Goal: Task Accomplishment & Management: Manage account settings

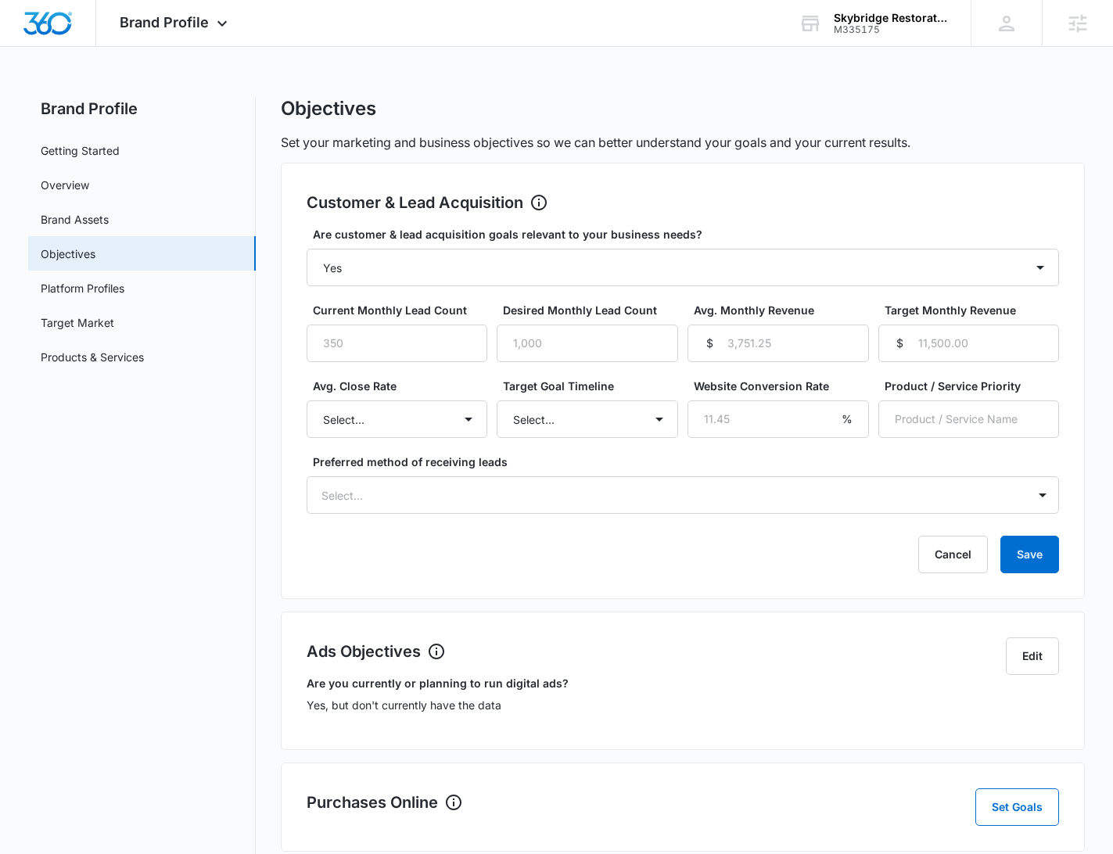
select select "yes"
click at [385, 338] on input "Current Monthly Lead Count" at bounding box center [397, 344] width 181 height 38
type input "150"
click at [521, 342] on input "Desired Monthly Lead Count" at bounding box center [587, 344] width 181 height 38
type input "170"
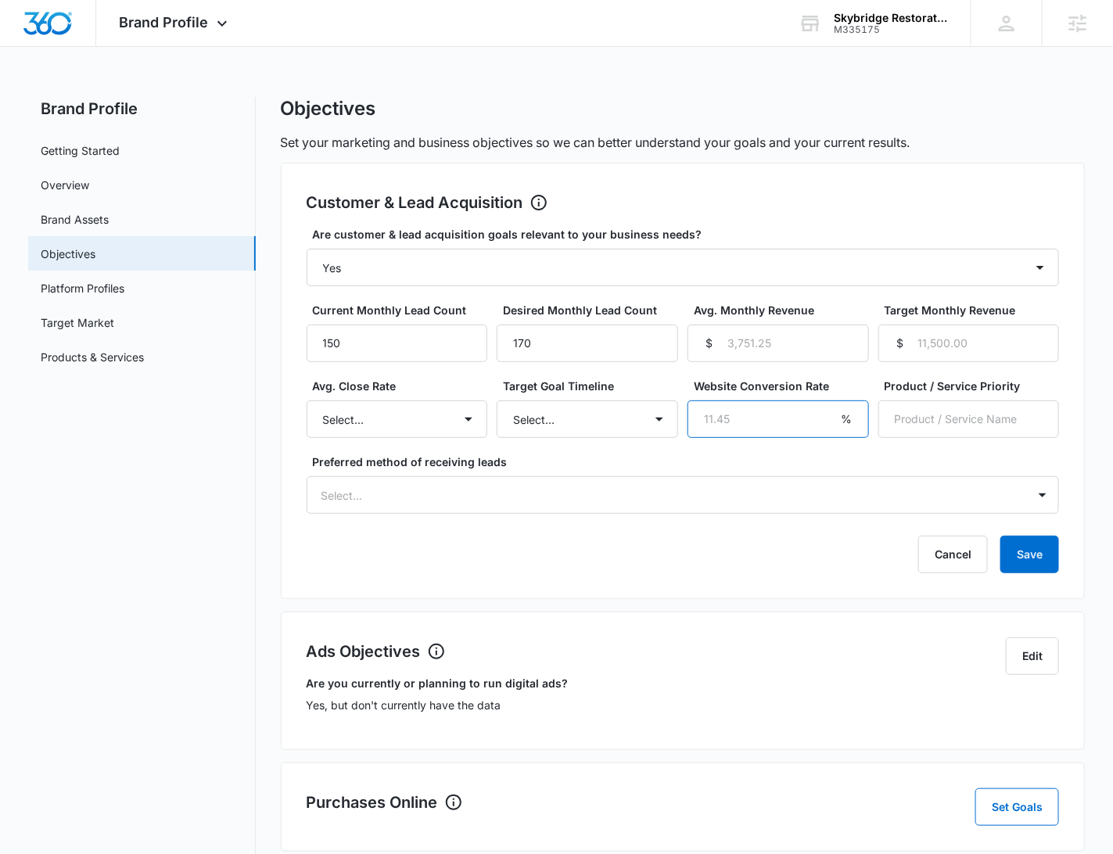
click at [742, 421] on input "Website Conversion Rate" at bounding box center [778, 420] width 181 height 38
click at [426, 429] on select "Select... Unknown 0-10% 11-20% 21-30% 31-40% 41-50% 51-60% 61-70% 71-80% 81-90%…" at bounding box center [397, 420] width 181 height 38
select select "71-80%"
click at [307, 401] on select "Select... Unknown 0-10% 11-20% 21-30% 31-40% 41-50% 51-60% 61-70% 71-80% 81-90%…" at bounding box center [397, 420] width 181 height 38
click at [646, 420] on select "Select... 3 months 6 months 1 year 2+ years" at bounding box center [587, 420] width 181 height 38
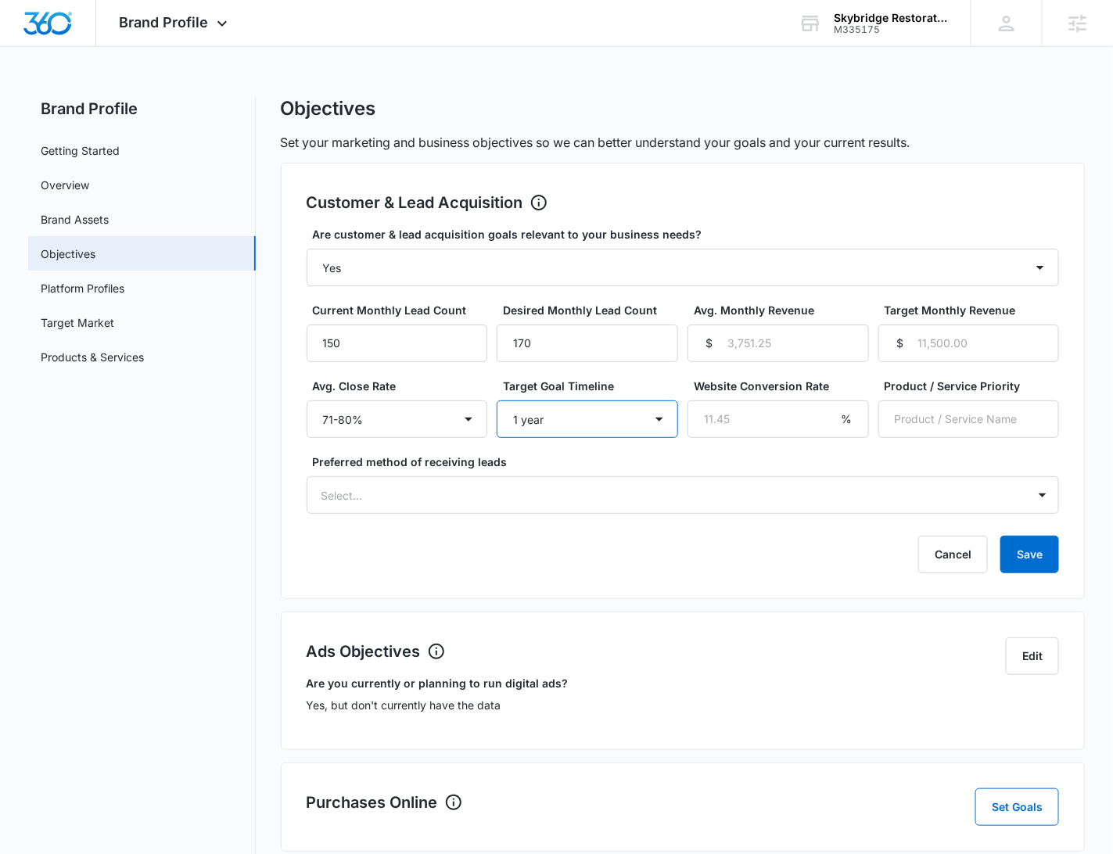
click at [497, 401] on select "Select... 3 months 6 months 1 year 2+ years" at bounding box center [587, 420] width 181 height 38
click at [548, 422] on select "Select... 3 months 6 months 1 year 2+ years" at bounding box center [587, 420] width 181 height 38
select select "6 months"
click at [497, 401] on select "Select... 3 months 6 months 1 year 2+ years" at bounding box center [587, 420] width 181 height 38
click at [965, 426] on input "Product / Service Priority" at bounding box center [969, 420] width 181 height 38
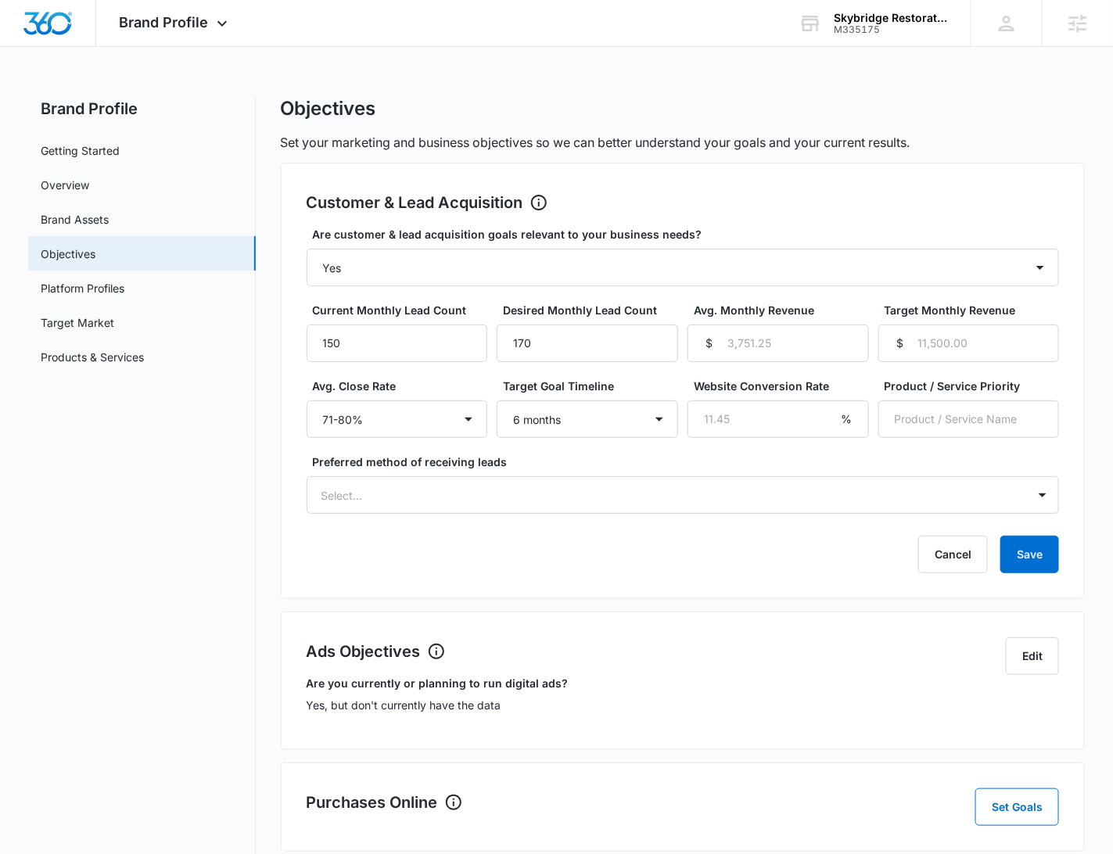
click at [741, 465] on label "Preferred method of receiving leads" at bounding box center [689, 462] width 753 height 16
drag, startPoint x: 925, startPoint y: 420, endPoint x: 947, endPoint y: 420, distance: 21.1
click at [926, 420] on input "Product / Service Priority" at bounding box center [969, 420] width 181 height 38
click at [995, 413] on input "Product / Service Priority" at bounding box center [969, 420] width 181 height 38
type input "Level 2 classes"
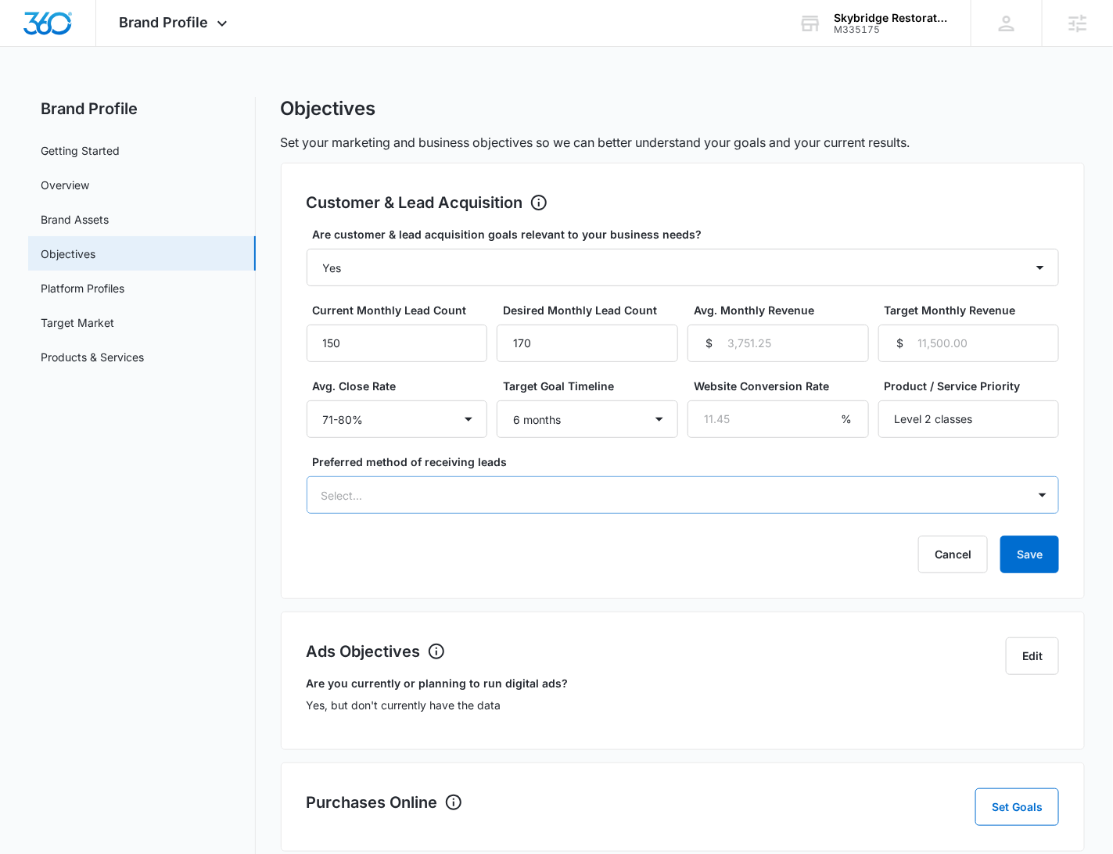
click at [714, 483] on div "Select..." at bounding box center [667, 495] width 721 height 35
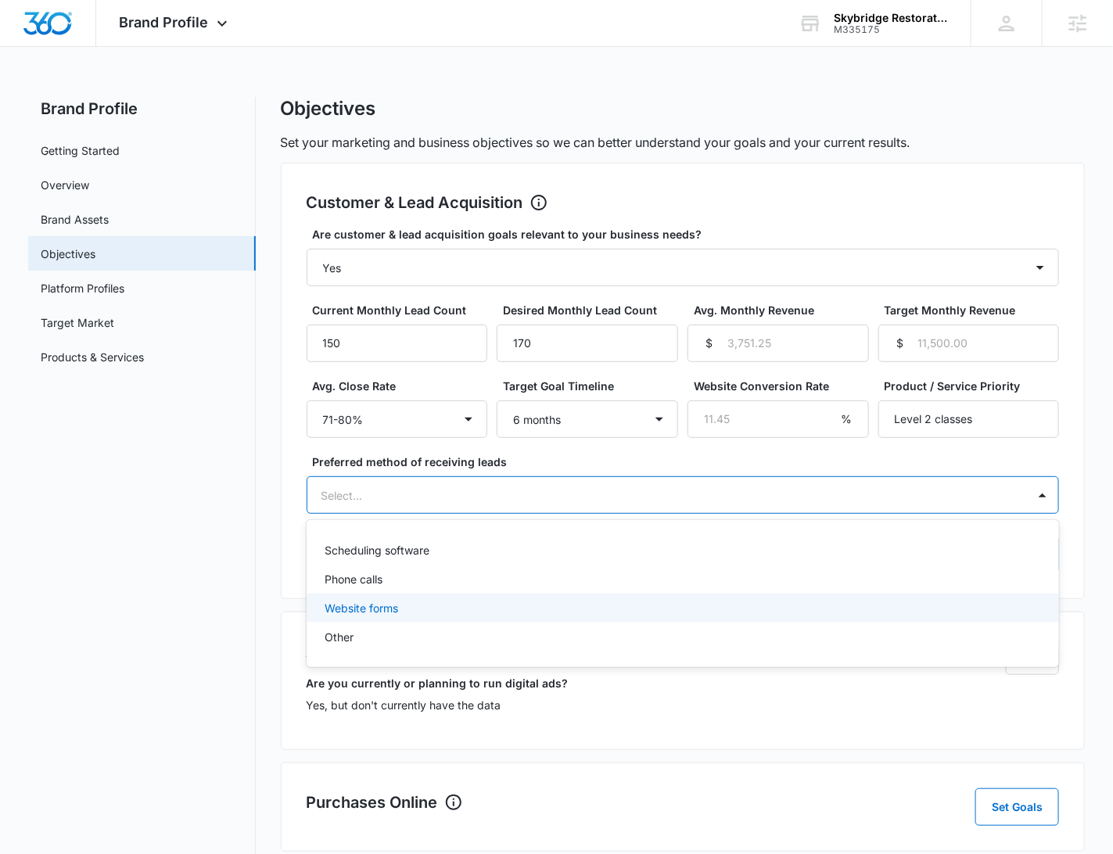
click at [451, 606] on div "Website forms" at bounding box center [681, 608] width 713 height 16
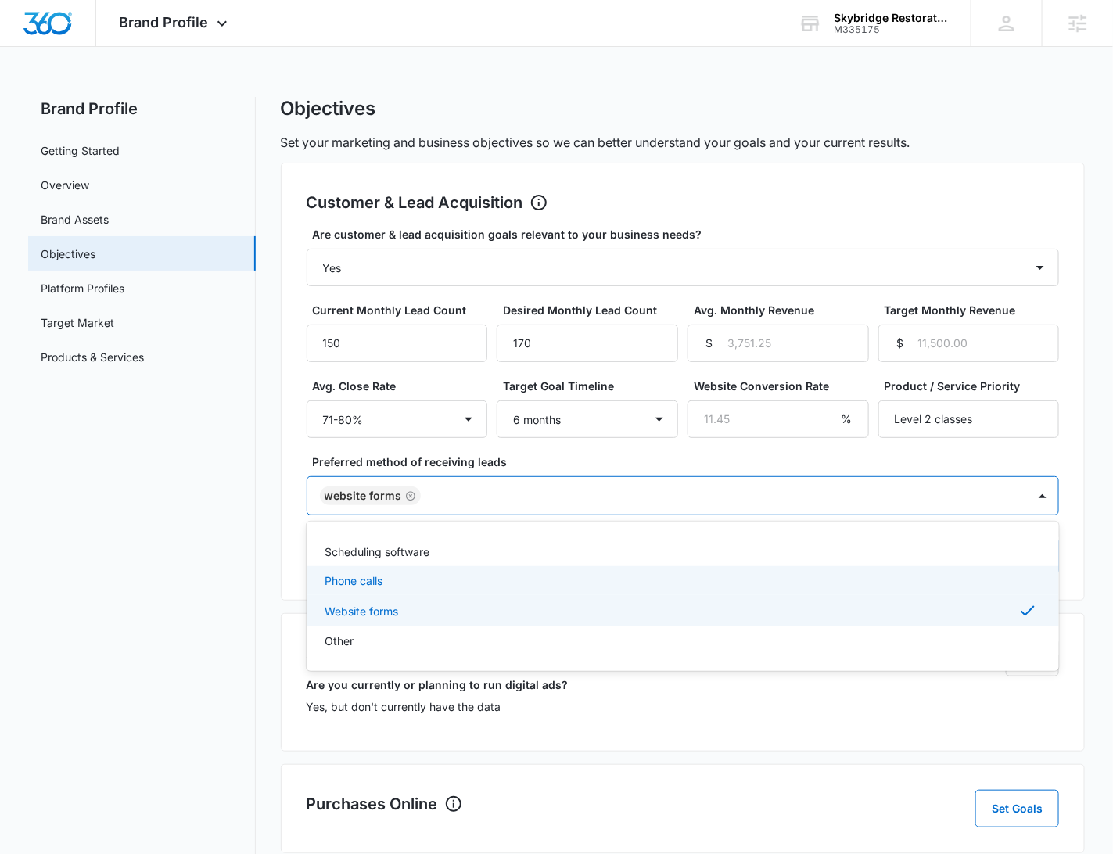
click at [451, 577] on div "Phone calls" at bounding box center [681, 581] width 713 height 16
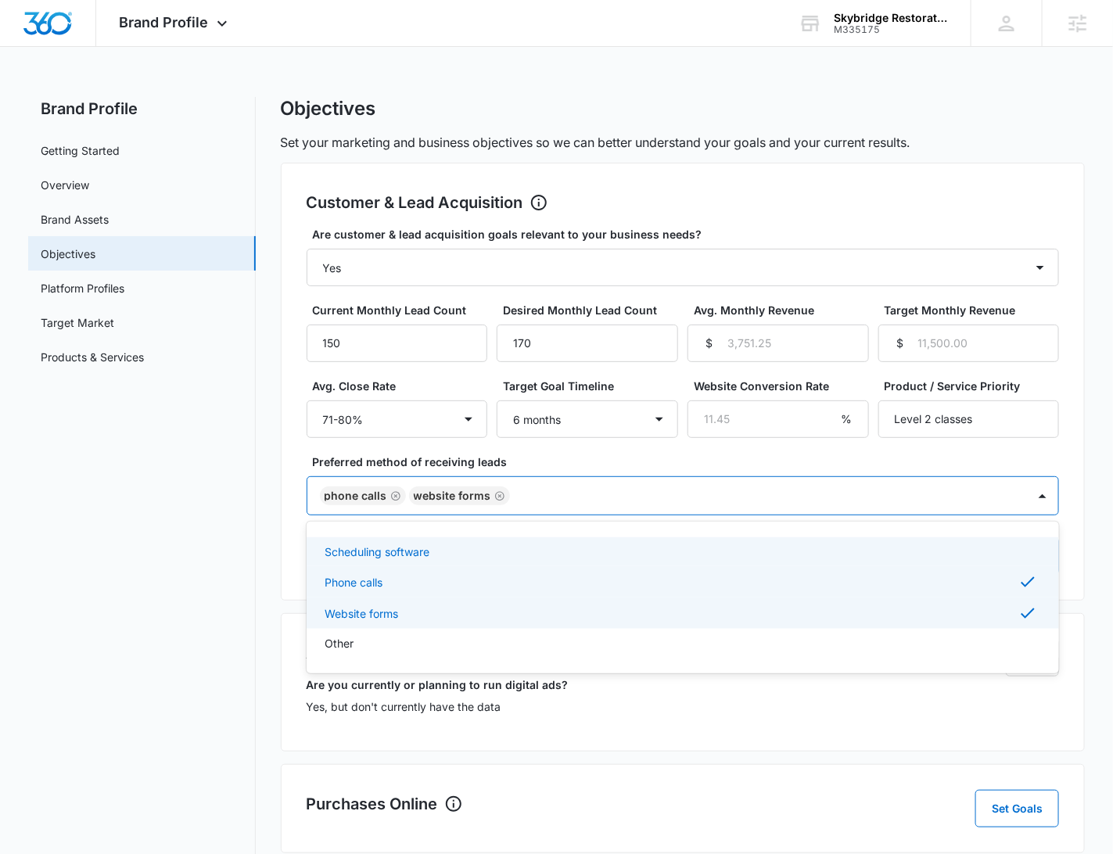
click at [200, 529] on nav "Brand Profile Getting Started Overview Brand Assets Objectives Platform Profile…" at bounding box center [142, 657] width 228 height 1120
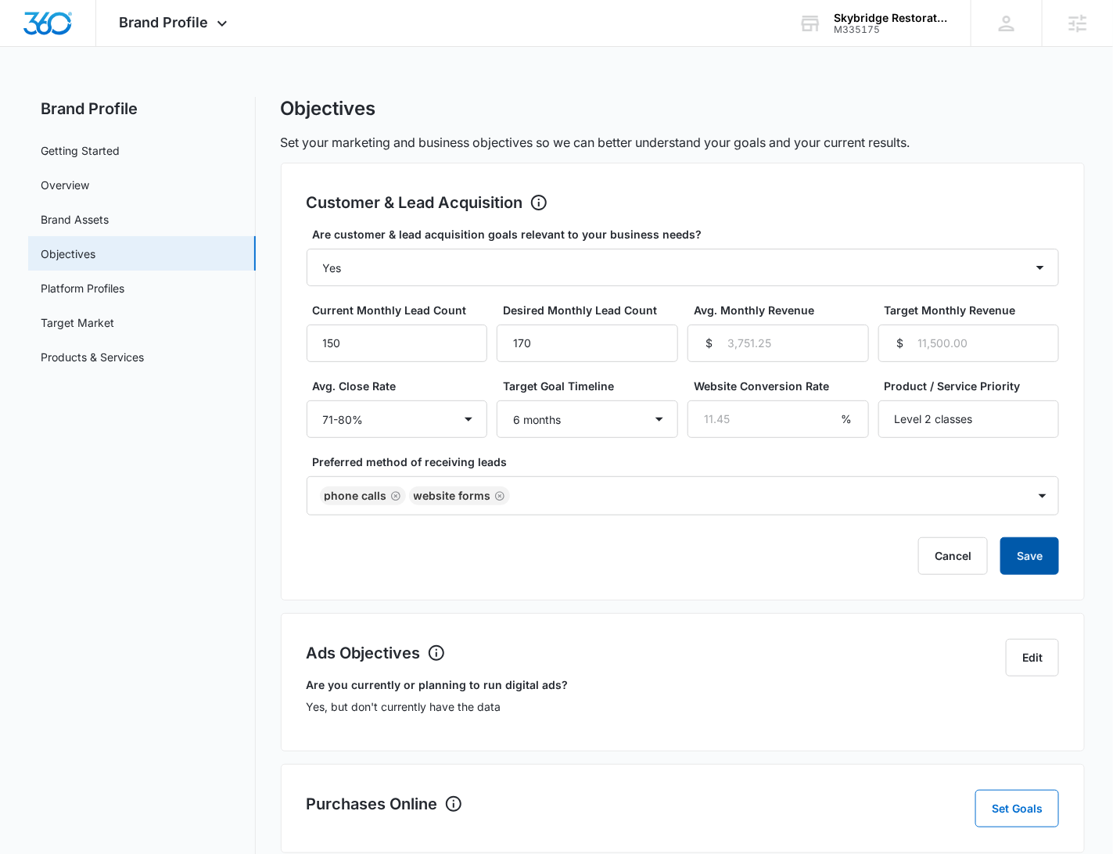
click at [1013, 559] on button "Save" at bounding box center [1030, 556] width 59 height 38
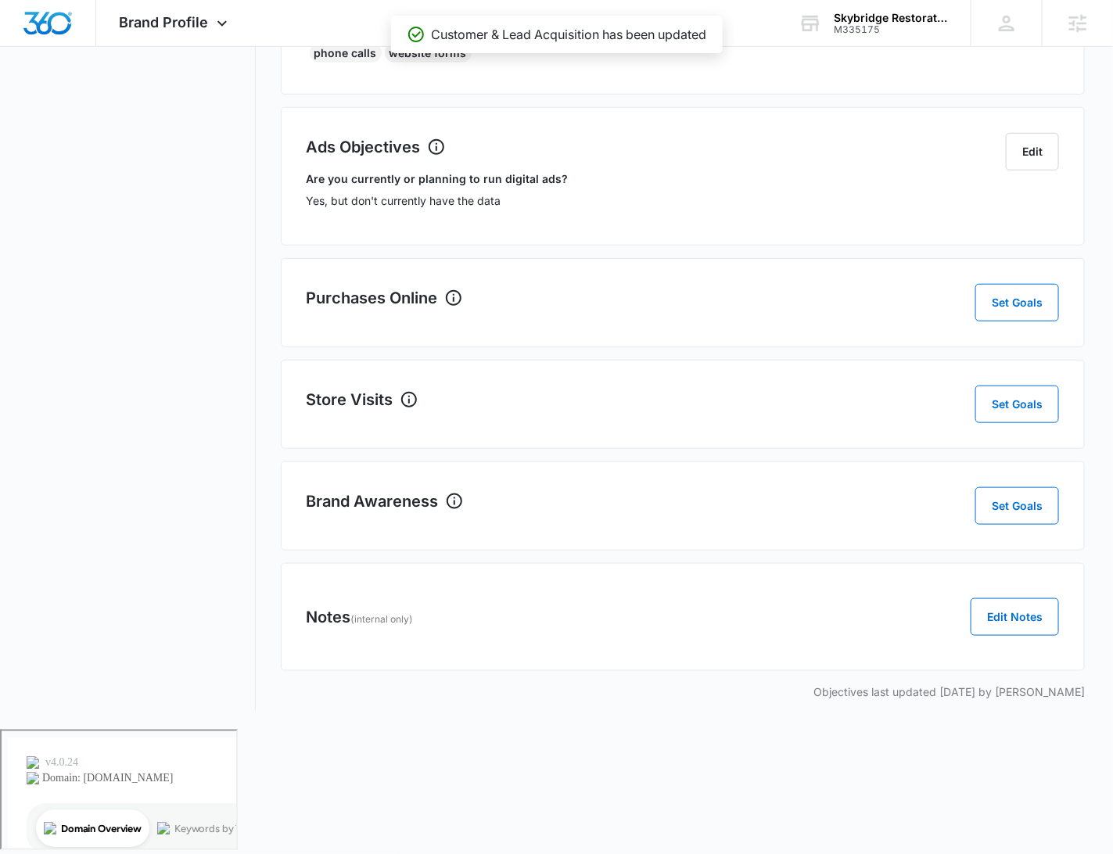
scroll to position [225, 0]
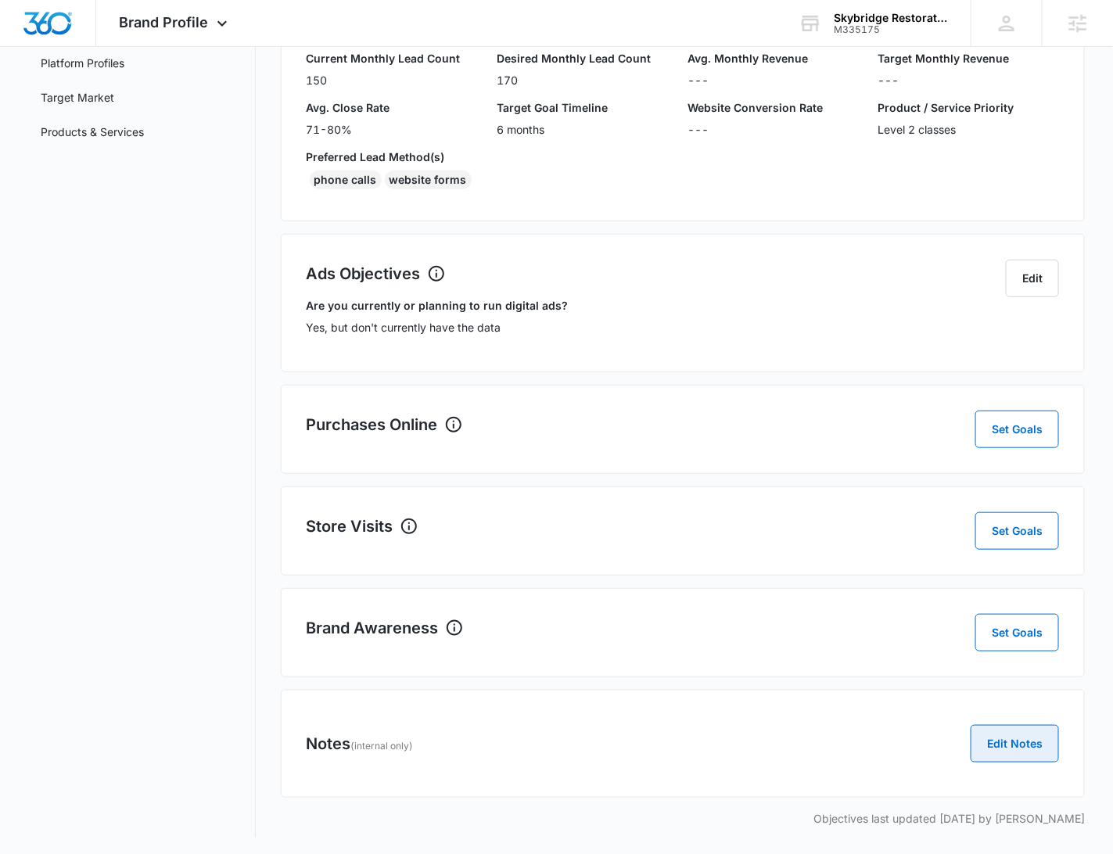
click at [1051, 748] on button "Edit Notes" at bounding box center [1015, 744] width 88 height 38
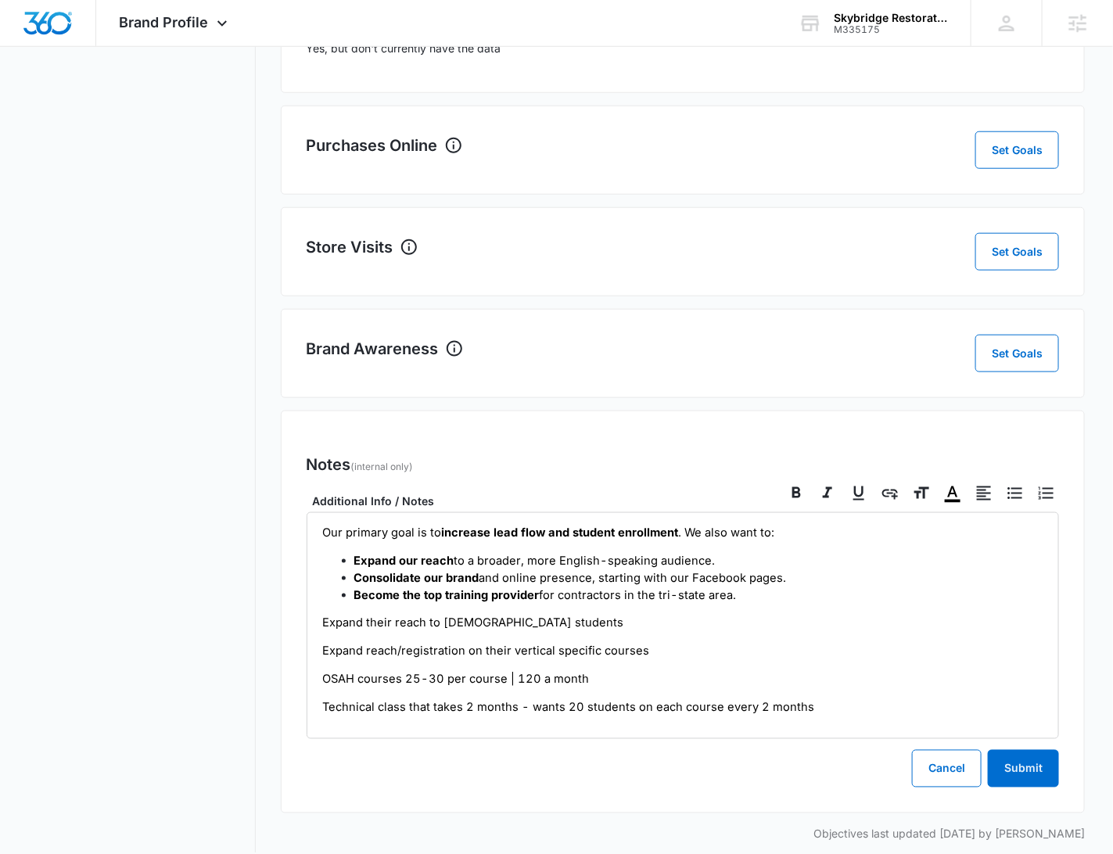
scroll to position [520, 0]
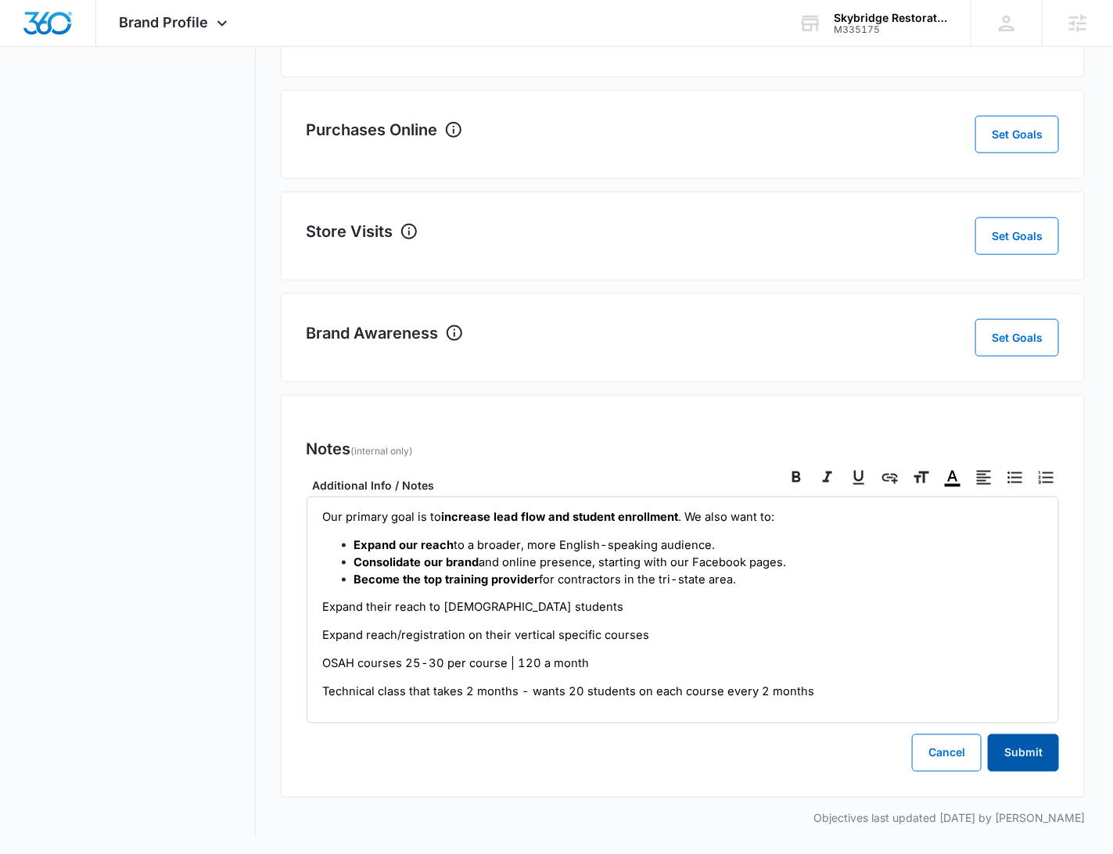
click at [1012, 760] on button "Submit" at bounding box center [1023, 754] width 71 height 38
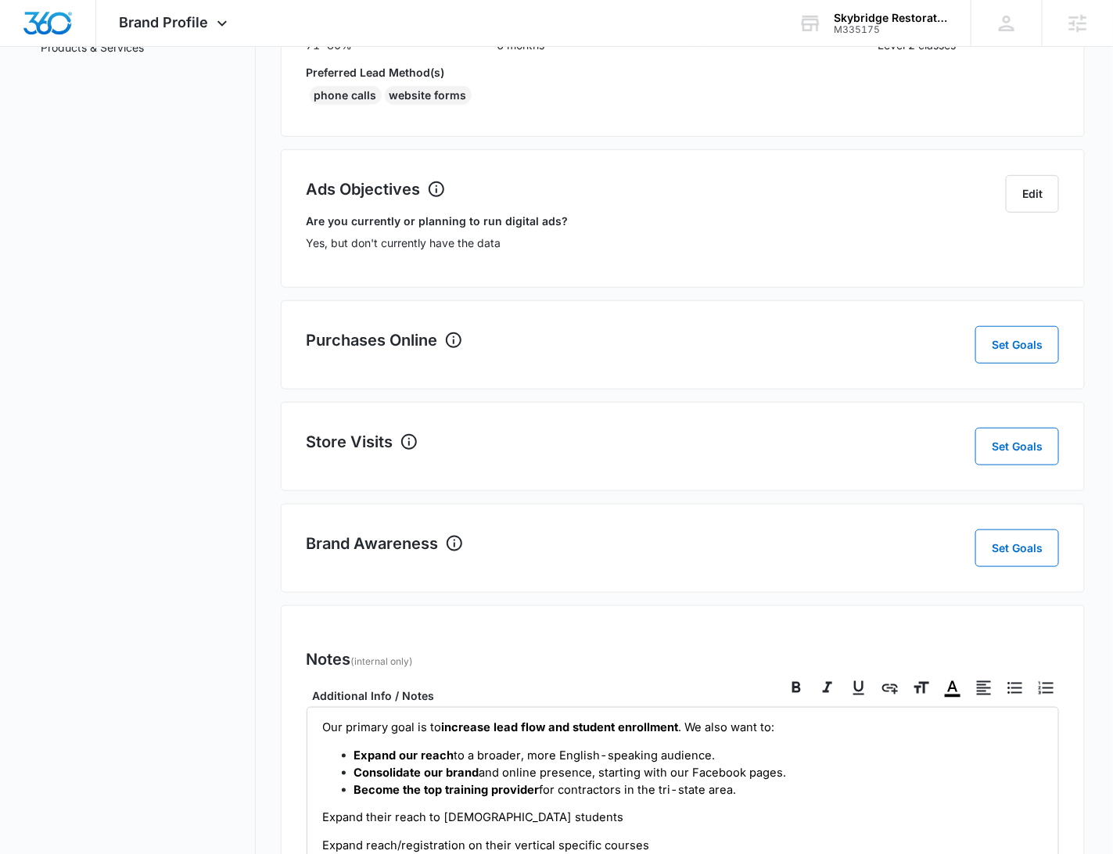
scroll to position [0, 0]
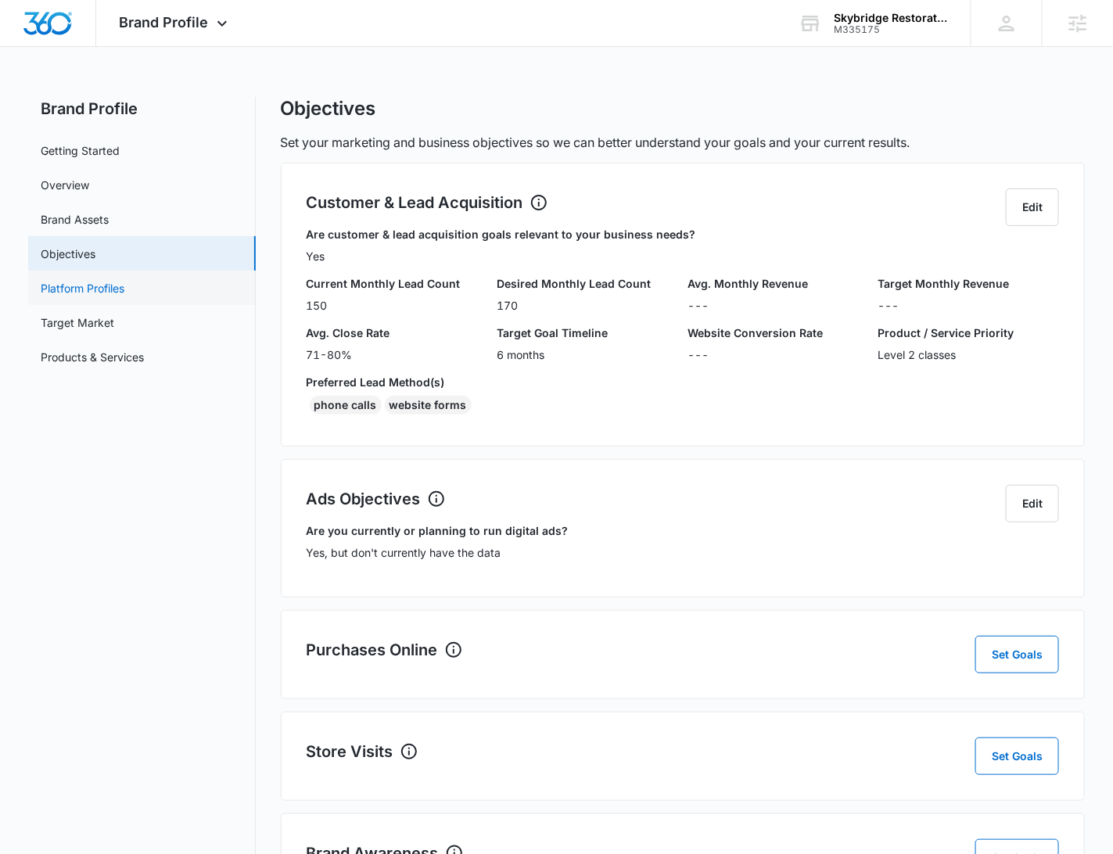
click at [124, 290] on link "Platform Profiles" at bounding box center [83, 288] width 84 height 16
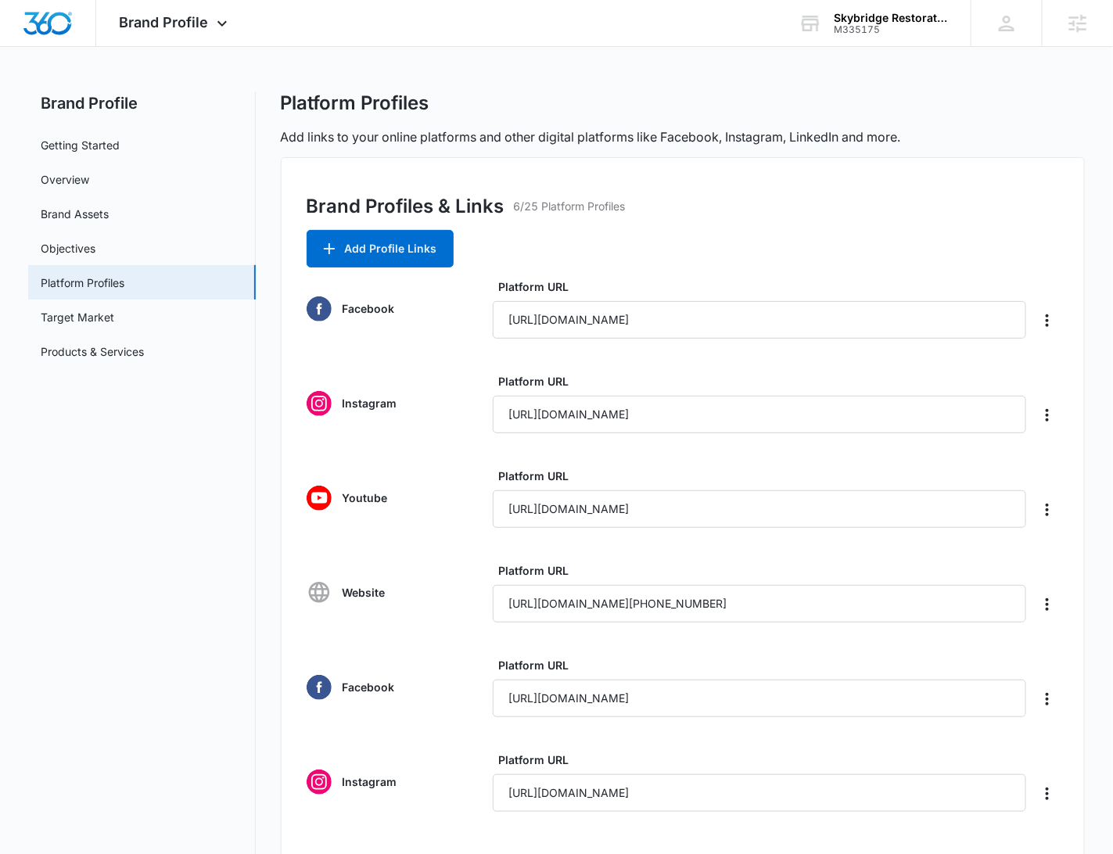
scroll to position [143, 0]
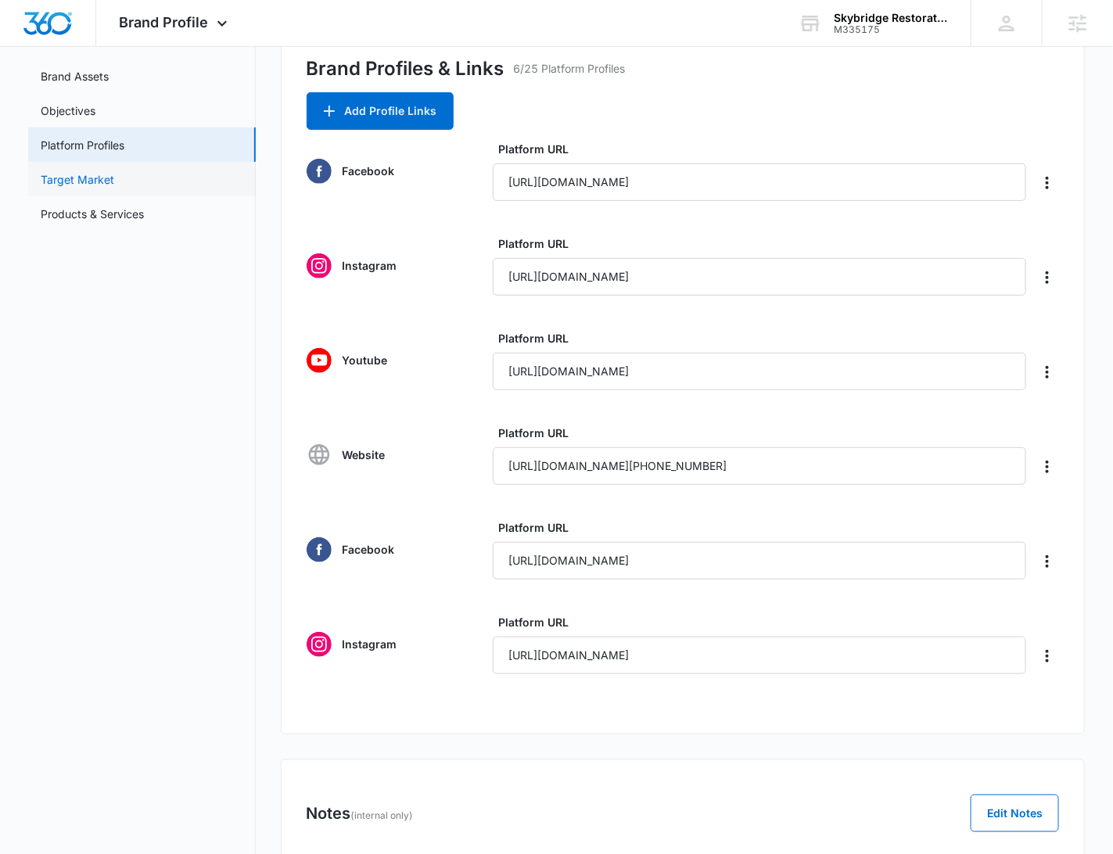
click at [110, 187] on link "Target Market" at bounding box center [78, 179] width 74 height 16
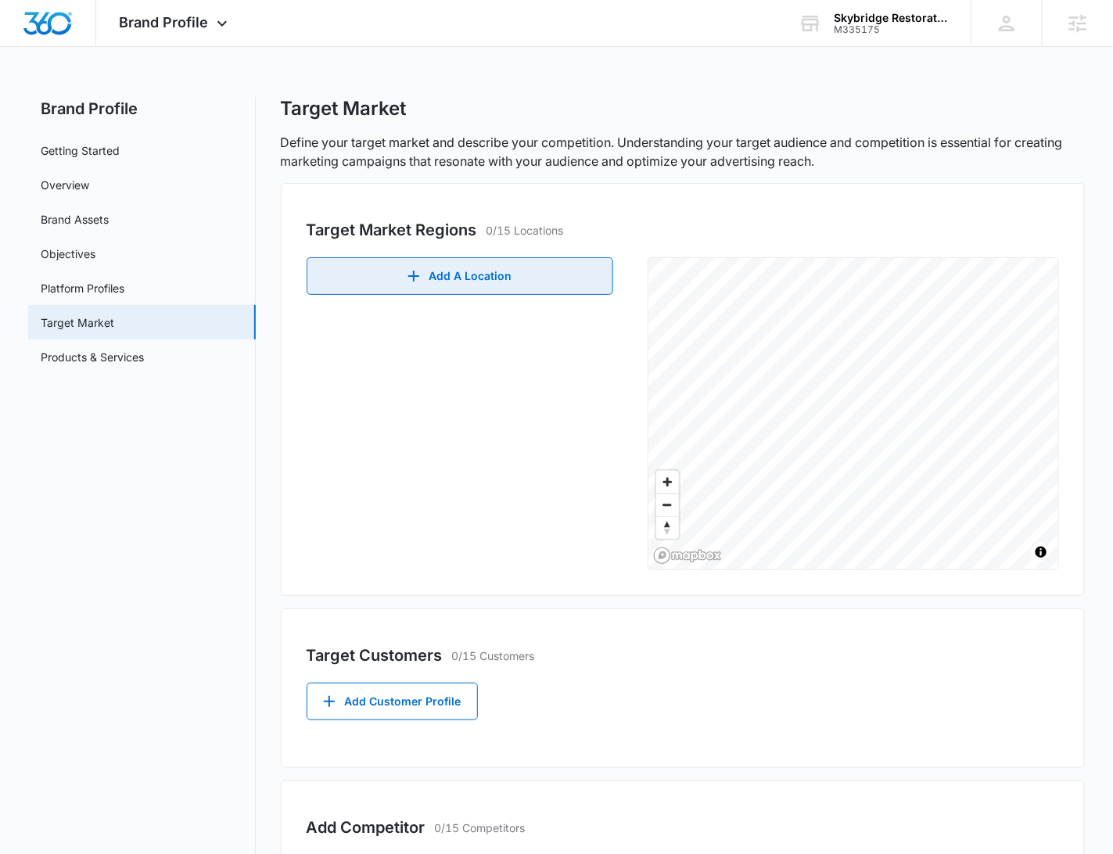
click at [502, 271] on button "Add A Location" at bounding box center [460, 276] width 307 height 38
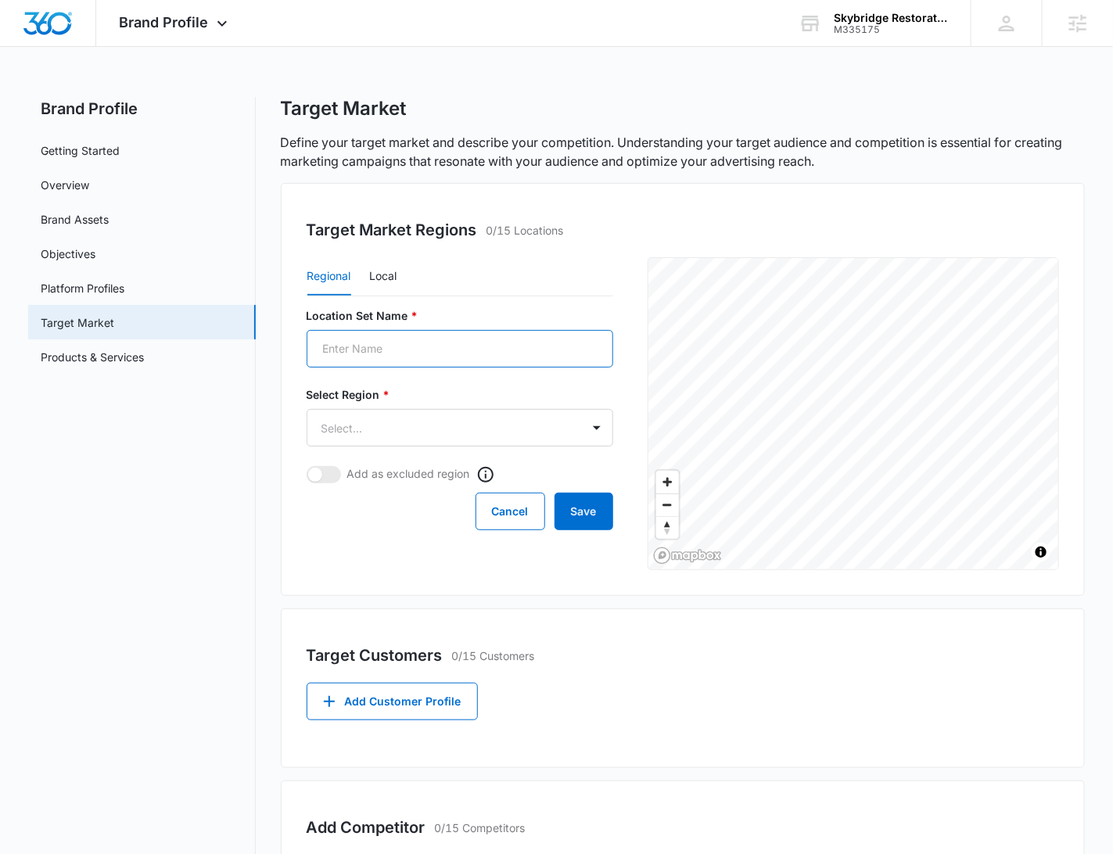
click at [428, 339] on input "Location Set Name *" at bounding box center [460, 349] width 307 height 38
type input "US"
click at [406, 431] on body "Brand Profile Apps Reputation Websites Forms CRM Email Social Shop Payments POS…" at bounding box center [556, 603] width 1113 height 1206
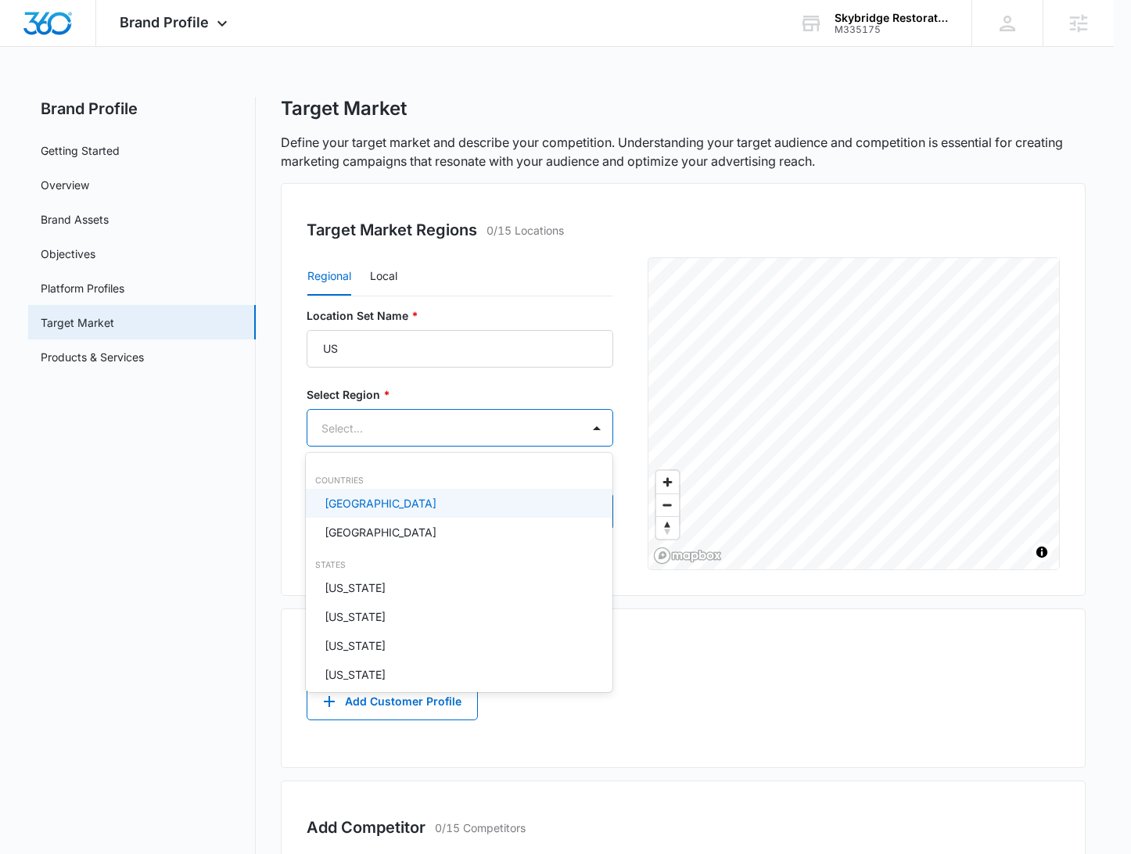
click at [384, 505] on p "[GEOGRAPHIC_DATA]" at bounding box center [381, 503] width 112 height 16
click at [571, 258] on div at bounding box center [565, 427] width 1131 height 854
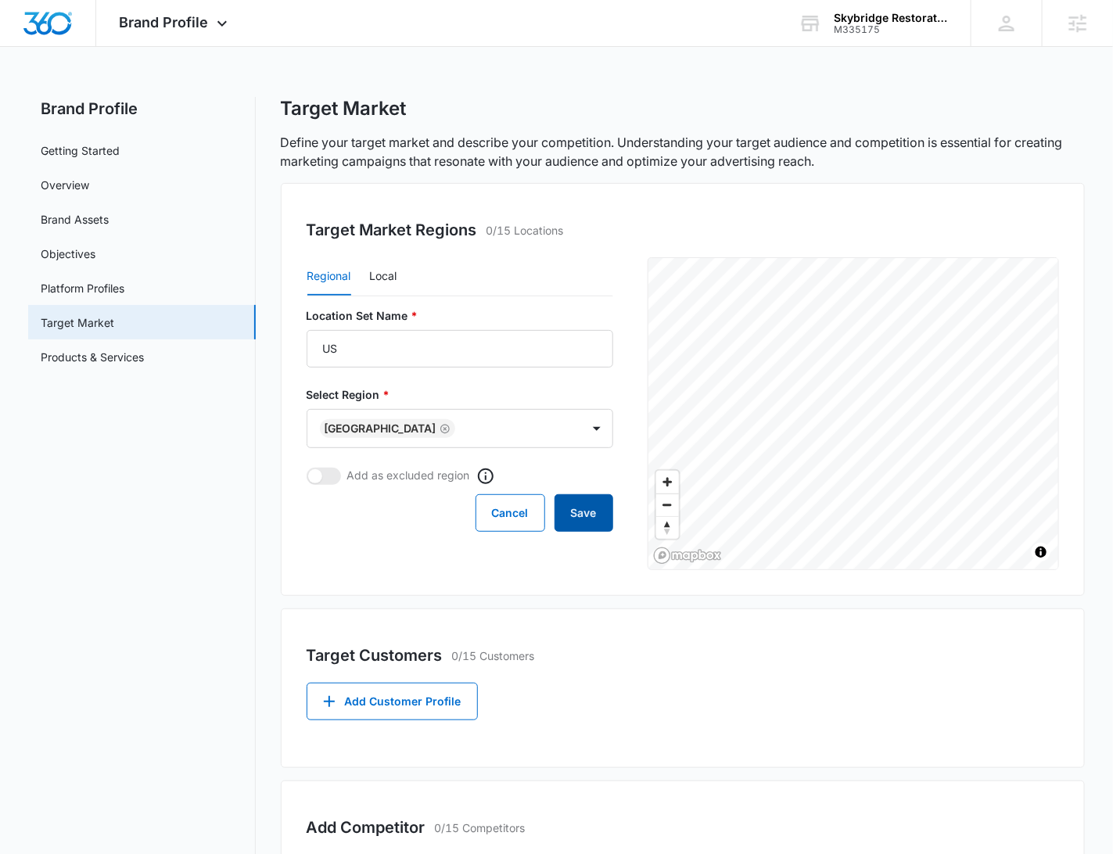
click at [589, 523] on button "Save" at bounding box center [584, 513] width 59 height 38
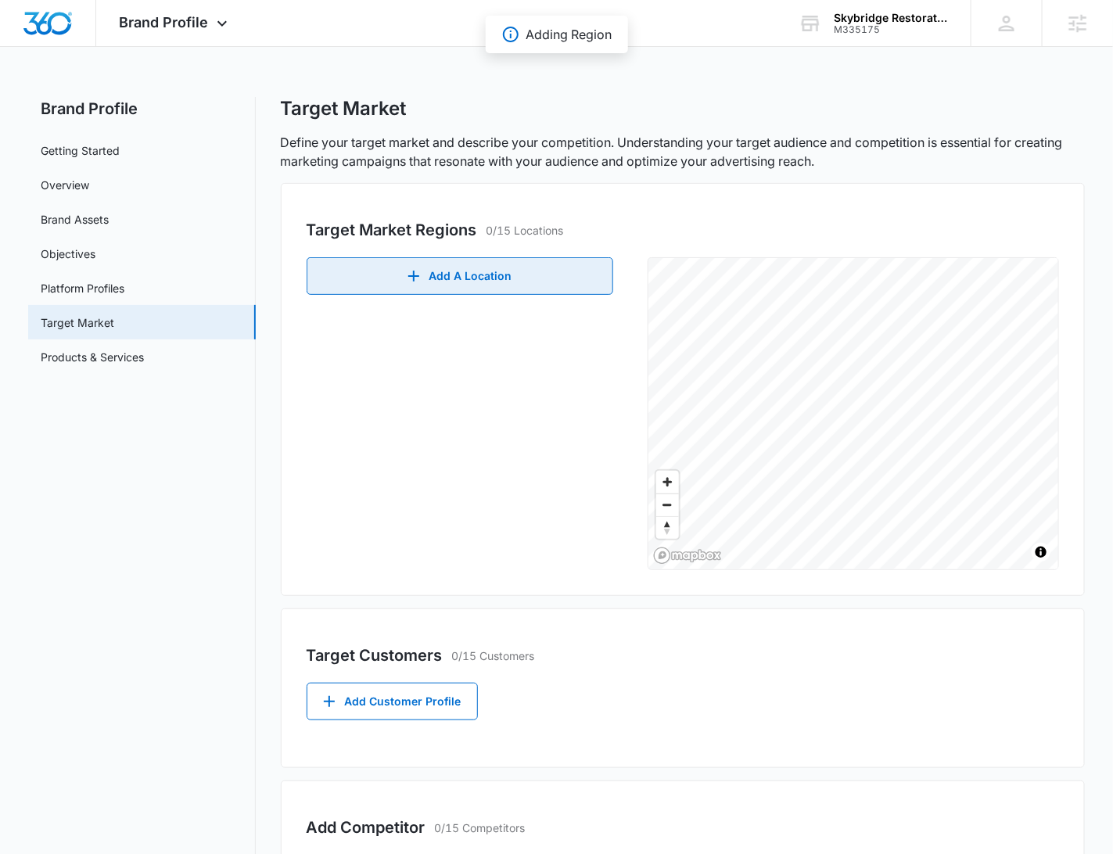
click at [470, 275] on button "Add A Location" at bounding box center [460, 276] width 307 height 38
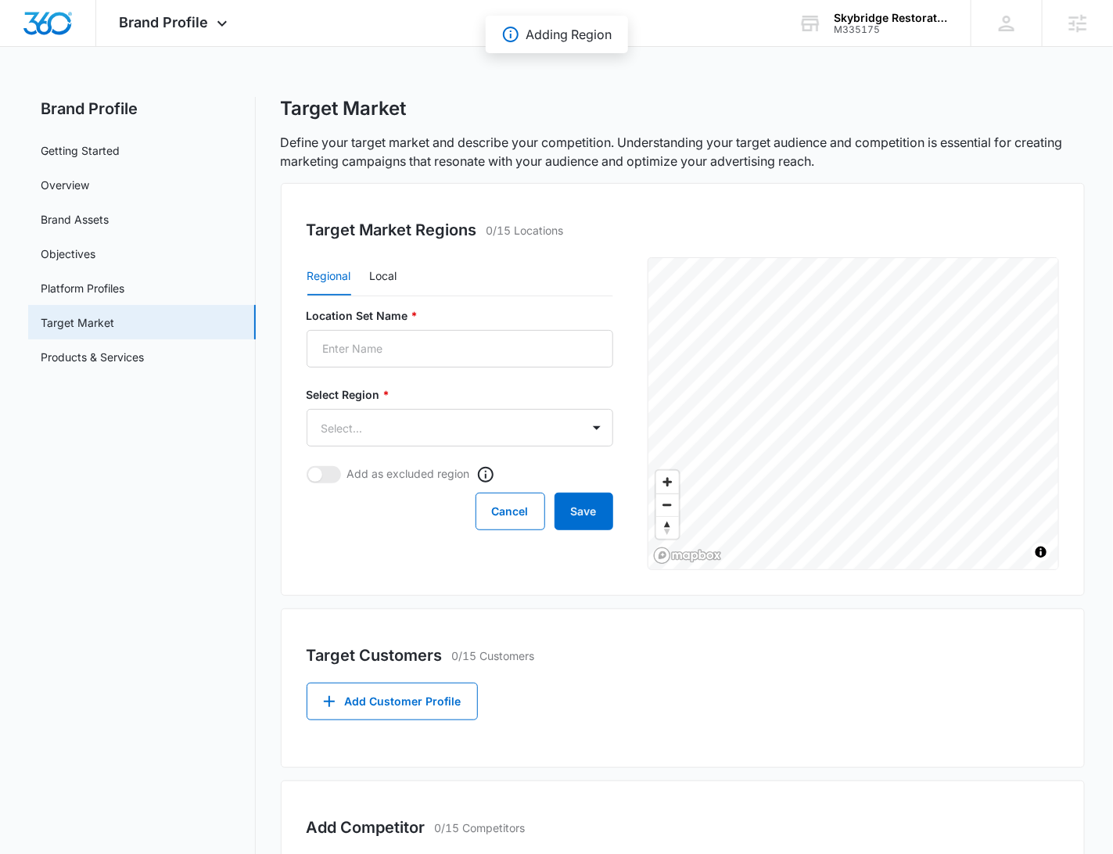
click at [359, 280] on div "Regional Local" at bounding box center [460, 276] width 307 height 39
click at [372, 280] on button "Local" at bounding box center [383, 277] width 27 height 38
click at [390, 344] on input "Location Set Name *" at bounding box center [460, 349] width 307 height 38
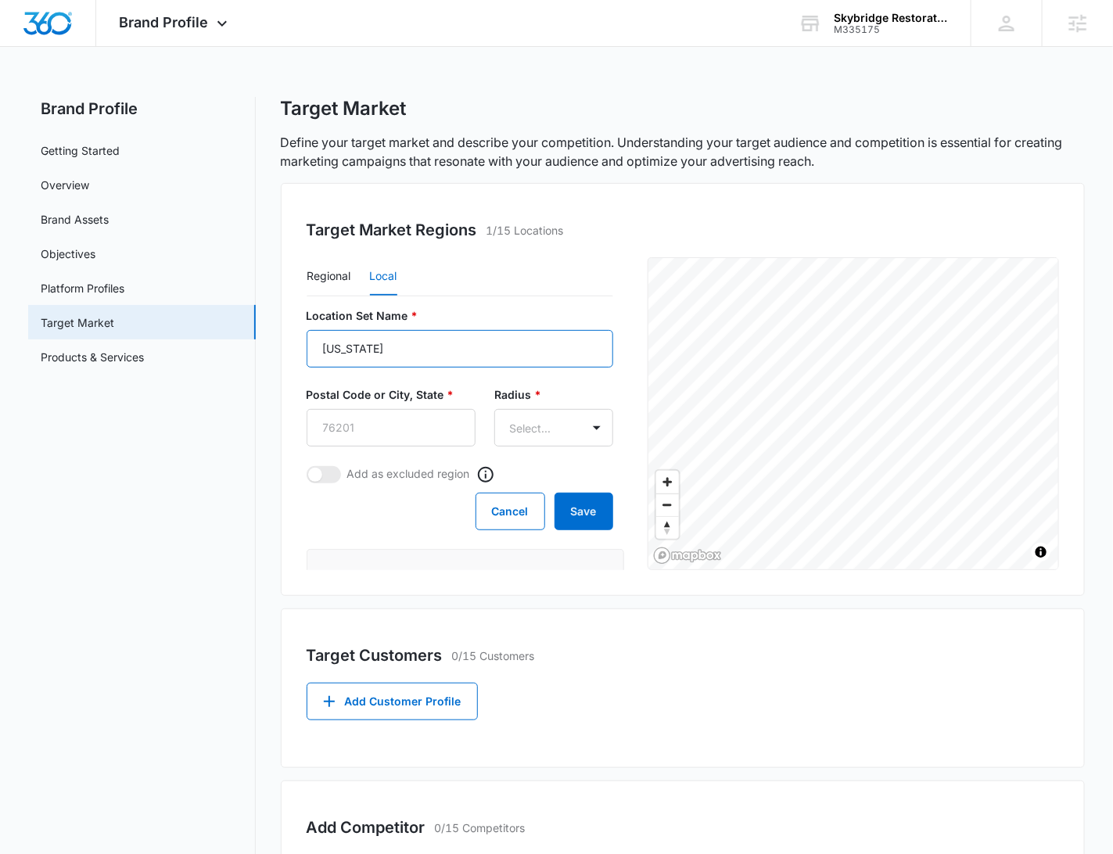
click at [396, 346] on input "[US_STATE]" at bounding box center [460, 349] width 307 height 38
type input "[US_STATE]"
click at [437, 437] on input "Postal Code or City, State *" at bounding box center [391, 428] width 169 height 38
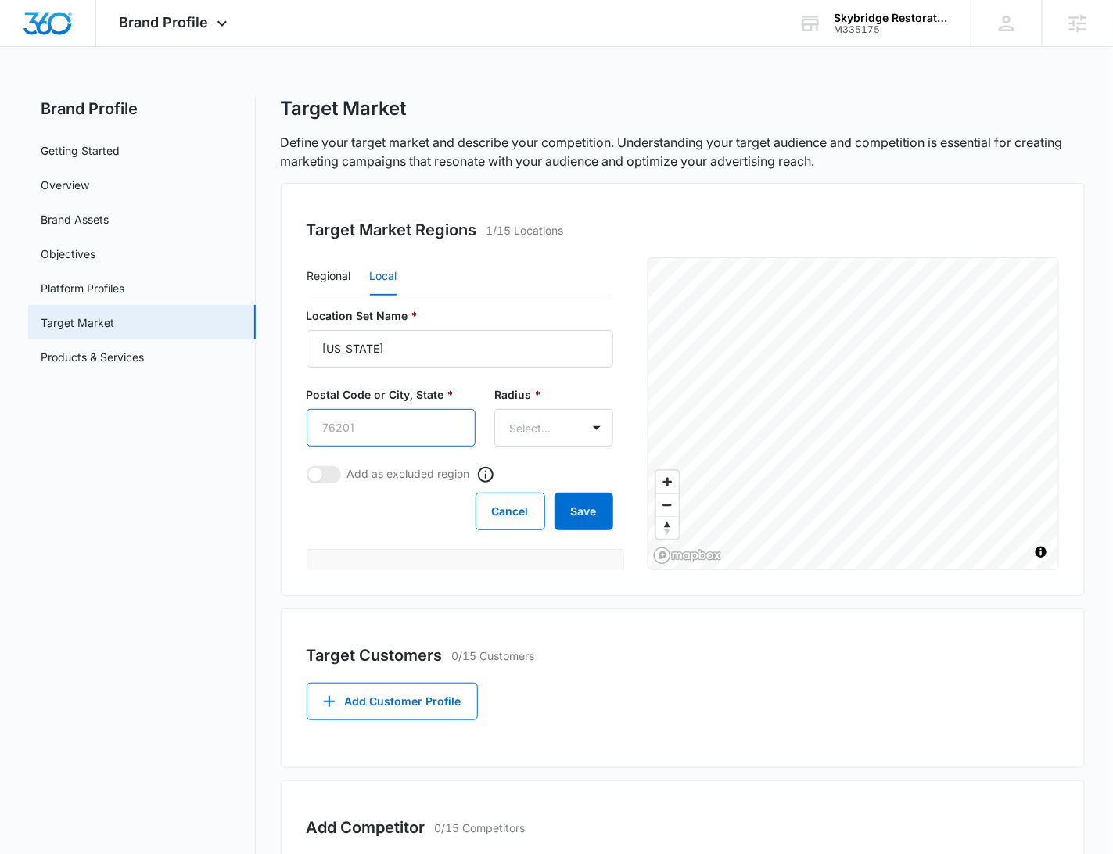
paste input "[US_STATE]"
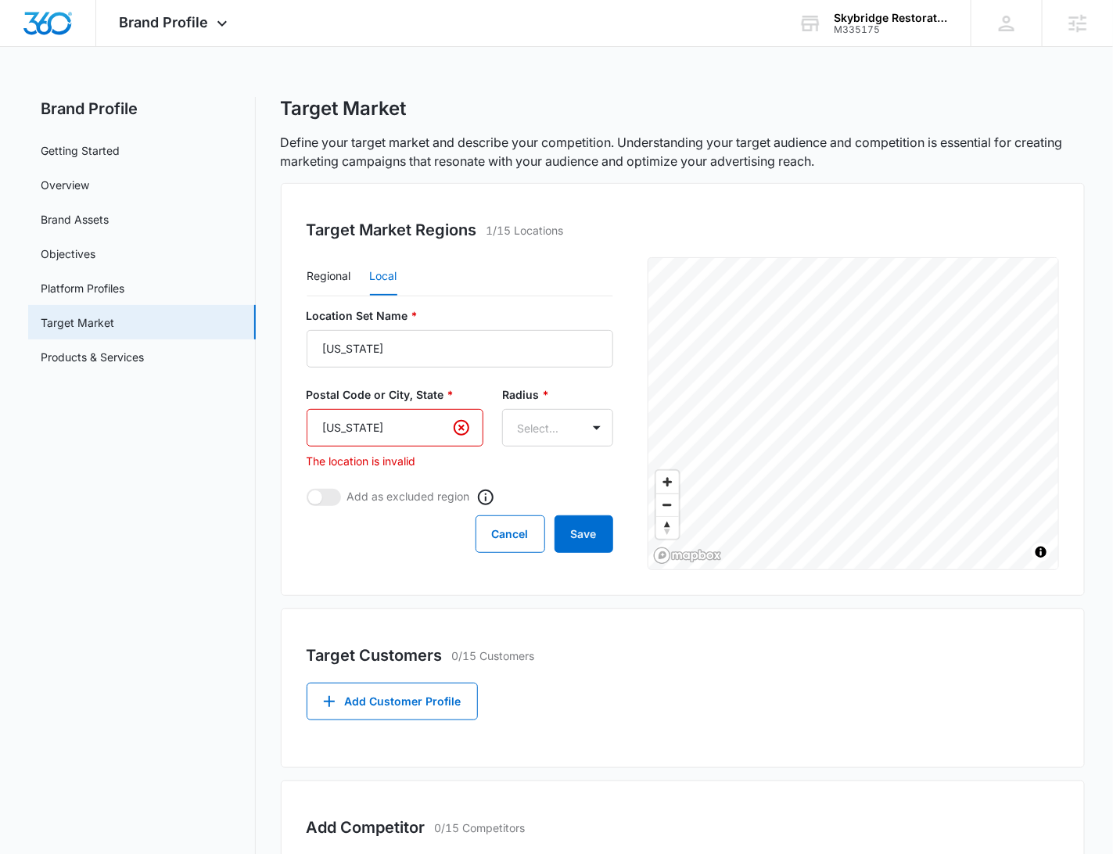
click at [367, 428] on input "[US_STATE]" at bounding box center [395, 428] width 177 height 38
click at [357, 430] on input "[US_STATE]" at bounding box center [395, 428] width 177 height 38
click at [376, 431] on input "[US_STATE]" at bounding box center [395, 428] width 177 height 38
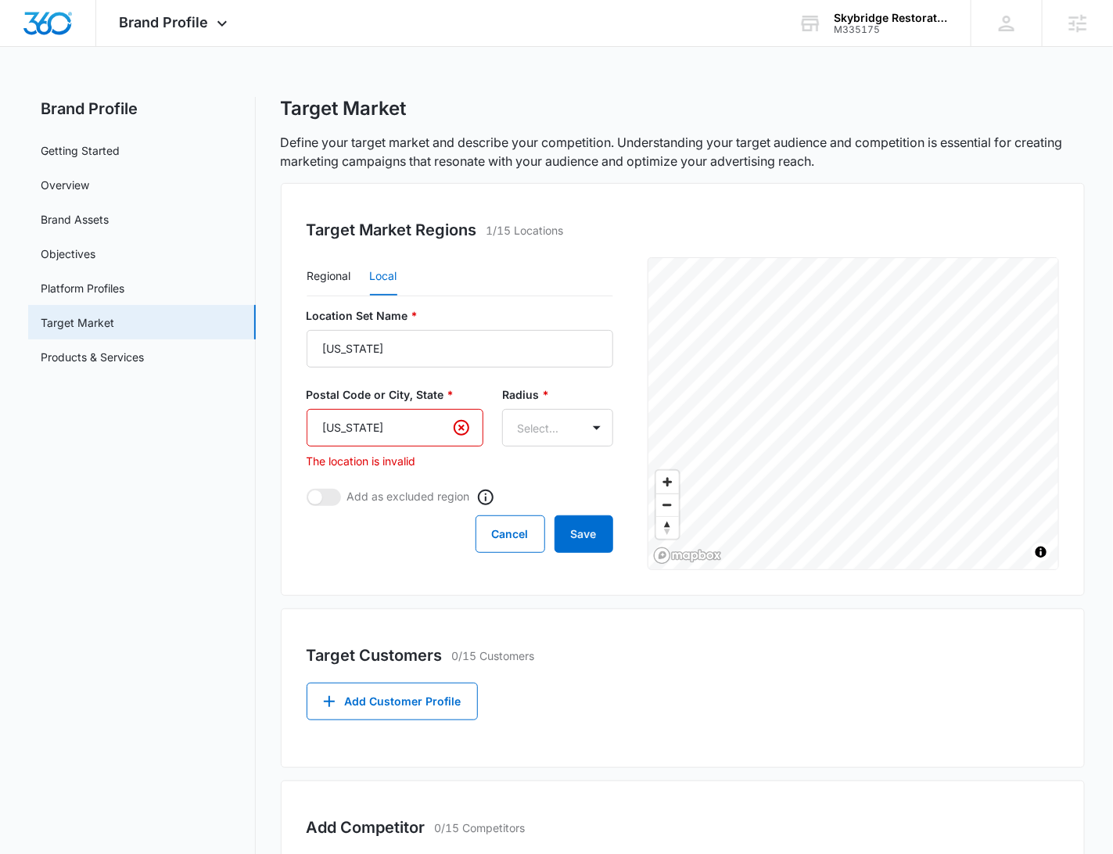
click at [376, 431] on input "[US_STATE]" at bounding box center [395, 428] width 177 height 38
click at [359, 428] on input "[US_STATE]" at bounding box center [395, 428] width 177 height 38
click at [471, 381] on form "Location Set Name * [US_STATE] Postal Code or City, State * New The location is…" at bounding box center [460, 430] width 307 height 246
click at [387, 424] on input "New" at bounding box center [395, 428] width 177 height 38
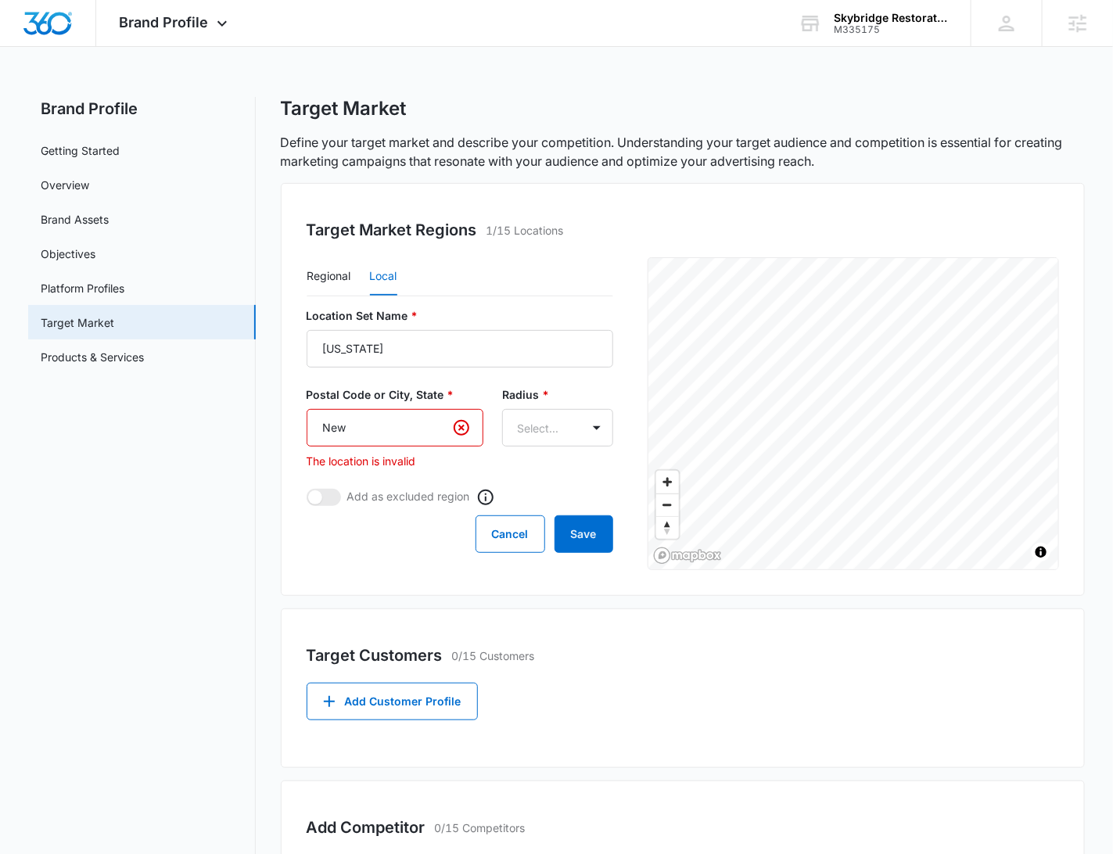
click at [391, 426] on input "New" at bounding box center [395, 428] width 177 height 38
click at [388, 426] on input "New" at bounding box center [395, 428] width 177 height 38
paste input "07001"
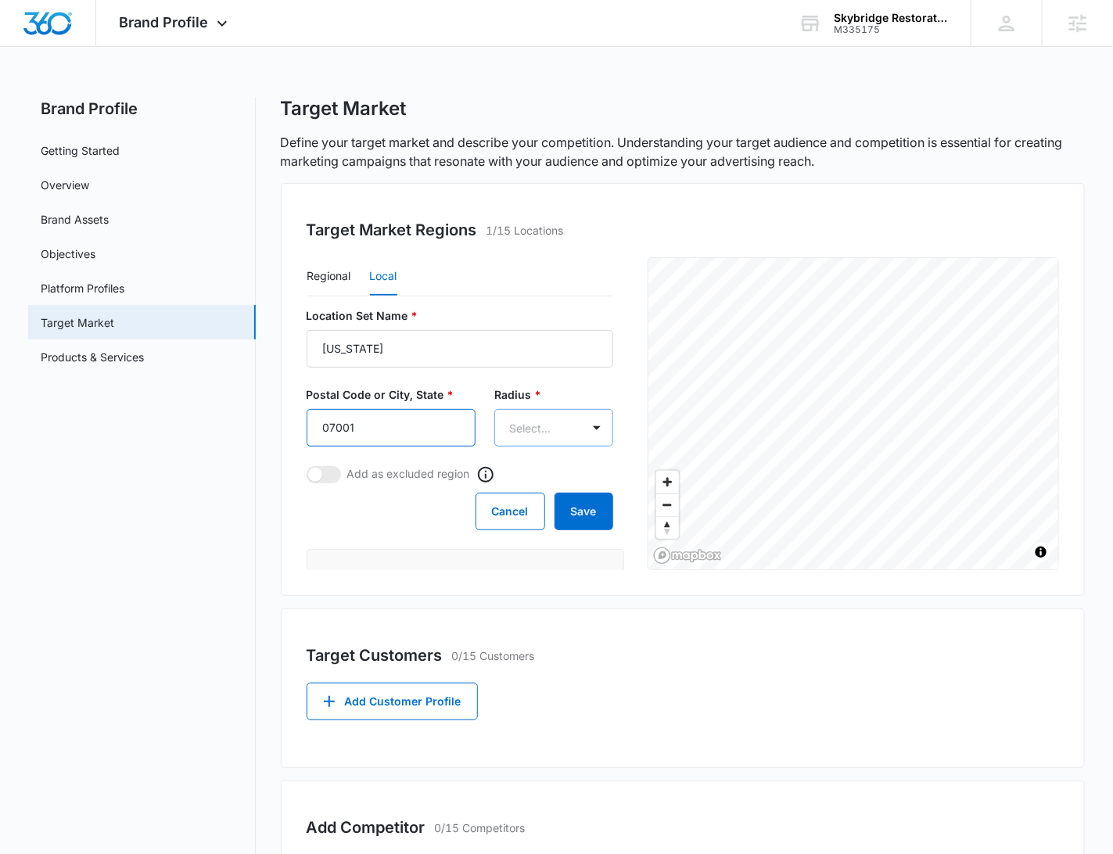
type input "07001"
click at [523, 433] on body "Brand Profile Apps Reputation Websites Forms CRM Email Social Shop Payments POS…" at bounding box center [556, 616] width 1113 height 1233
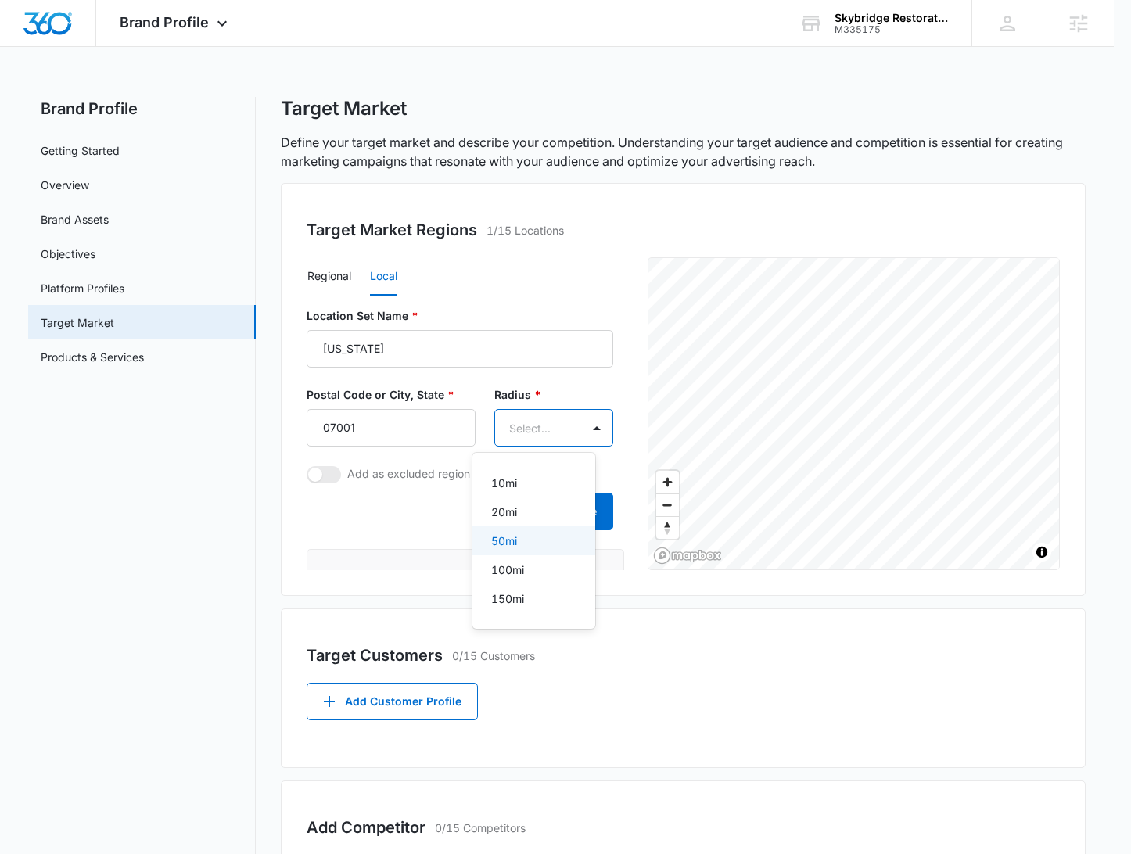
click at [538, 537] on div "50mi" at bounding box center [532, 541] width 82 height 16
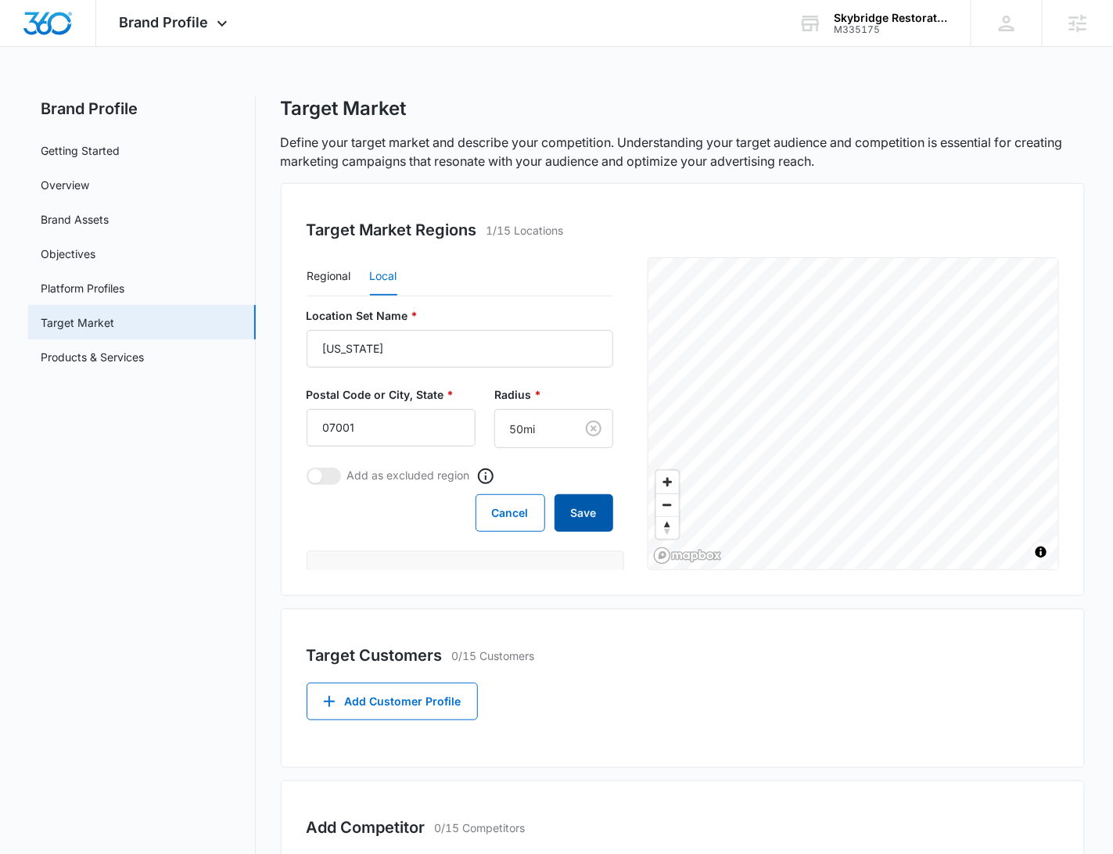
click at [569, 521] on button "Save" at bounding box center [584, 513] width 59 height 38
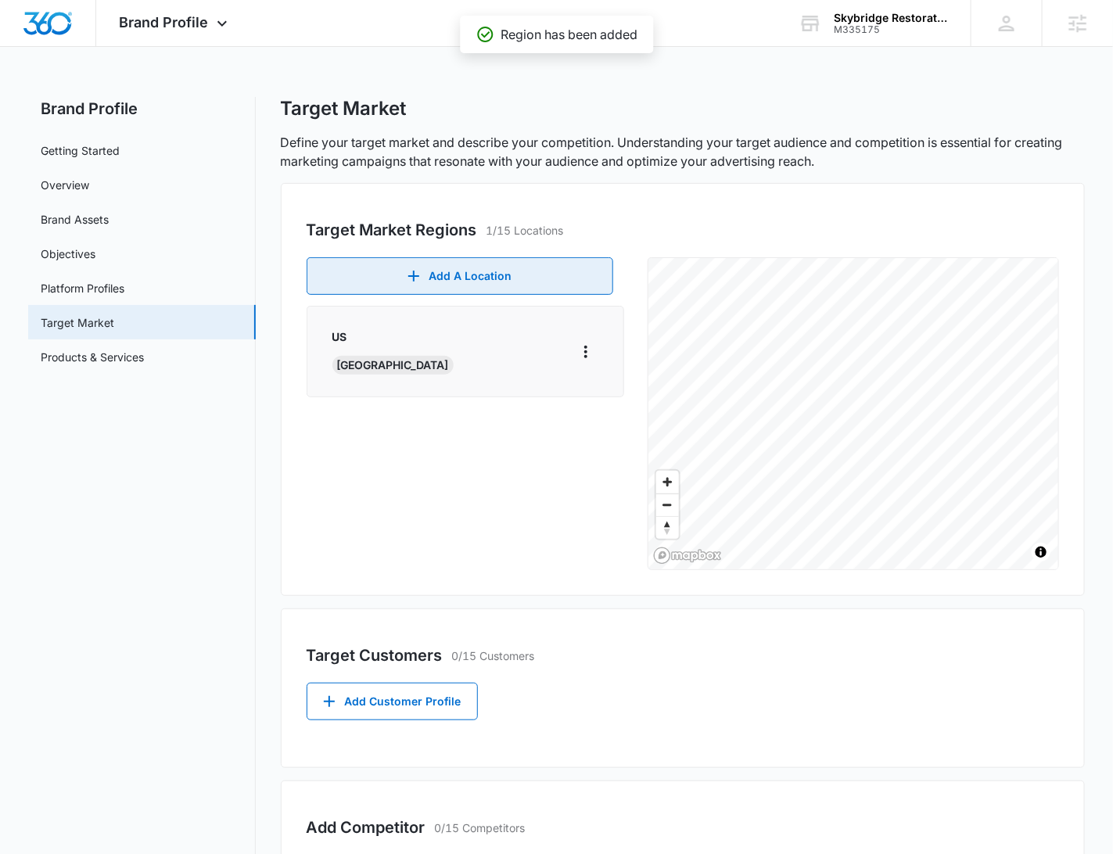
click at [511, 268] on button "Add A Location" at bounding box center [460, 276] width 307 height 38
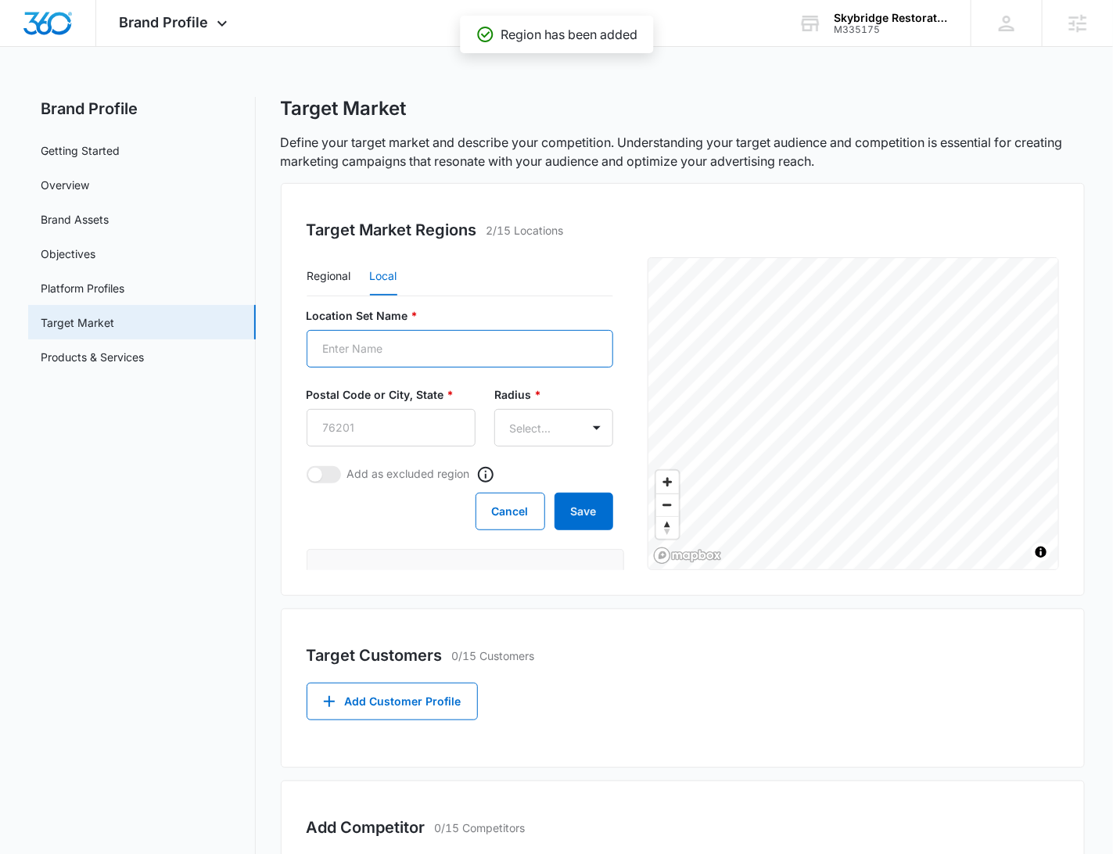
click at [396, 349] on input "Location Set Name *" at bounding box center [460, 349] width 307 height 38
type input "[GEOGRAPHIC_DATA]"
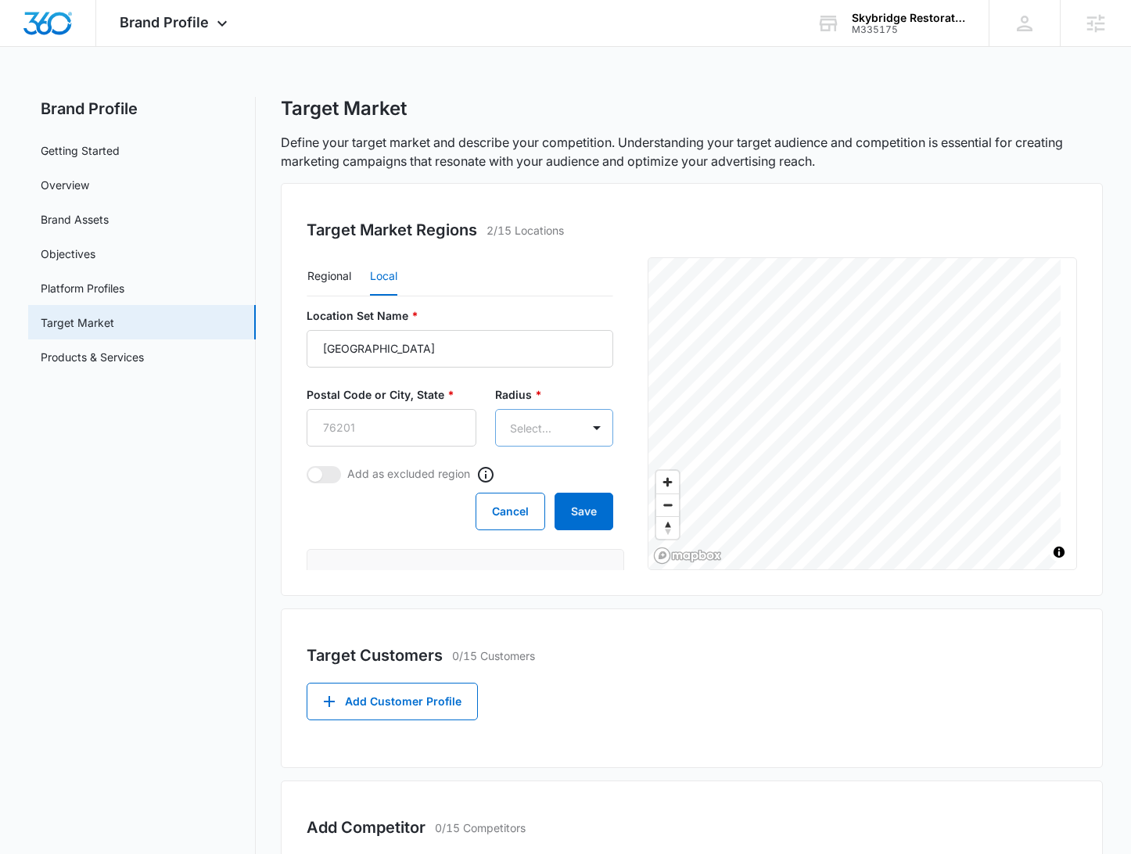
click at [505, 426] on body "Brand Profile Apps Reputation Websites Forms CRM Email Social Shop Payments POS…" at bounding box center [565, 616] width 1131 height 1233
click at [517, 530] on div "50mi" at bounding box center [534, 541] width 123 height 29
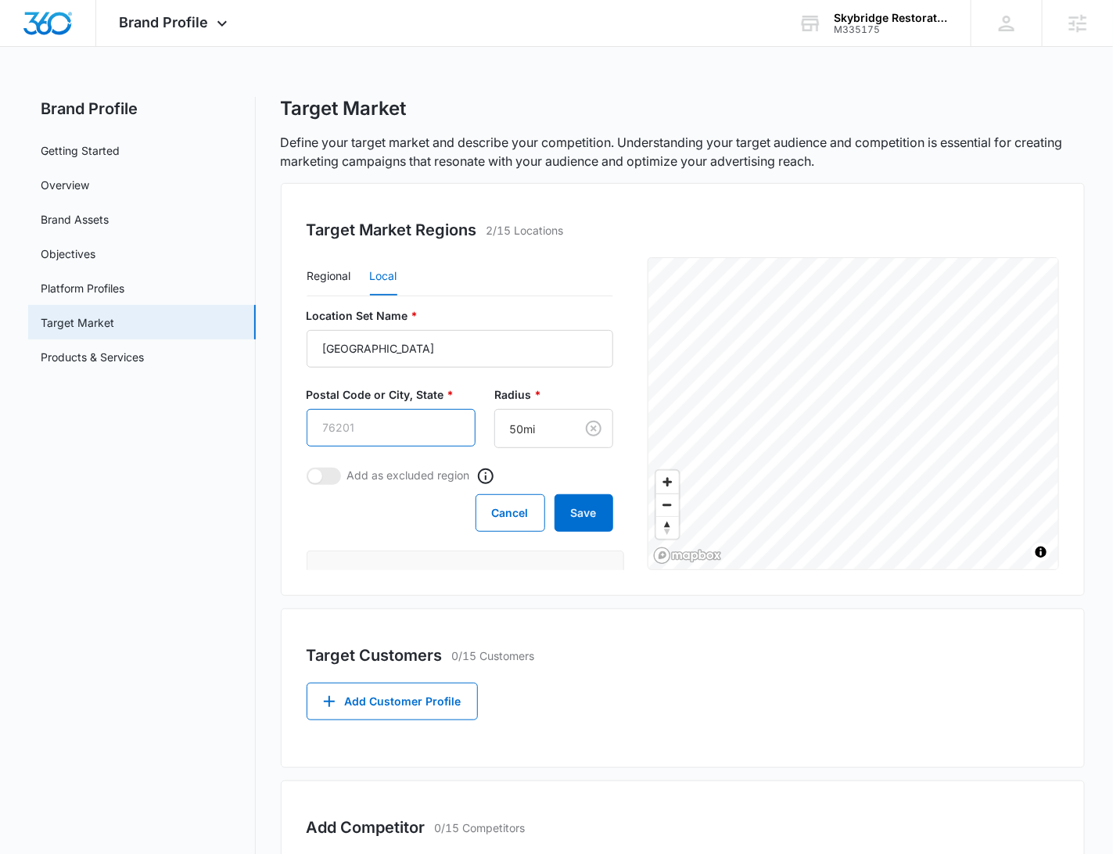
click at [376, 433] on input "Postal Code or City, State *" at bounding box center [391, 428] width 169 height 38
type input "11802"
click at [578, 510] on button "Save" at bounding box center [584, 513] width 59 height 38
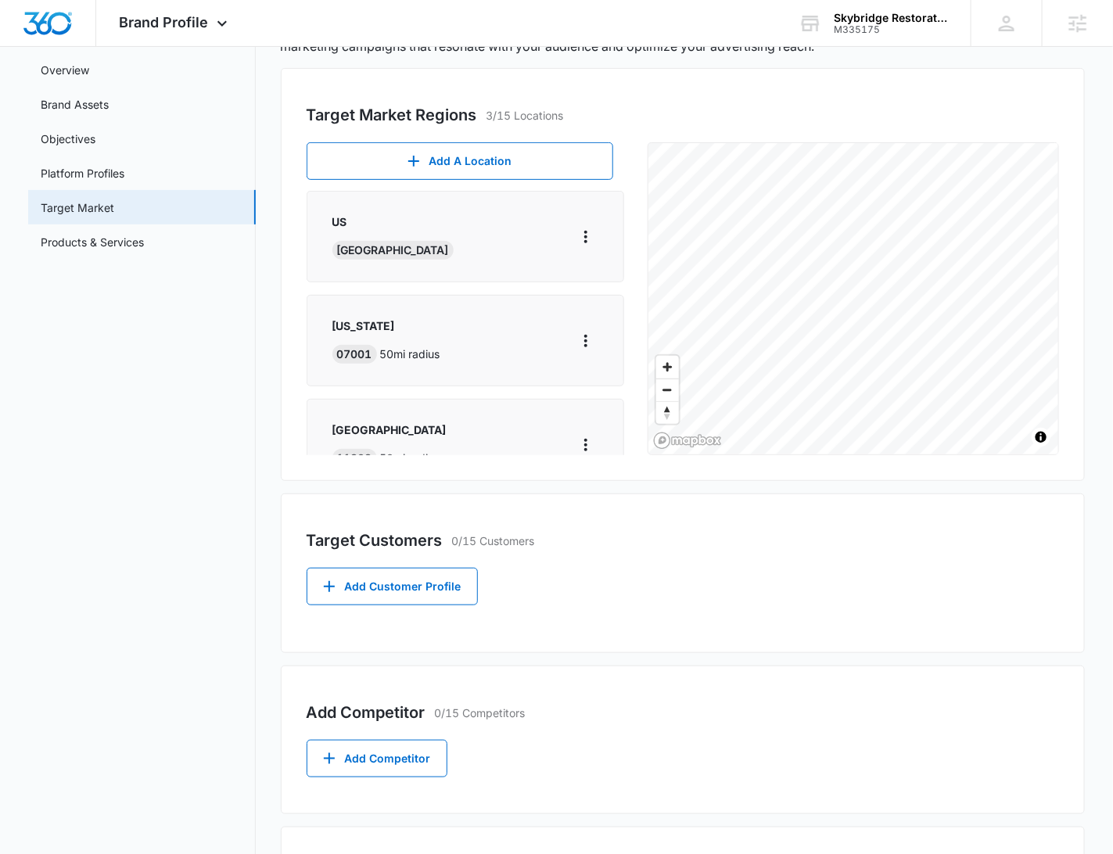
scroll to position [190, 0]
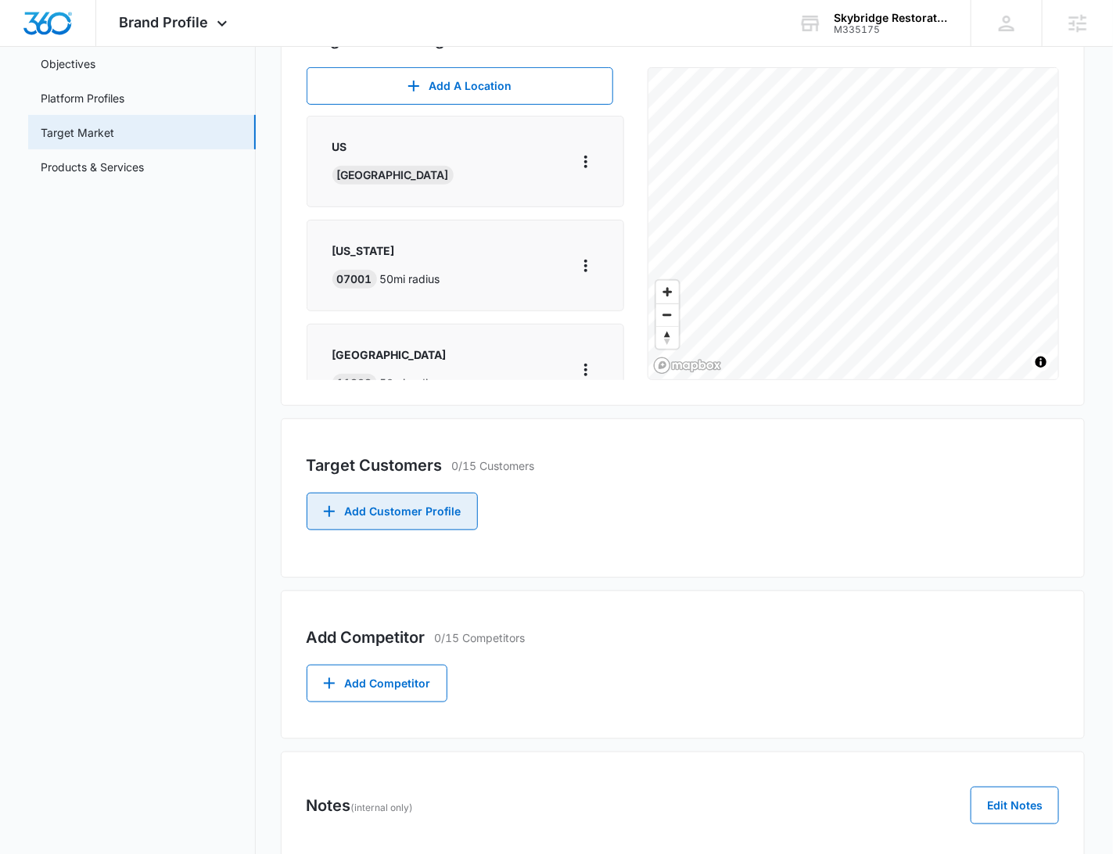
click at [412, 516] on button "Add Customer Profile" at bounding box center [392, 512] width 171 height 38
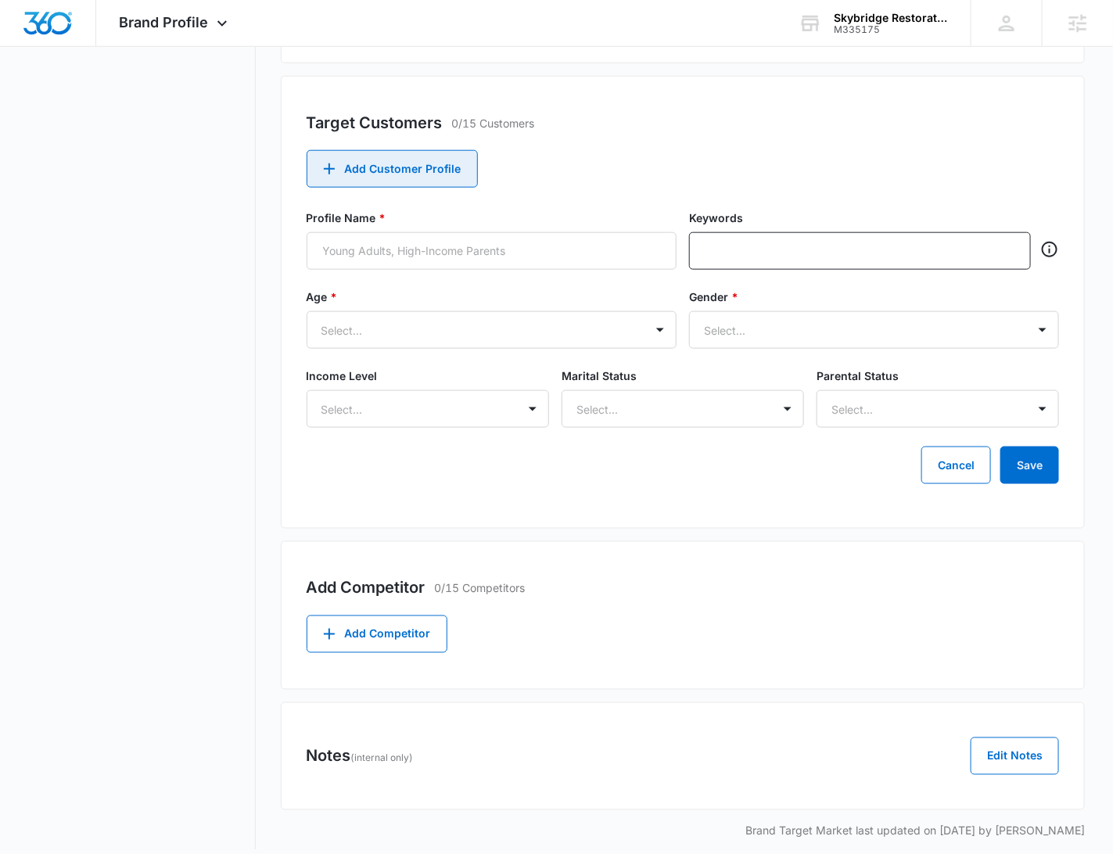
scroll to position [545, 0]
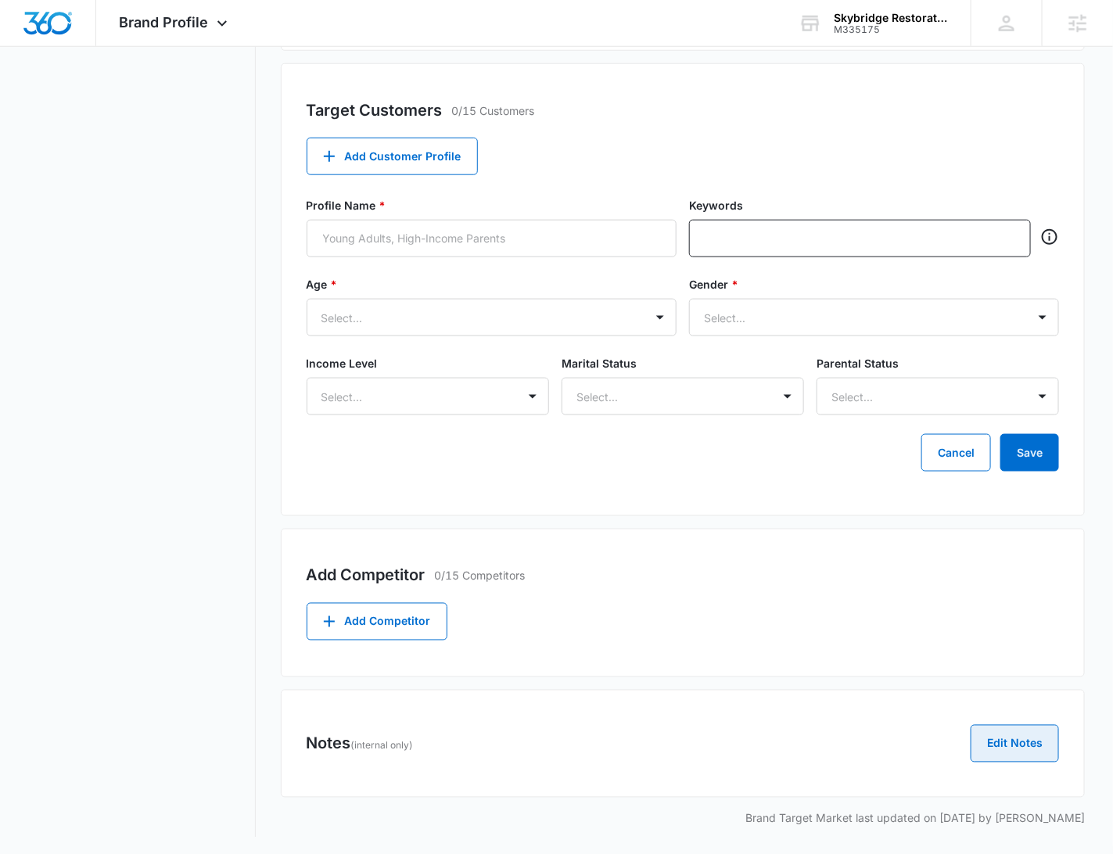
click at [1021, 725] on button "Edit Notes" at bounding box center [1015, 744] width 88 height 38
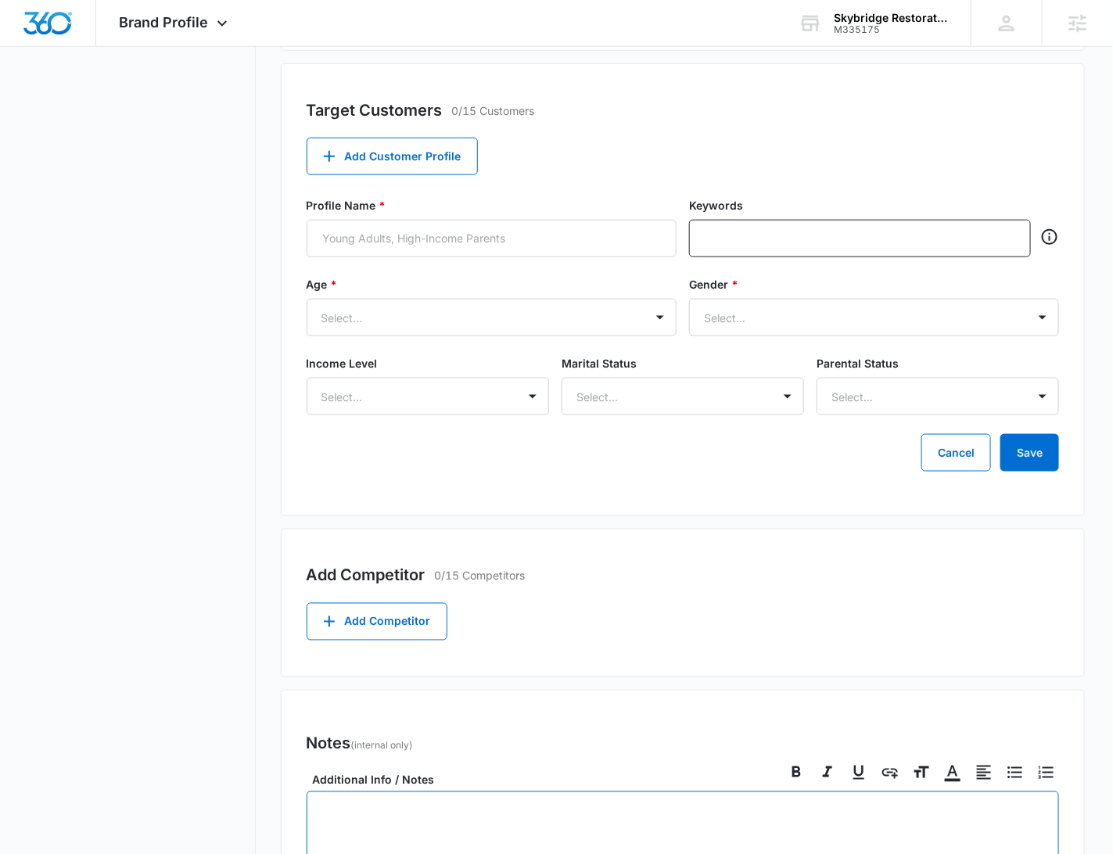
click at [1019, 739] on div "Notes (internal only) Edit Notes" at bounding box center [683, 744] width 753 height 38
checkbox input "true"
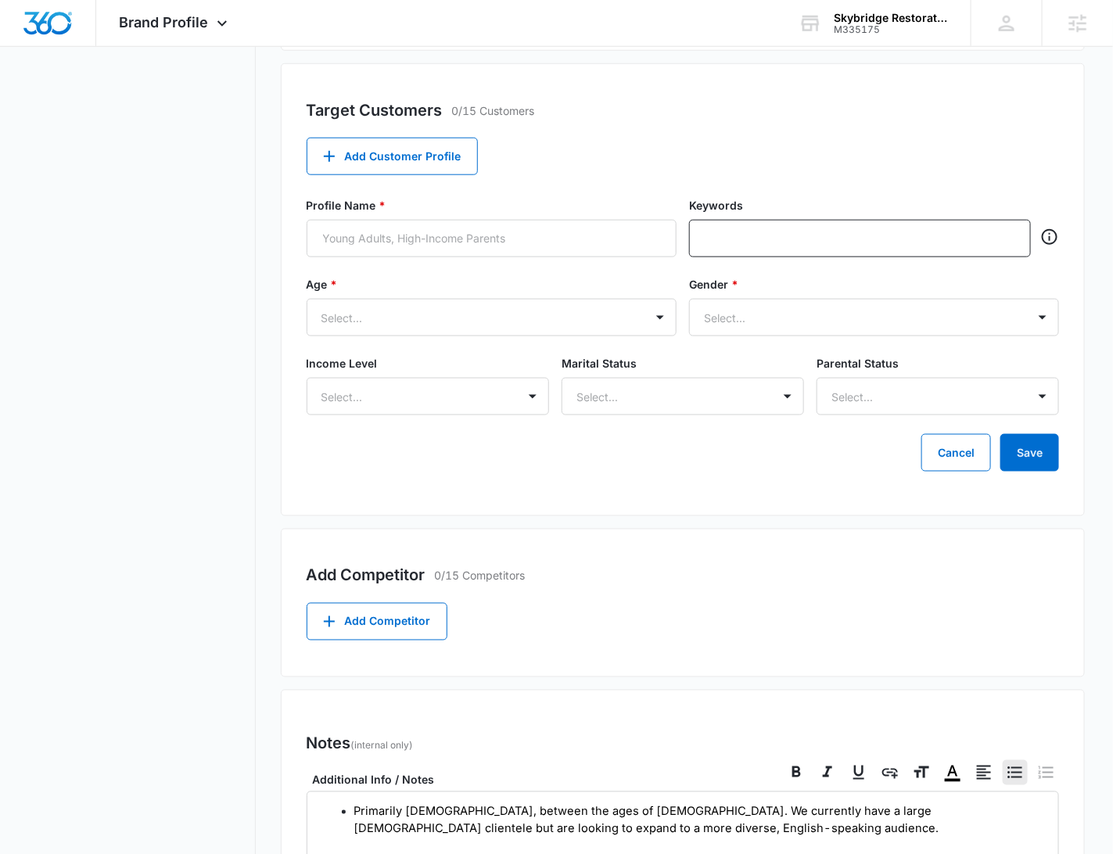
click at [870, 588] on div "Add Competitor 0/15 Competitors Add Competitor" at bounding box center [683, 603] width 805 height 149
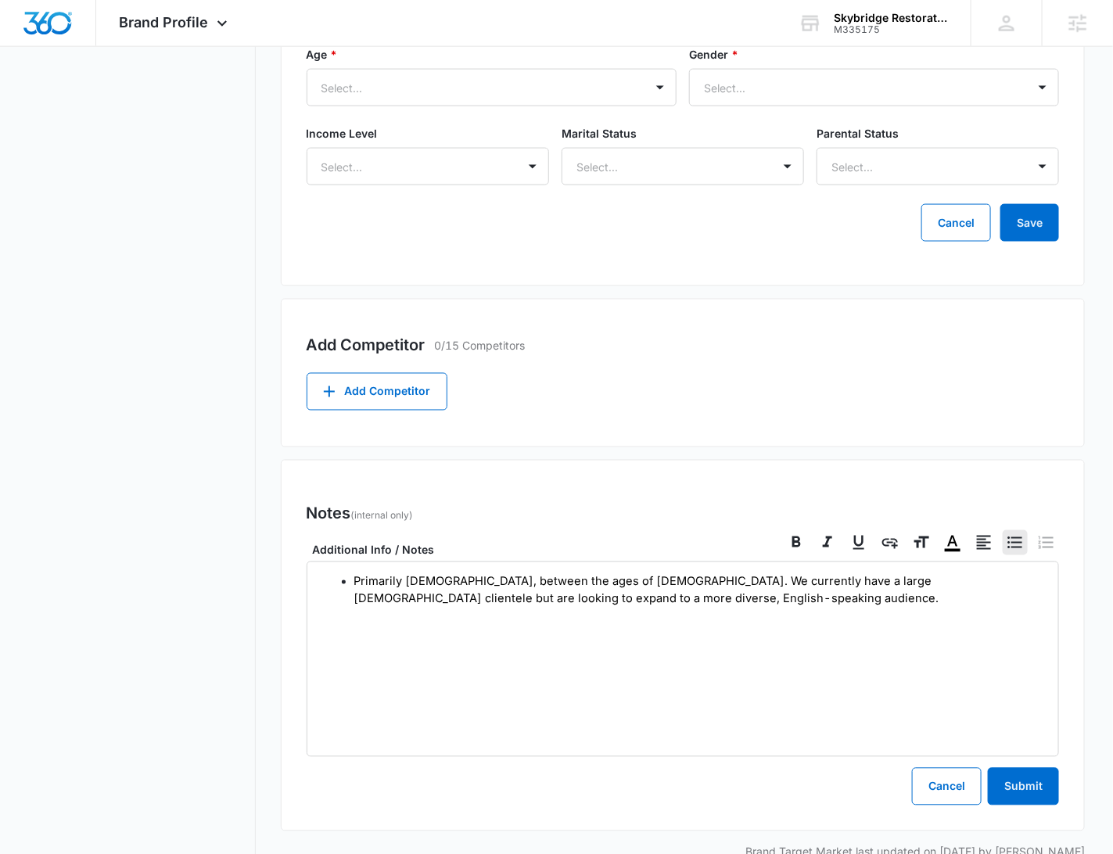
scroll to position [810, 0]
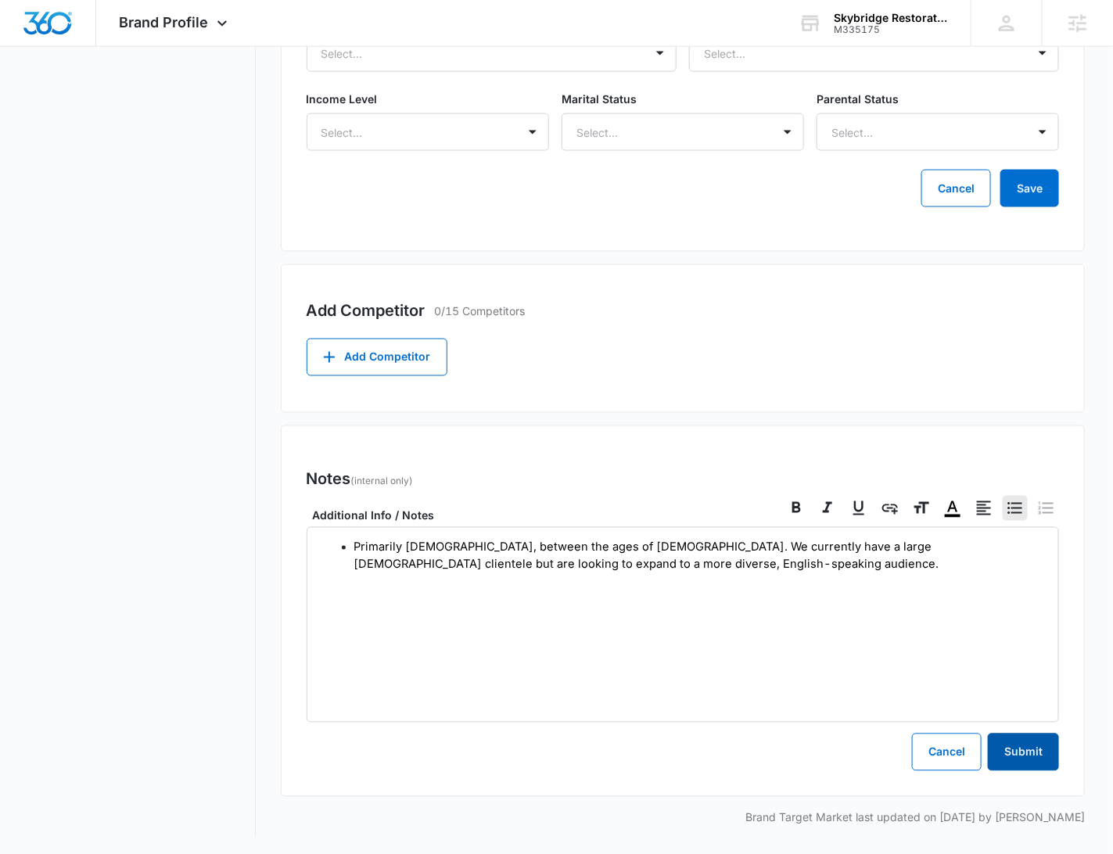
click at [1018, 739] on button "Submit" at bounding box center [1023, 753] width 71 height 38
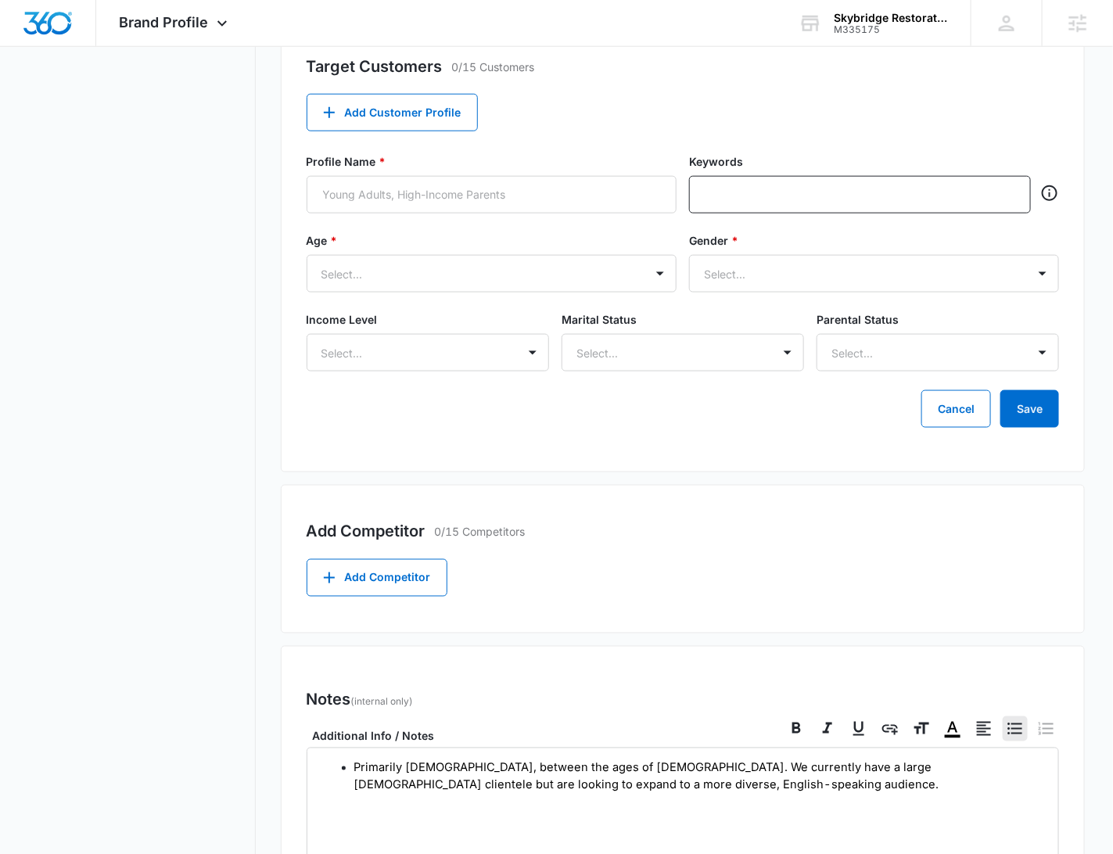
scroll to position [584, 0]
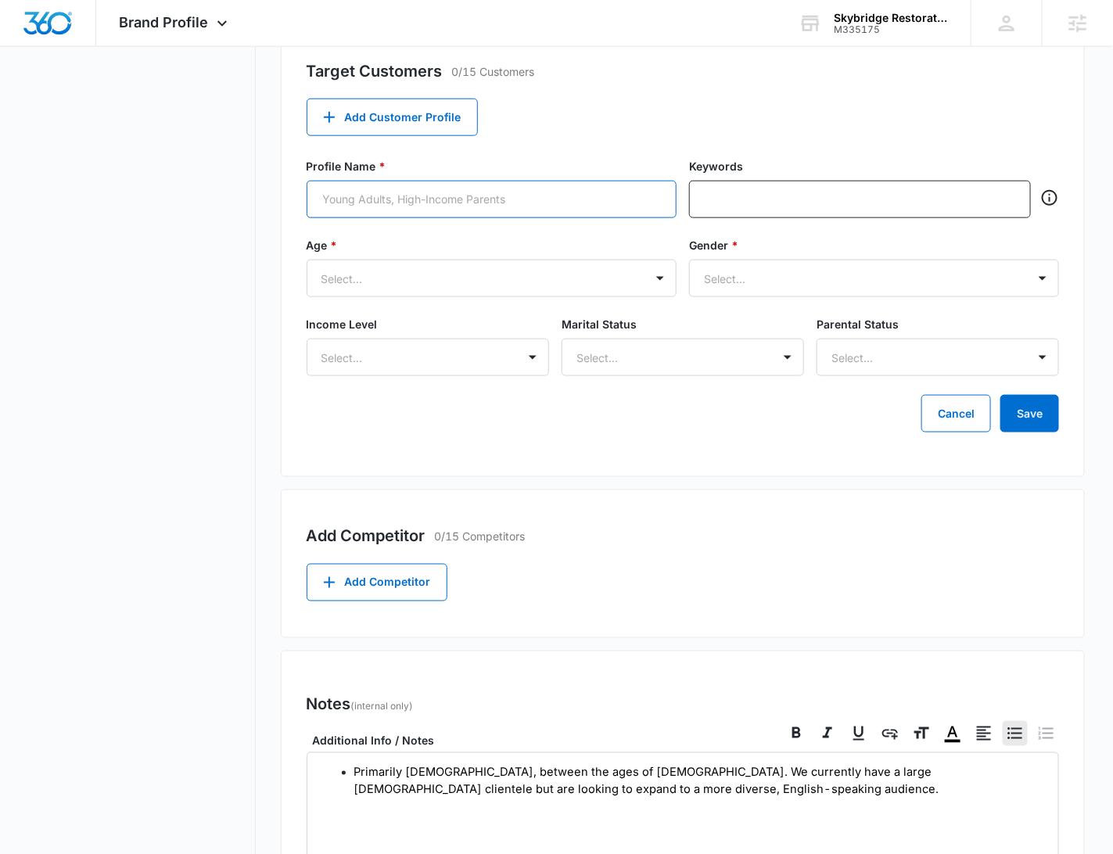
click at [504, 202] on input "Profile Name *" at bounding box center [492, 200] width 370 height 38
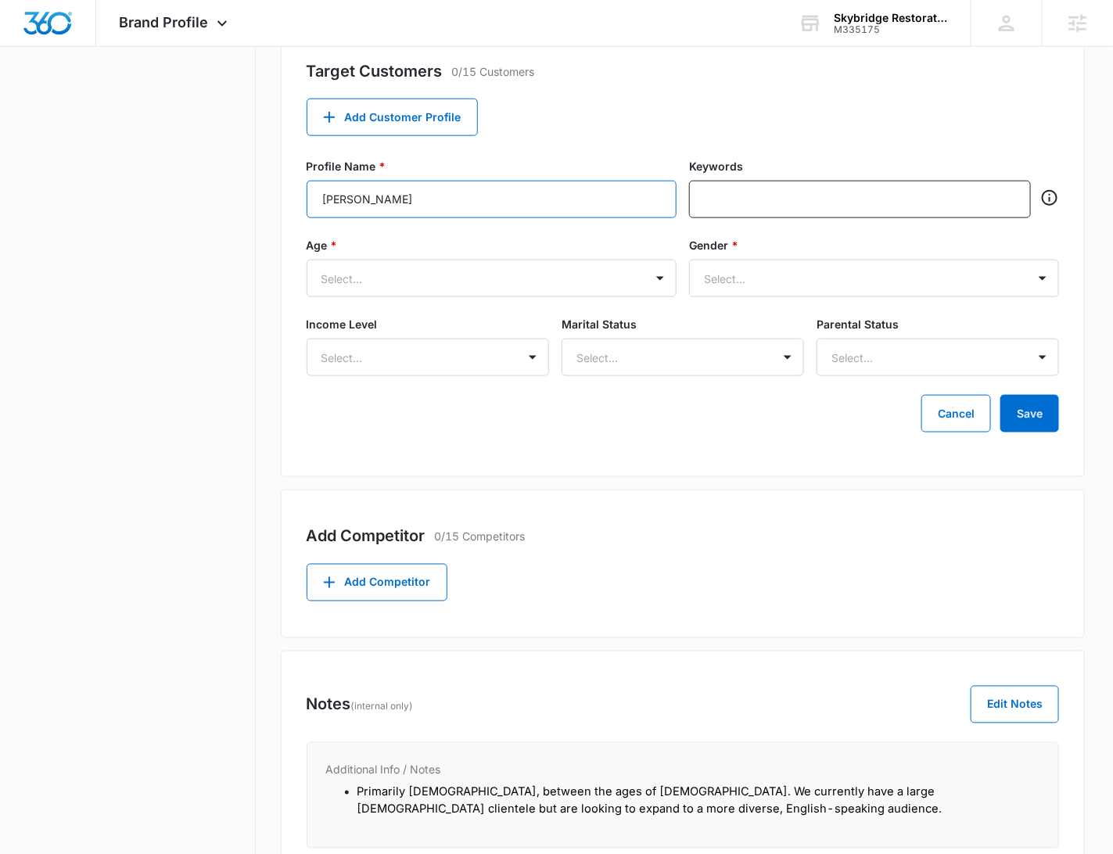
type input "T"
type input "Current Demo"
click at [849, 210] on input "text" at bounding box center [862, 199] width 312 height 23
type input "trade school"
click at [835, 131] on div "Target Customers 0/15 Customers Add Customer Profile Profile Name * Current Dem…" at bounding box center [683, 250] width 805 height 453
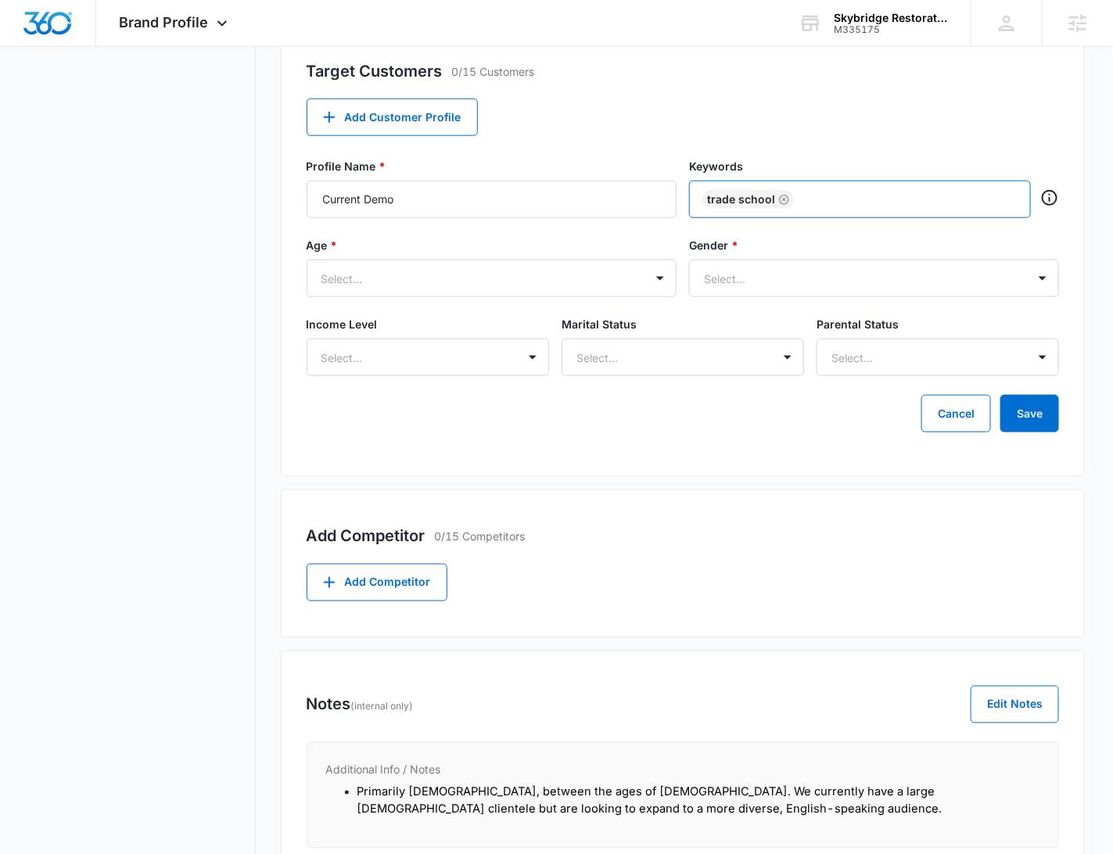
click at [818, 205] on input "text" at bounding box center [907, 199] width 221 height 23
type input "OSHA"
click at [915, 146] on div "Target Customers 0/15 Customers Add Customer Profile Profile Name * Current Dem…" at bounding box center [683, 250] width 805 height 453
click at [896, 193] on input "text" at bounding box center [933, 199] width 167 height 23
type input "Construction"
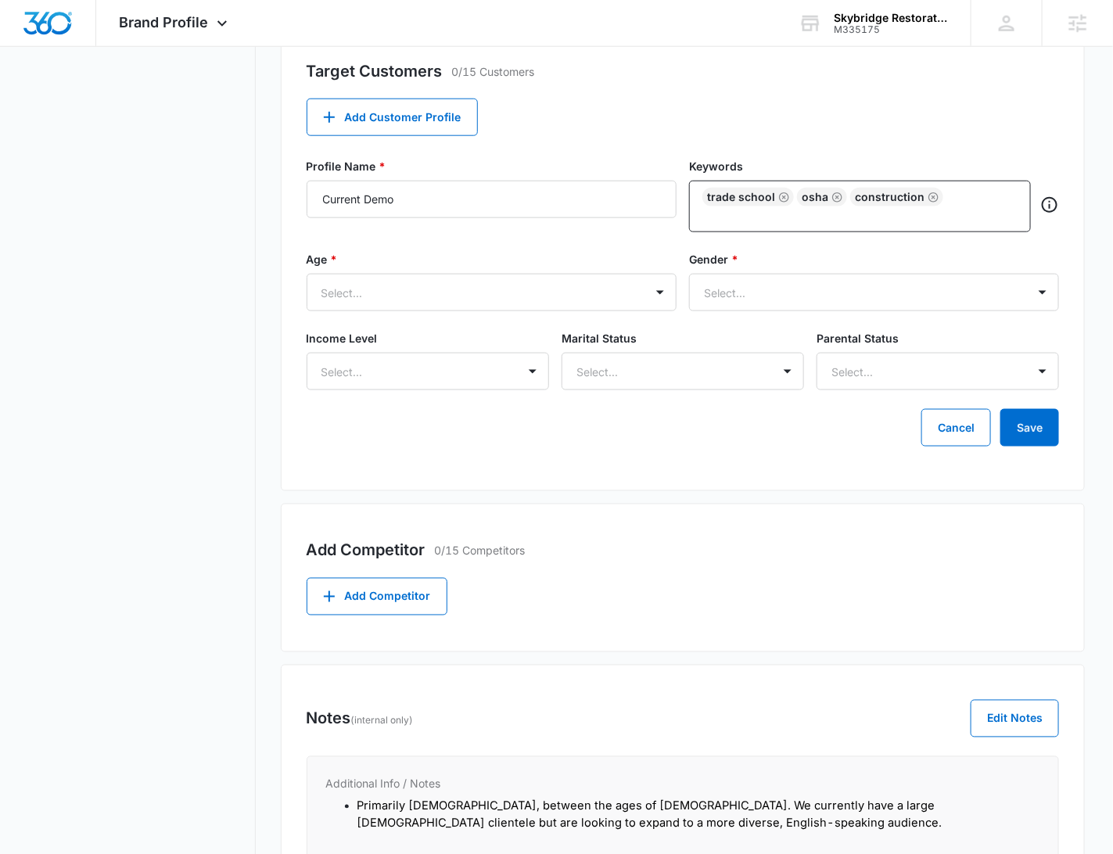
click at [928, 144] on div "Target Customers 0/15 Customers Add Customer Profile Profile Name * Current Dem…" at bounding box center [683, 257] width 805 height 467
click at [949, 196] on div "trade school OSHA Construction" at bounding box center [860, 207] width 342 height 52
click at [919, 217] on input "text" at bounding box center [862, 216] width 312 height 19
type input "HVAC"
click at [1001, 135] on div "Target Customers 0/15 Customers Add Customer Profile Profile Name * Current Dem…" at bounding box center [683, 257] width 805 height 467
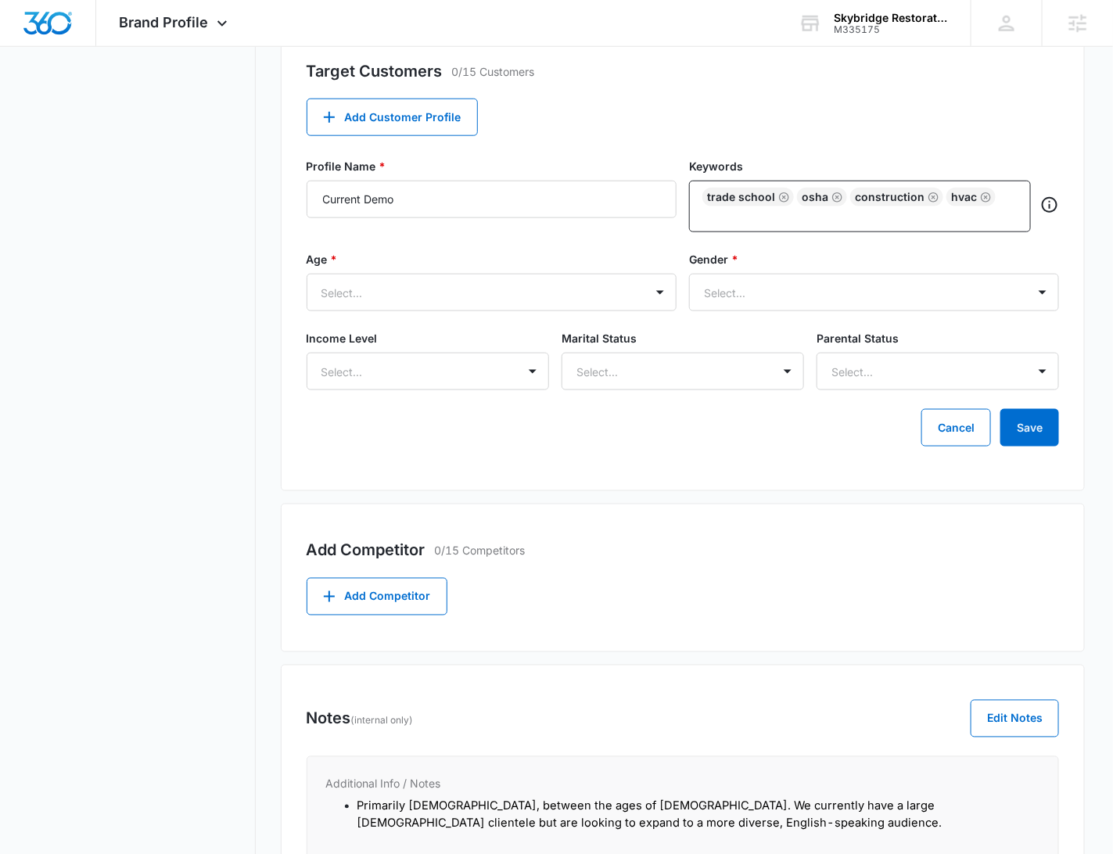
click at [810, 241] on div "Profile Name * Current Demo Keywords trade school OSHA Construction HVAC" at bounding box center [683, 204] width 753 height 93
click at [816, 226] on div "trade school OSHA Construction HVAC" at bounding box center [860, 207] width 342 height 52
click at [821, 222] on input "text" at bounding box center [862, 216] width 312 height 19
type input "Fire Safety"
click at [843, 138] on div "Target Customers 0/15 Customers Add Customer Profile Profile Name * Current Dem…" at bounding box center [683, 257] width 805 height 467
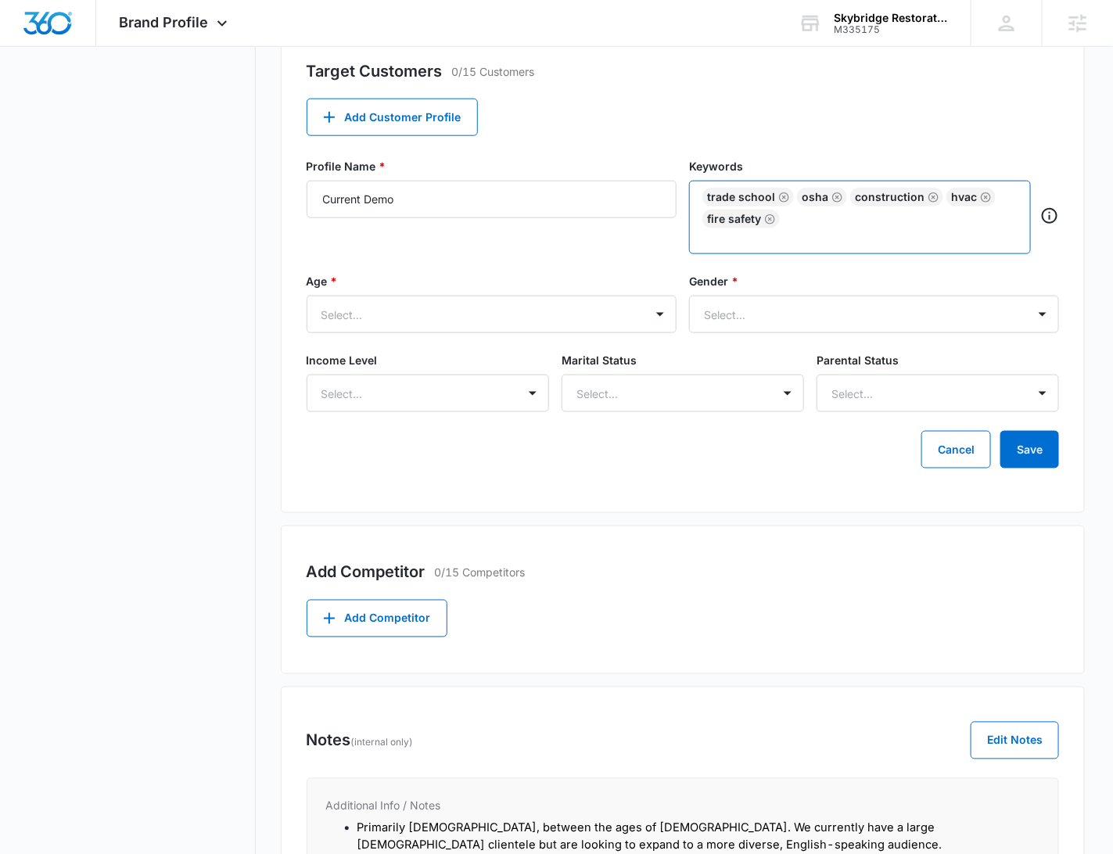
click at [812, 232] on input "text" at bounding box center [862, 237] width 312 height 19
type input "E"
type input "Plumbing"
click at [868, 125] on div "Target Customers 0/15 Customers Add Customer Profile Profile Name * Current Dem…" at bounding box center [683, 268] width 805 height 489
click at [811, 246] on div "trade school OSHA Construction HVAC Fire Safety Plumbing" at bounding box center [860, 218] width 342 height 74
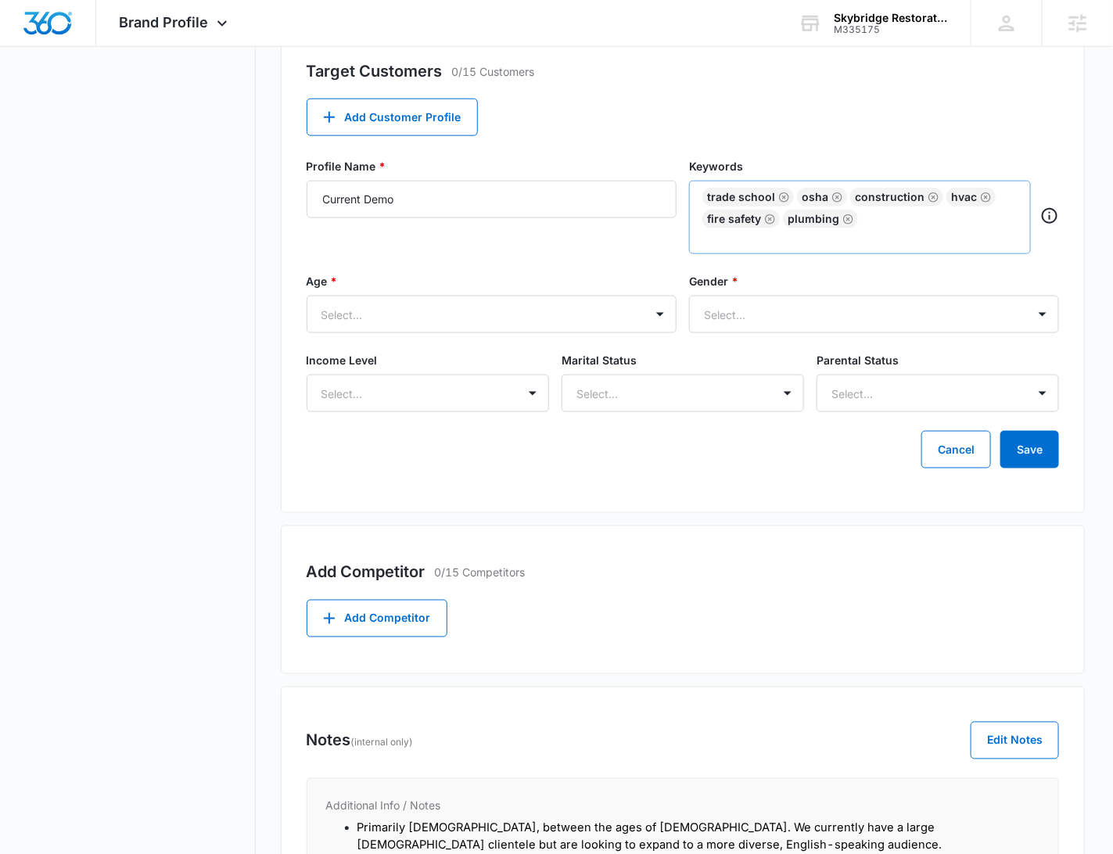
click at [760, 251] on div "trade school OSHA Construction HVAC Fire Safety Plumbing" at bounding box center [860, 218] width 342 height 74
click at [759, 241] on input "text" at bounding box center [862, 237] width 312 height 19
type input "Electrical"
click at [864, 137] on div "Target Customers 0/15 Customers Add Customer Profile Profile Name * Current Dem…" at bounding box center [683, 268] width 805 height 489
click at [810, 242] on input "text" at bounding box center [862, 237] width 312 height 19
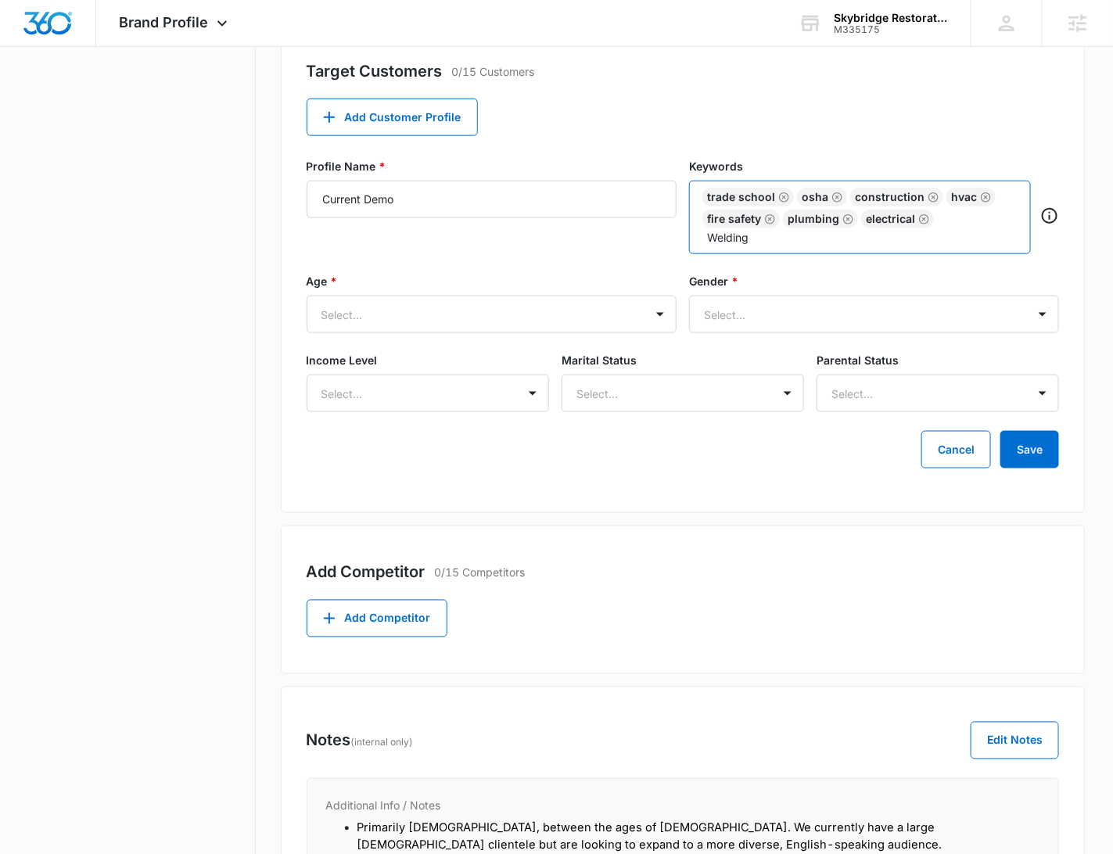
type input "Welding"
click at [885, 132] on div "Target Customers 0/15 Customers Add Customer Profile Profile Name * Current Dem…" at bounding box center [683, 268] width 805 height 489
click at [805, 246] on input "text" at bounding box center [862, 237] width 312 height 19
type input "solar"
click at [884, 74] on div "Target Customers 0/15 Customers" at bounding box center [683, 70] width 753 height 23
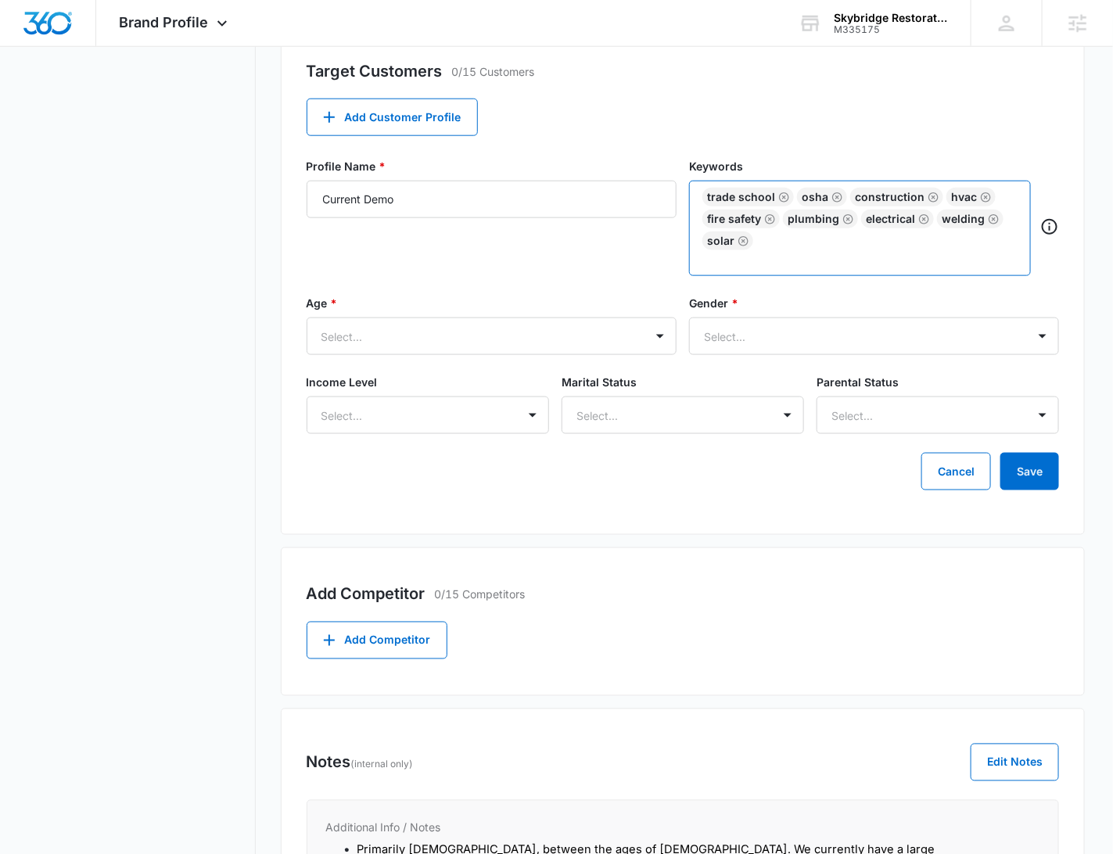
click at [757, 255] on input "text" at bounding box center [862, 259] width 312 height 19
drag, startPoint x: 767, startPoint y: 246, endPoint x: 751, endPoint y: 247, distance: 15.7
click at [751, 247] on div "trade school OSHA Construction HVAC Fire Safety Plumbing Electrical Welding sol…" at bounding box center [860, 219] width 315 height 63
click at [735, 258] on input "text" at bounding box center [862, 259] width 312 height 19
drag, startPoint x: 731, startPoint y: 260, endPoint x: 695, endPoint y: 182, distance: 85.7
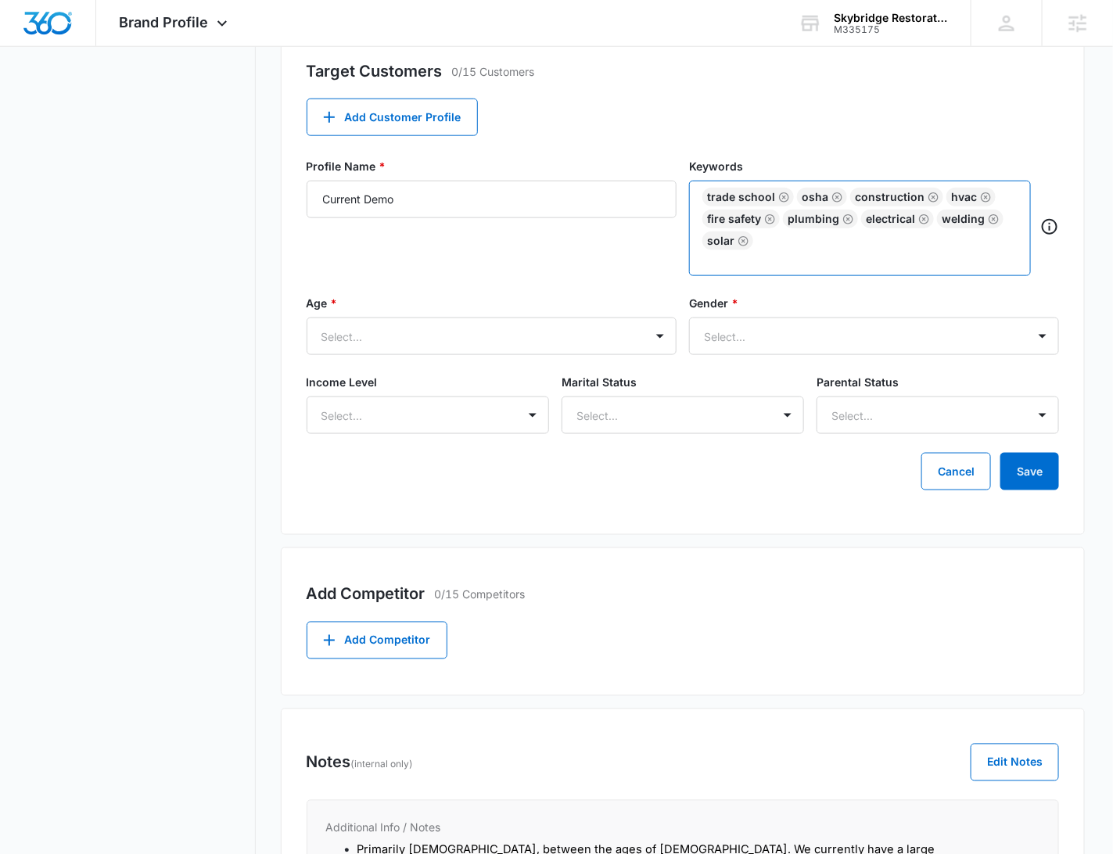
click at [695, 182] on div "trade school OSHA Construction HVAC Fire Safety Plumbing Electrical Welding sol…" at bounding box center [860, 228] width 342 height 95
drag, startPoint x: 721, startPoint y: 264, endPoint x: 667, endPoint y: 185, distance: 95.7
click at [665, 185] on div "Profile Name * Current Demo Keywords trade school OSHA Construction HVAC Fire S…" at bounding box center [683, 226] width 753 height 137
click at [729, 258] on input "text" at bounding box center [862, 259] width 312 height 19
click at [729, 257] on input "text" at bounding box center [862, 259] width 312 height 19
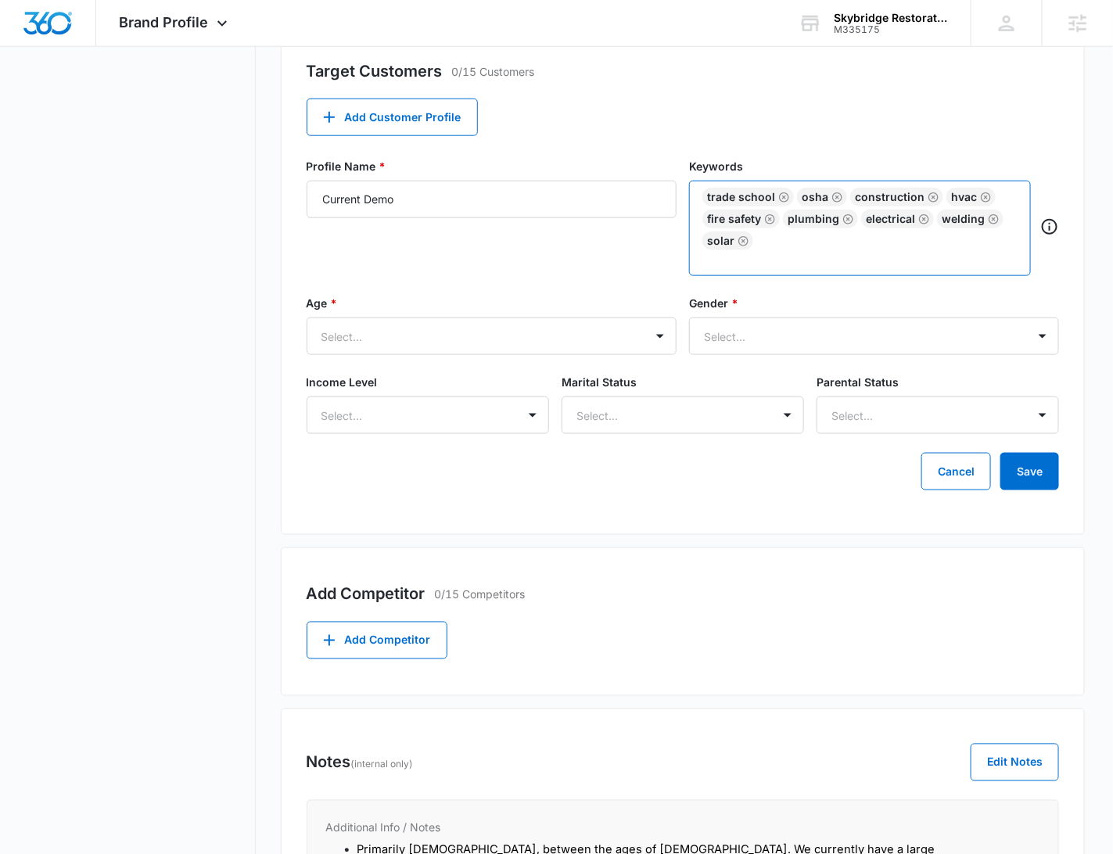
click at [729, 257] on input "text" at bounding box center [862, 259] width 312 height 19
click at [490, 329] on div at bounding box center [473, 337] width 303 height 20
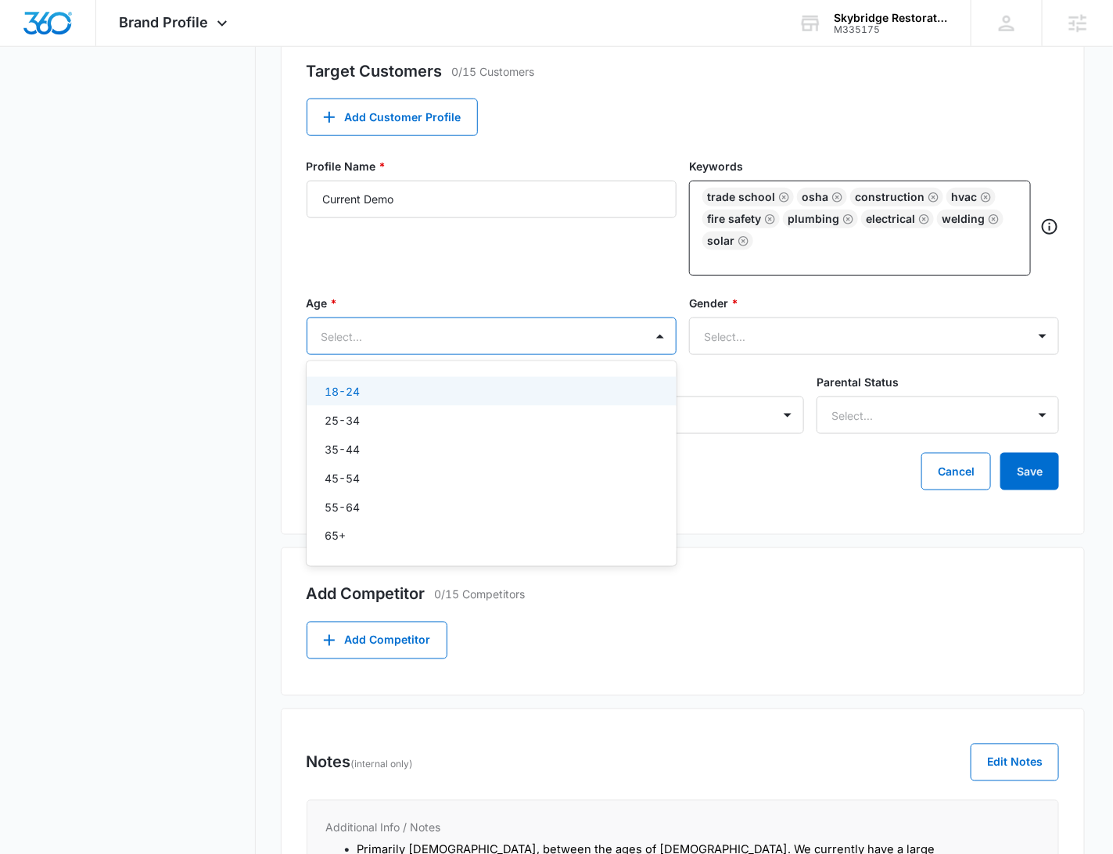
click at [419, 389] on div "18-24" at bounding box center [489, 391] width 329 height 16
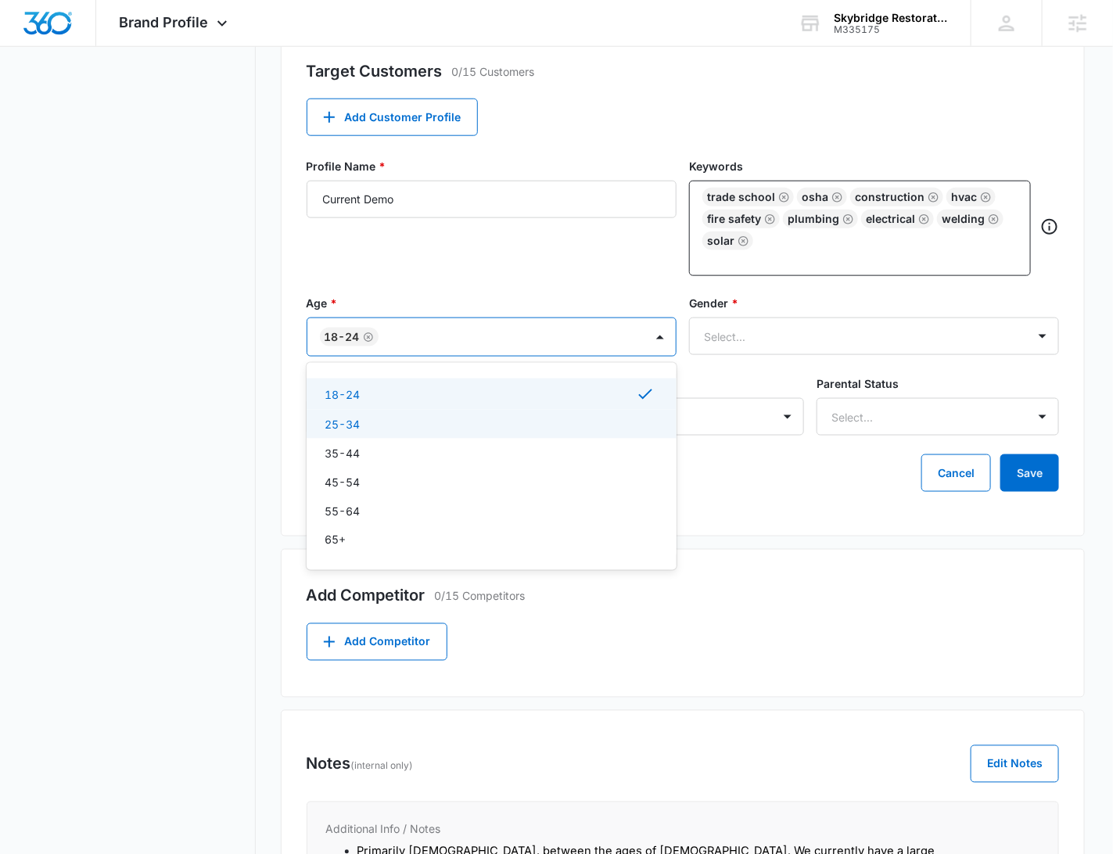
click at [390, 425] on div "25-34" at bounding box center [489, 424] width 329 height 16
click at [376, 462] on div "35-44" at bounding box center [489, 455] width 329 height 16
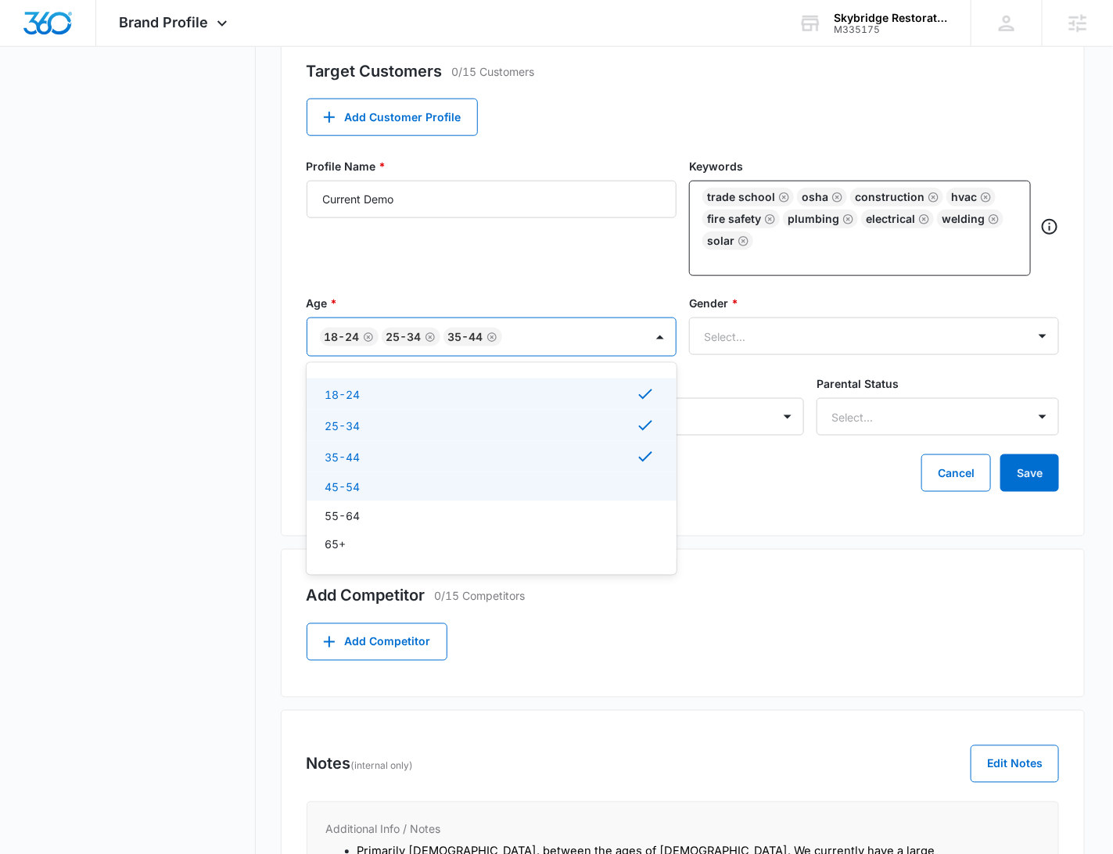
click at [376, 483] on div "45-54" at bounding box center [489, 487] width 329 height 16
click at [376, 512] on div "55-64" at bounding box center [489, 518] width 329 height 16
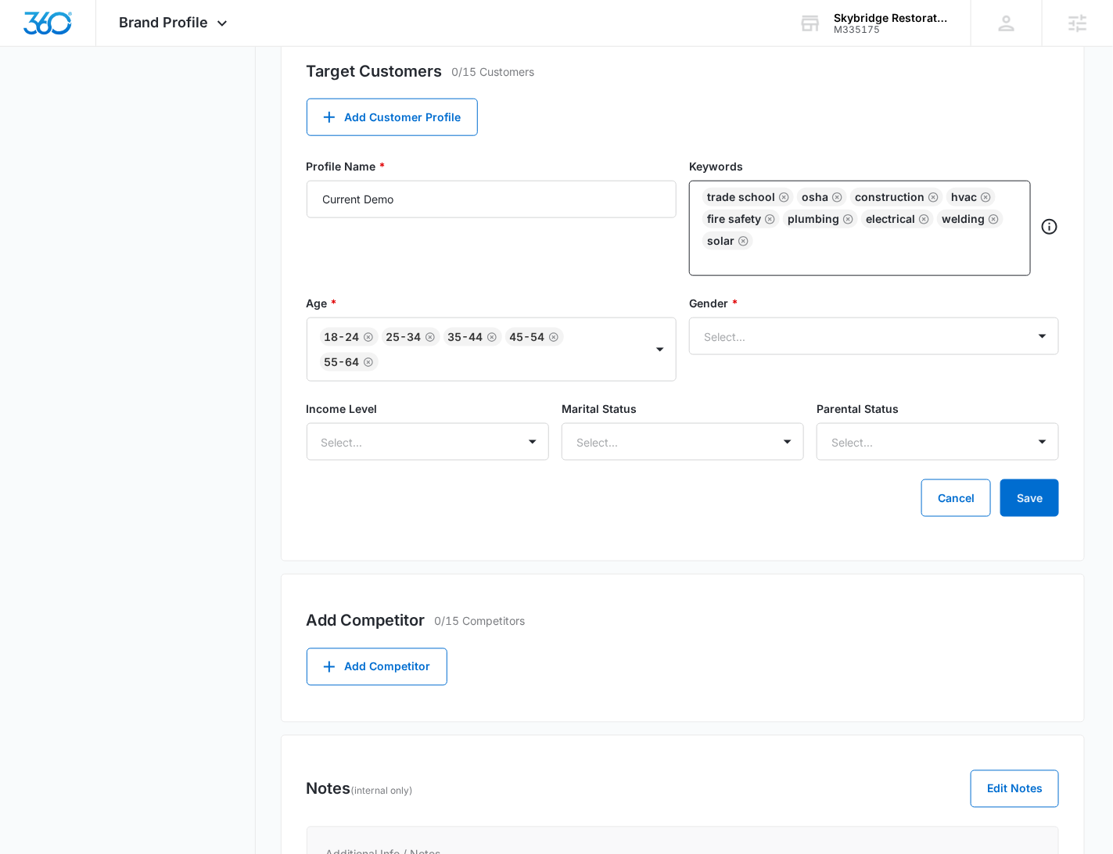
click at [539, 243] on div "Profile Name * Current Demo" at bounding box center [492, 217] width 370 height 118
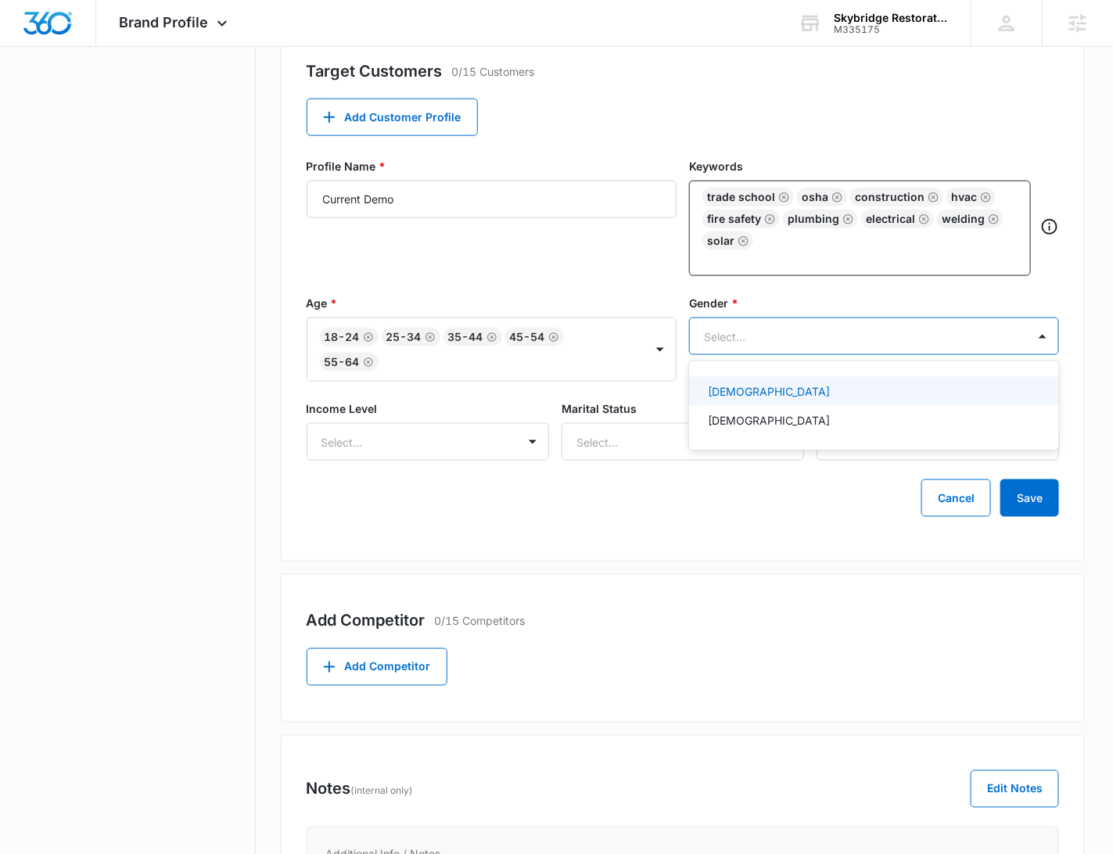
click at [791, 335] on div at bounding box center [855, 337] width 303 height 20
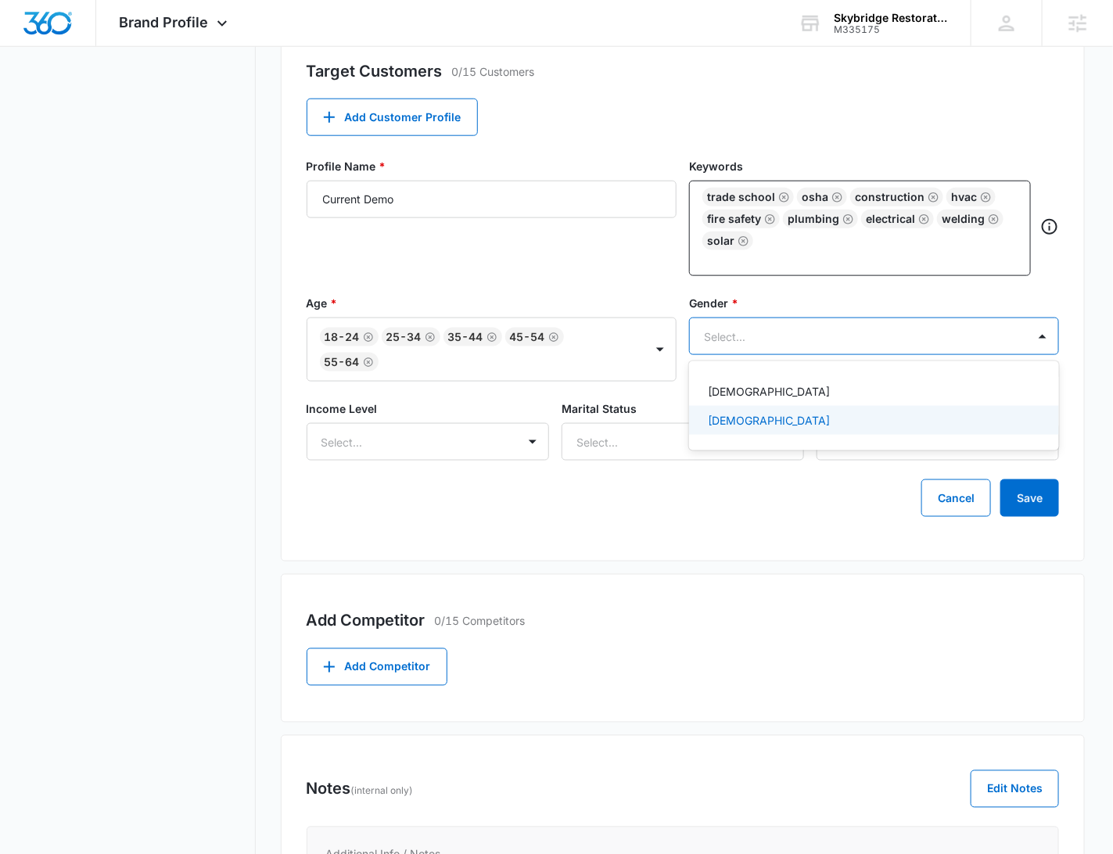
click at [739, 416] on div "[DEMOGRAPHIC_DATA]" at bounding box center [872, 420] width 329 height 16
click at [409, 425] on div "Select..." at bounding box center [412, 442] width 210 height 35
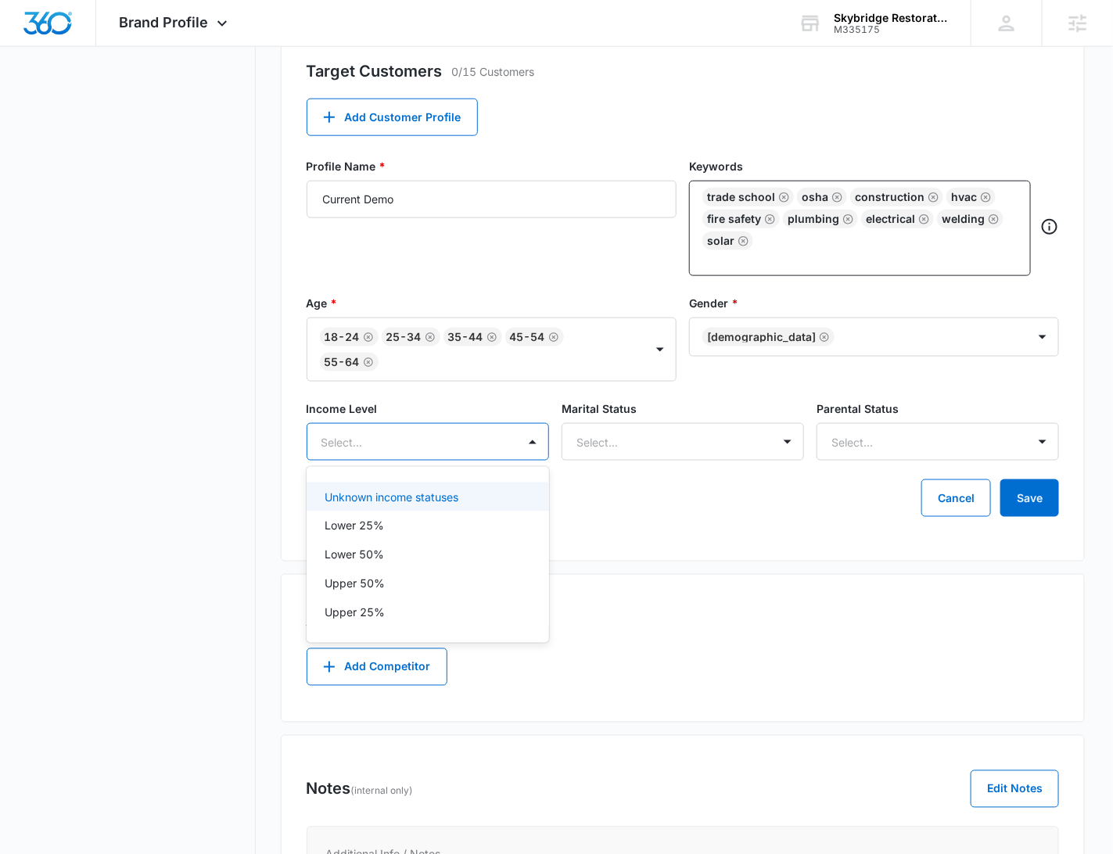
click at [409, 503] on p "Unknown income statuses" at bounding box center [392, 497] width 134 height 16
click at [642, 448] on div at bounding box center [664, 443] width 175 height 20
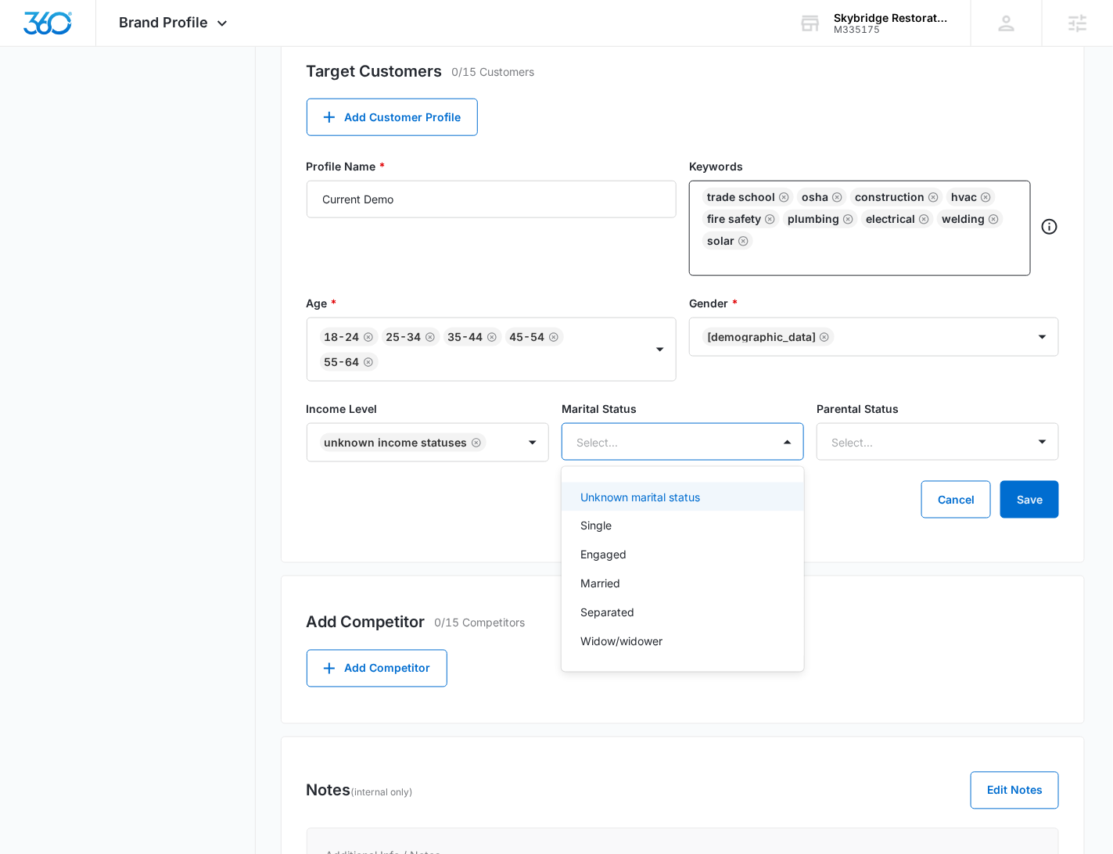
click at [628, 496] on p "Unknown marital status" at bounding box center [640, 497] width 120 height 16
click at [878, 443] on div at bounding box center [919, 443] width 175 height 20
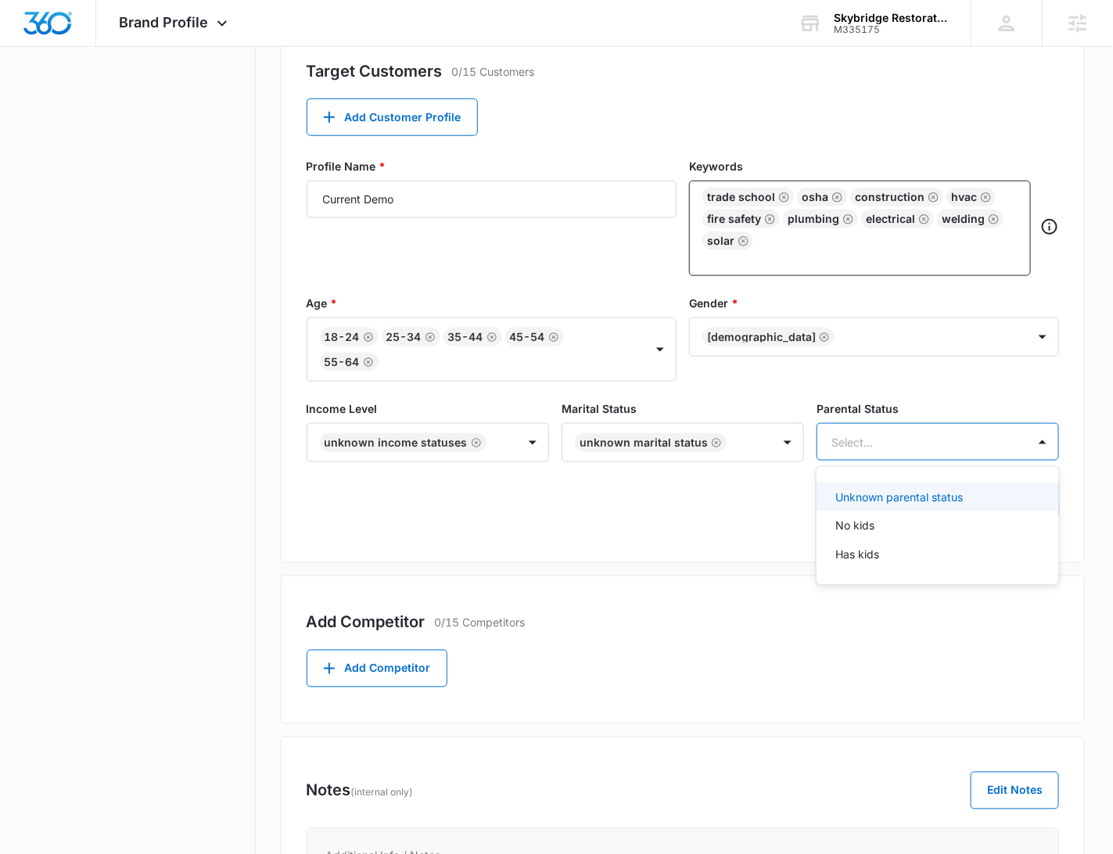
click at [879, 489] on p "Unknown parental status" at bounding box center [900, 497] width 128 height 16
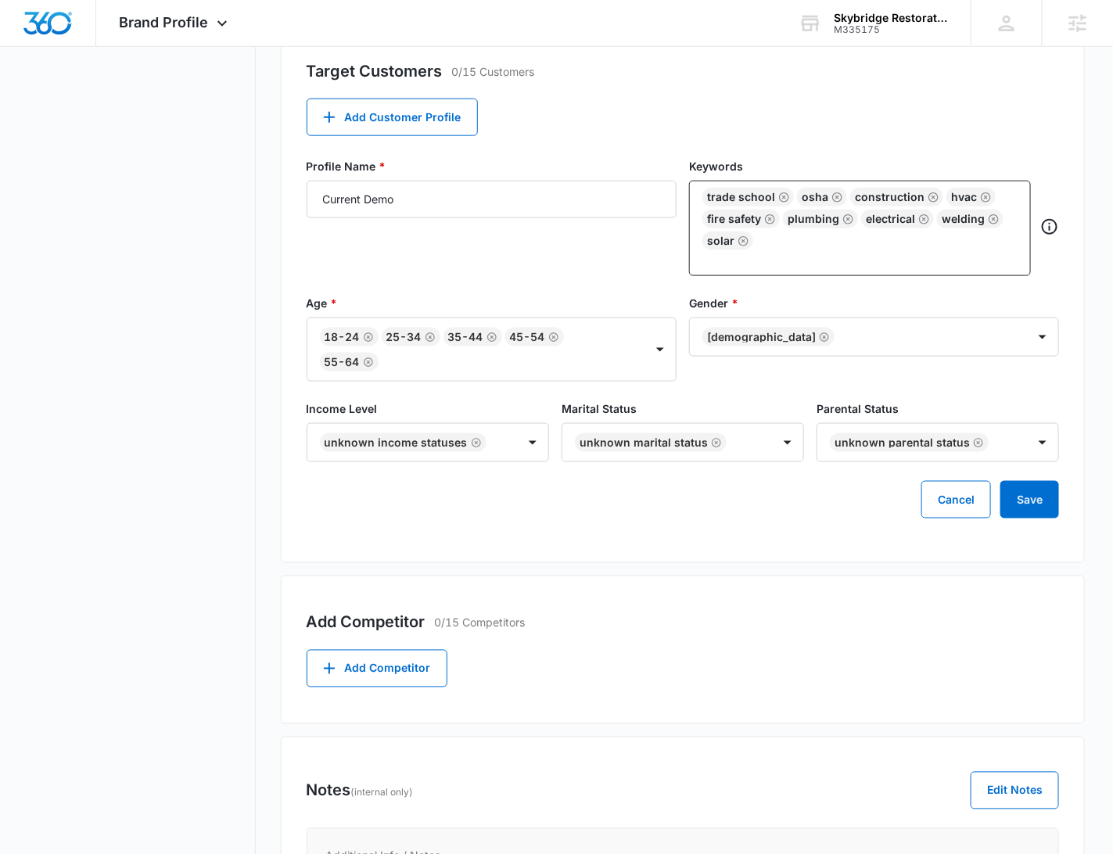
click at [922, 366] on div "Gender * [DEMOGRAPHIC_DATA]" at bounding box center [874, 338] width 370 height 87
click at [1024, 506] on button "Save" at bounding box center [1030, 500] width 59 height 38
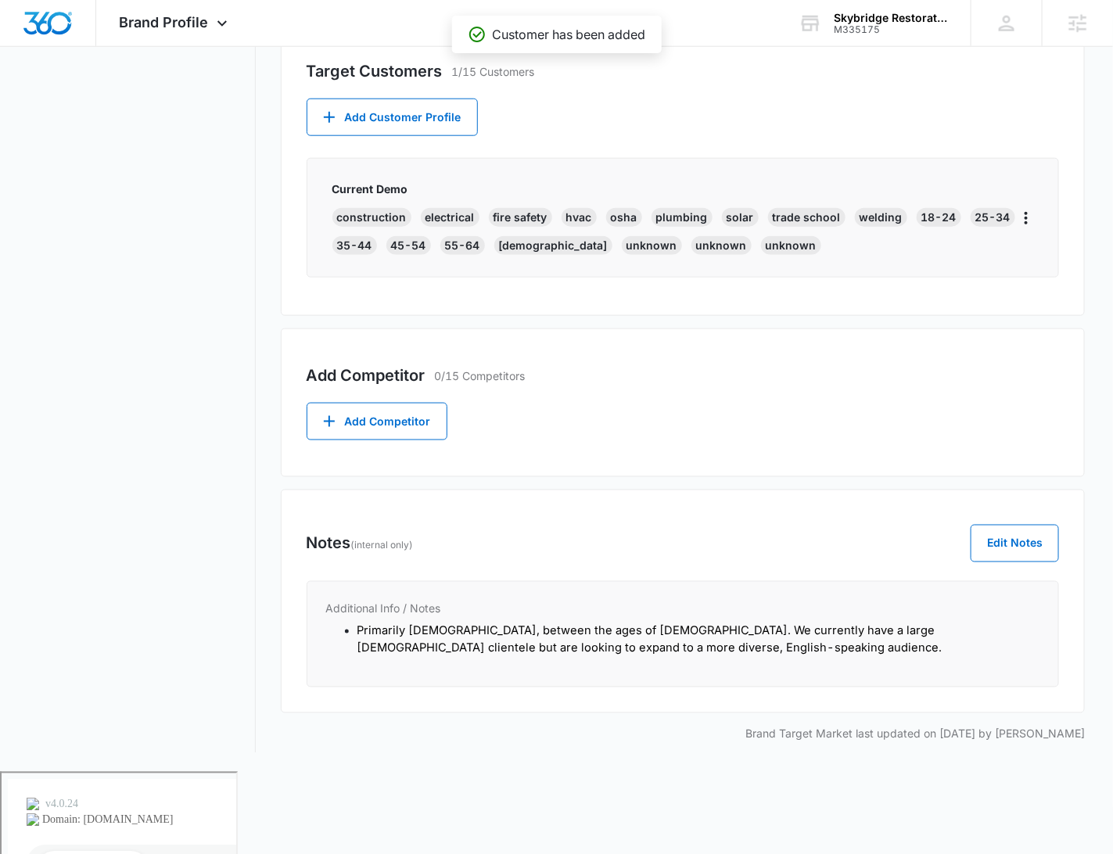
scroll to position [500, 0]
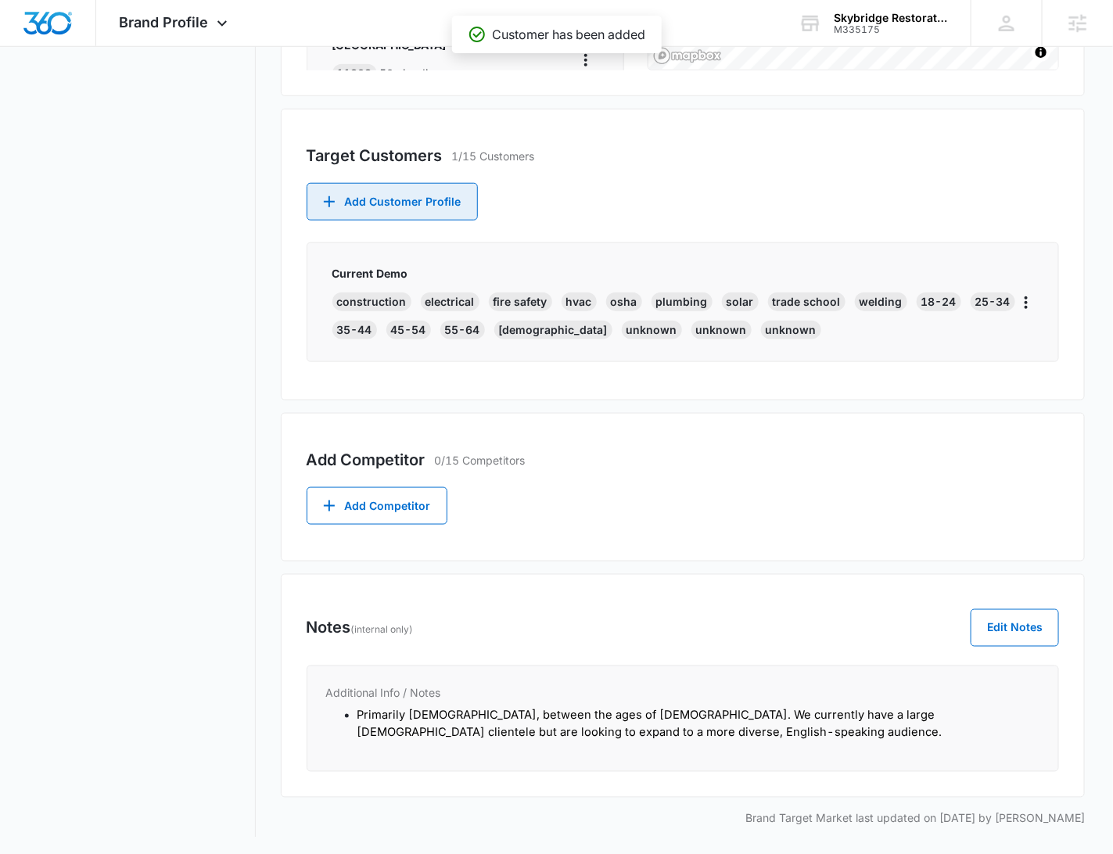
click at [410, 187] on button "Add Customer Profile" at bounding box center [392, 202] width 171 height 38
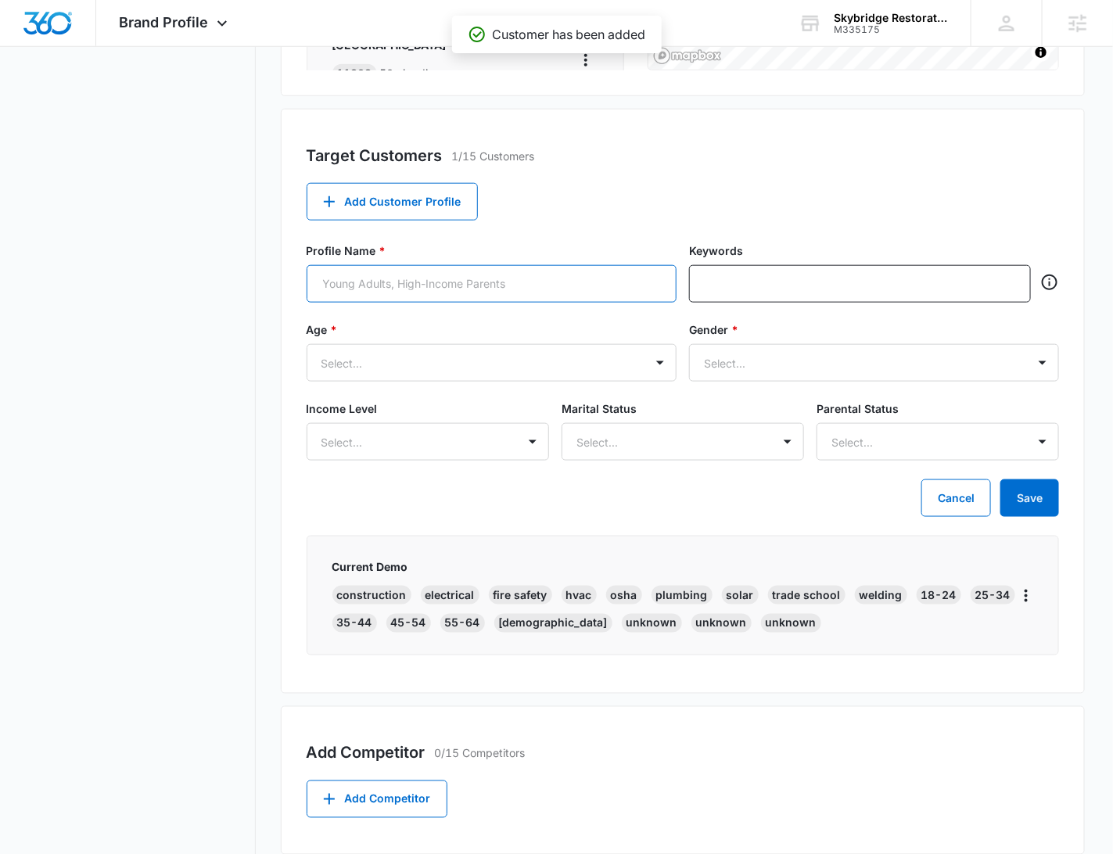
click at [411, 281] on input "Profile Name *" at bounding box center [492, 284] width 370 height 38
type input "e"
type input "New Demo"
click at [646, 170] on div "Target Customers 1/15 Customers Add Customer Profile Profile Name * New Demo Ke…" at bounding box center [683, 401] width 805 height 585
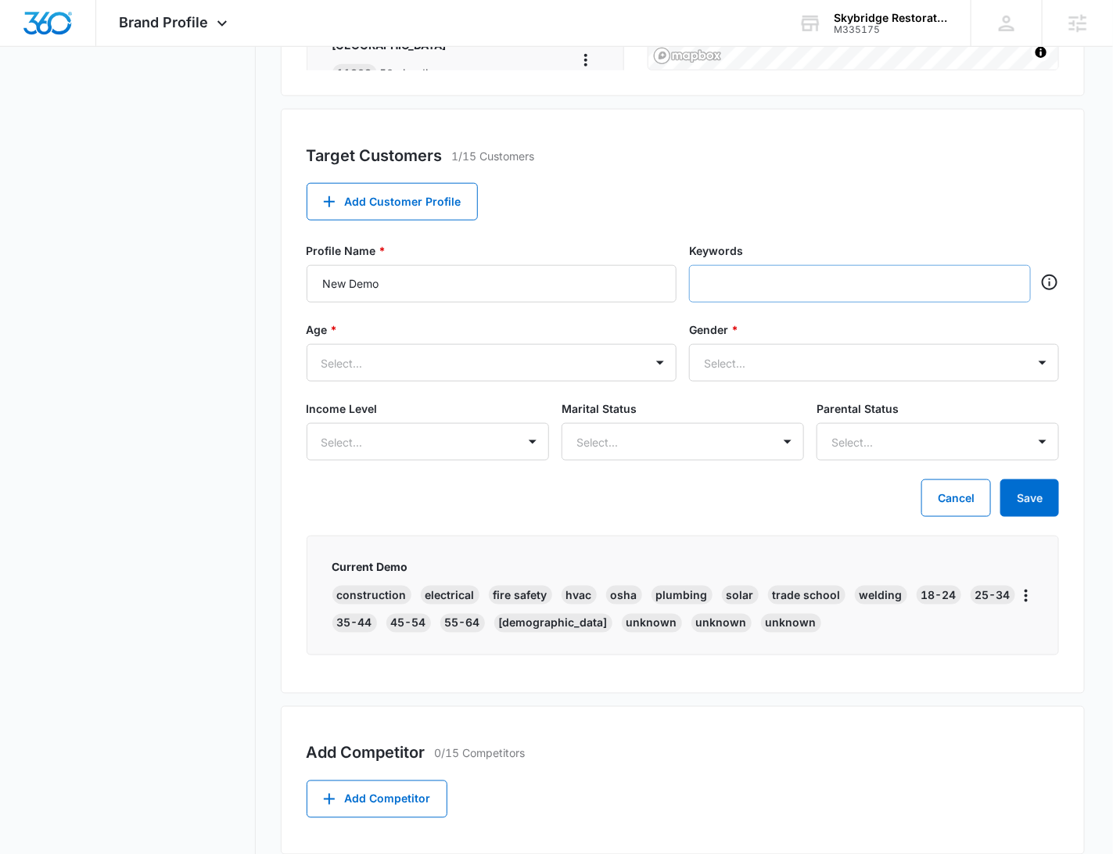
click at [825, 301] on div at bounding box center [860, 284] width 342 height 38
click at [827, 291] on input "text" at bounding box center [862, 283] width 312 height 23
type input "english"
click at [890, 193] on div "Target Customers 1/15 Customers Add Customer Profile Profile Name * New Demo Ke…" at bounding box center [683, 401] width 805 height 585
click at [825, 289] on input "text" at bounding box center [893, 283] width 249 height 23
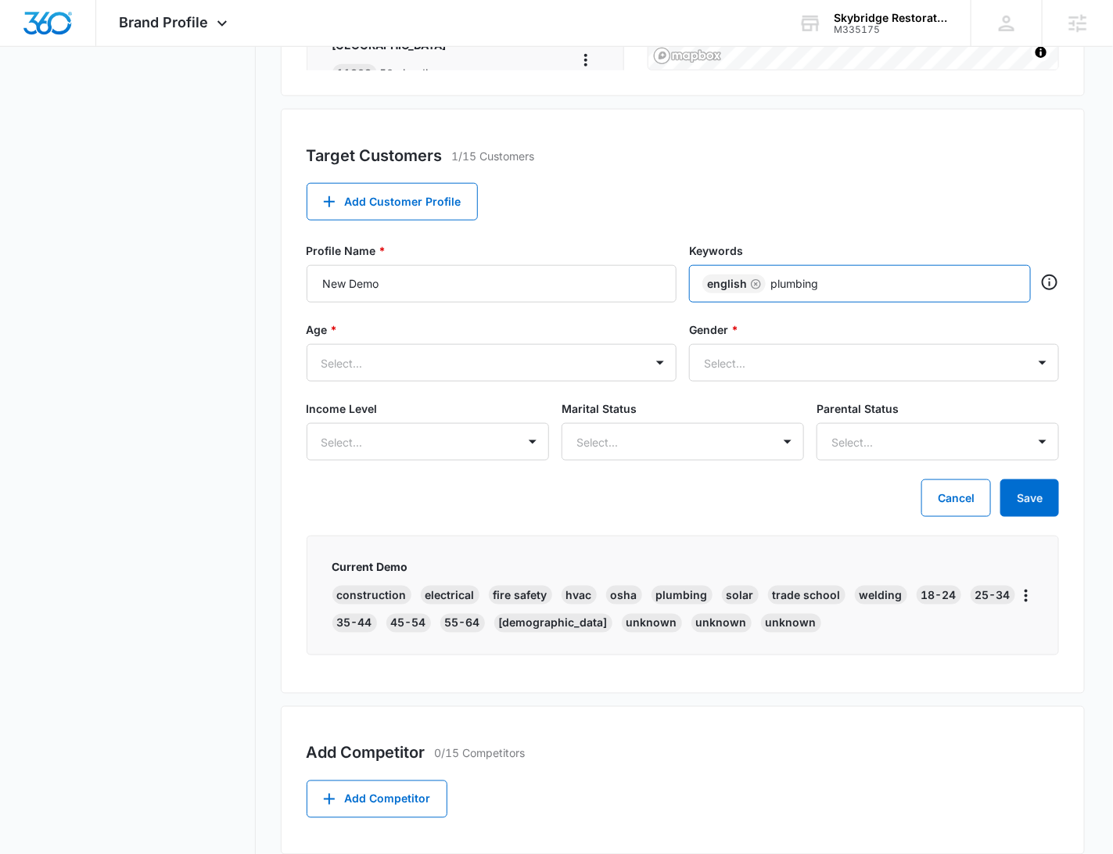
type input "plumbing"
click at [882, 212] on div "Target Customers 1/15 Customers Add Customer Profile Profile Name * New Demo Ke…" at bounding box center [683, 401] width 805 height 585
click at [872, 279] on input "text" at bounding box center [932, 283] width 171 height 23
type input "HVAC"
click at [940, 209] on div "Target Customers 1/15 Customers Add Customer Profile Profile Name * New Demo Ke…" at bounding box center [683, 401] width 805 height 585
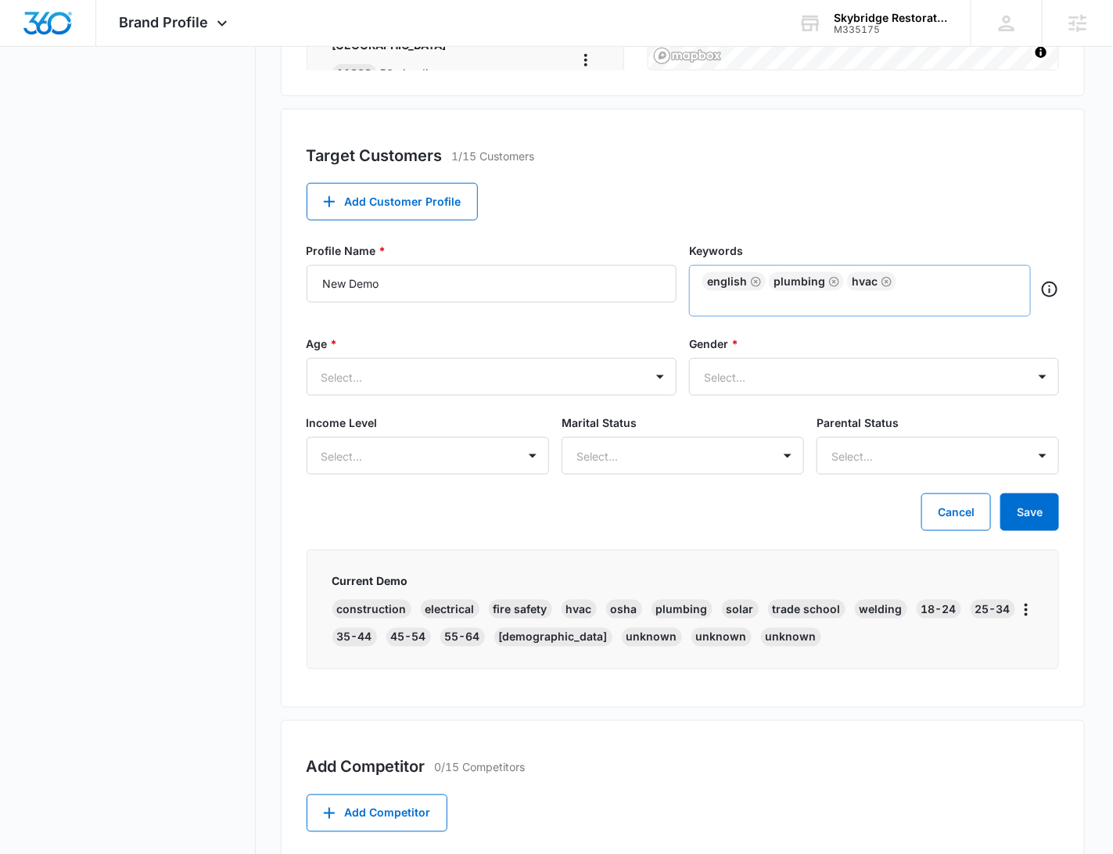
click at [911, 289] on div "english plumbing HVAC" at bounding box center [860, 291] width 342 height 52
drag, startPoint x: 871, startPoint y: 318, endPoint x: 870, endPoint y: 310, distance: 7.9
click at [871, 318] on div "Profile Name * New Demo Keywords english plumbing HVAC" at bounding box center [683, 289] width 753 height 93
click at [868, 303] on input "text" at bounding box center [862, 300] width 312 height 19
type input "Electrical"
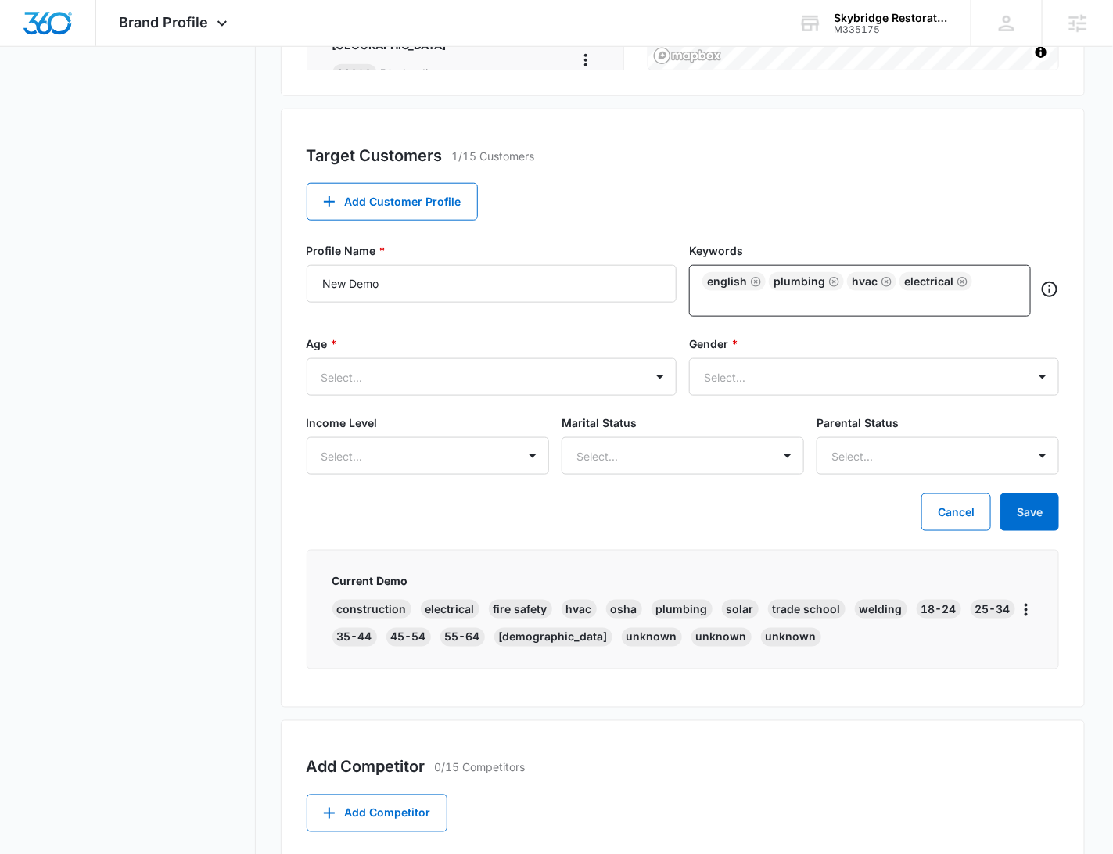
click at [929, 213] on div "Target Customers 1/15 Customers Add Customer Profile Profile Name * New Demo Ke…" at bounding box center [683, 408] width 805 height 599
click at [865, 304] on input "text" at bounding box center [862, 300] width 312 height 19
type input "Fire safety"
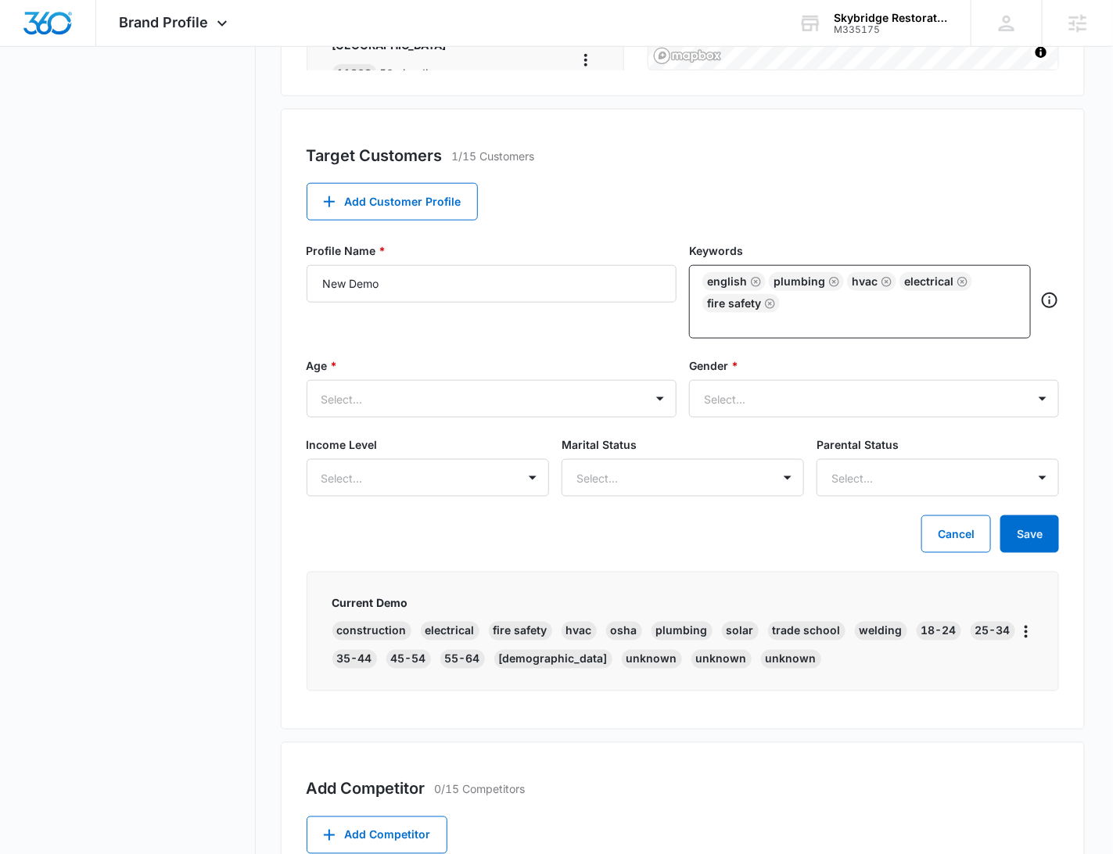
click at [900, 218] on div "Target Customers 1/15 Customers Add Customer Profile Profile Name * New Demo Ke…" at bounding box center [683, 419] width 805 height 621
click at [790, 322] on input "text" at bounding box center [862, 322] width 312 height 19
type input "welding"
click at [830, 207] on div "Target Customers 1/15 Customers Add Customer Profile Profile Name * New Demo Ke…" at bounding box center [683, 419] width 805 height 621
click at [766, 328] on input "text" at bounding box center [862, 322] width 312 height 19
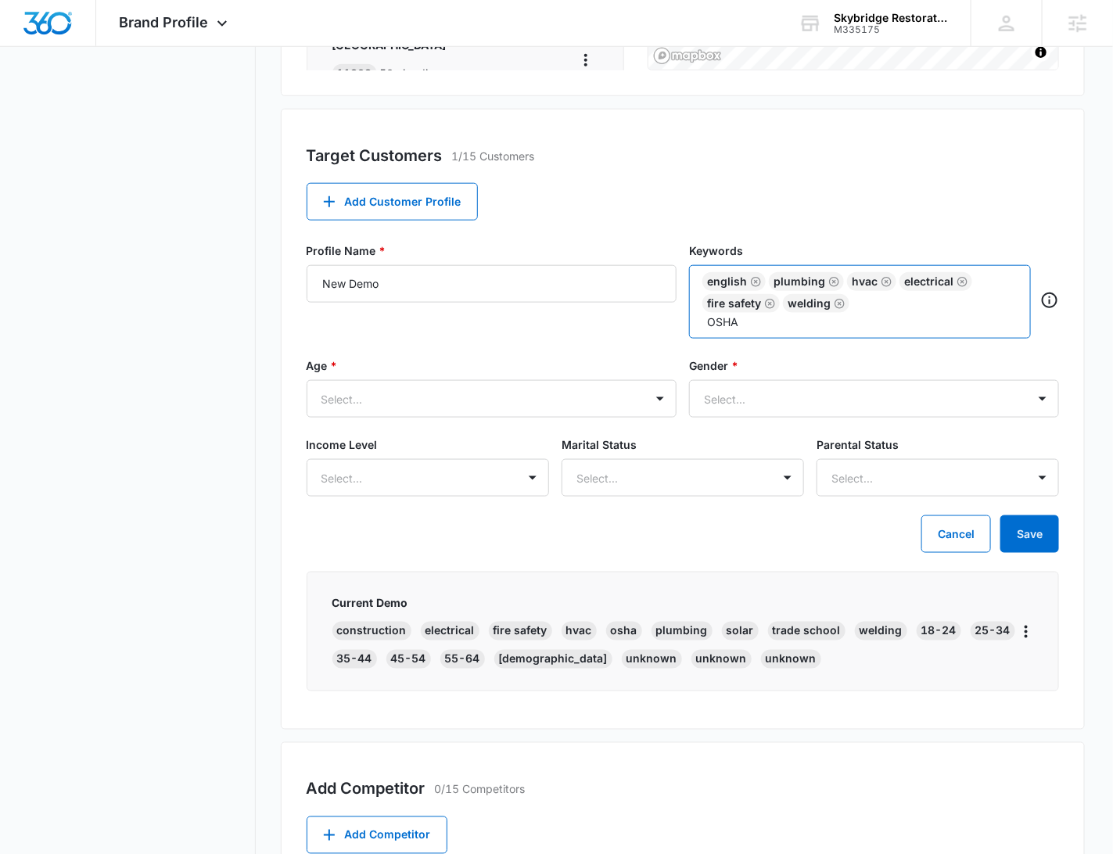
type input "OSHA"
click at [937, 121] on div "Target Customers 1/15 Customers Add Customer Profile Profile Name * New Demo Ke…" at bounding box center [683, 419] width 805 height 621
click at [800, 329] on input "text" at bounding box center [862, 322] width 312 height 19
type input "construction"
click at [838, 224] on div "Target Customers 1/15 Customers Add Customer Profile Profile Name * New Demo Ke…" at bounding box center [683, 419] width 805 height 621
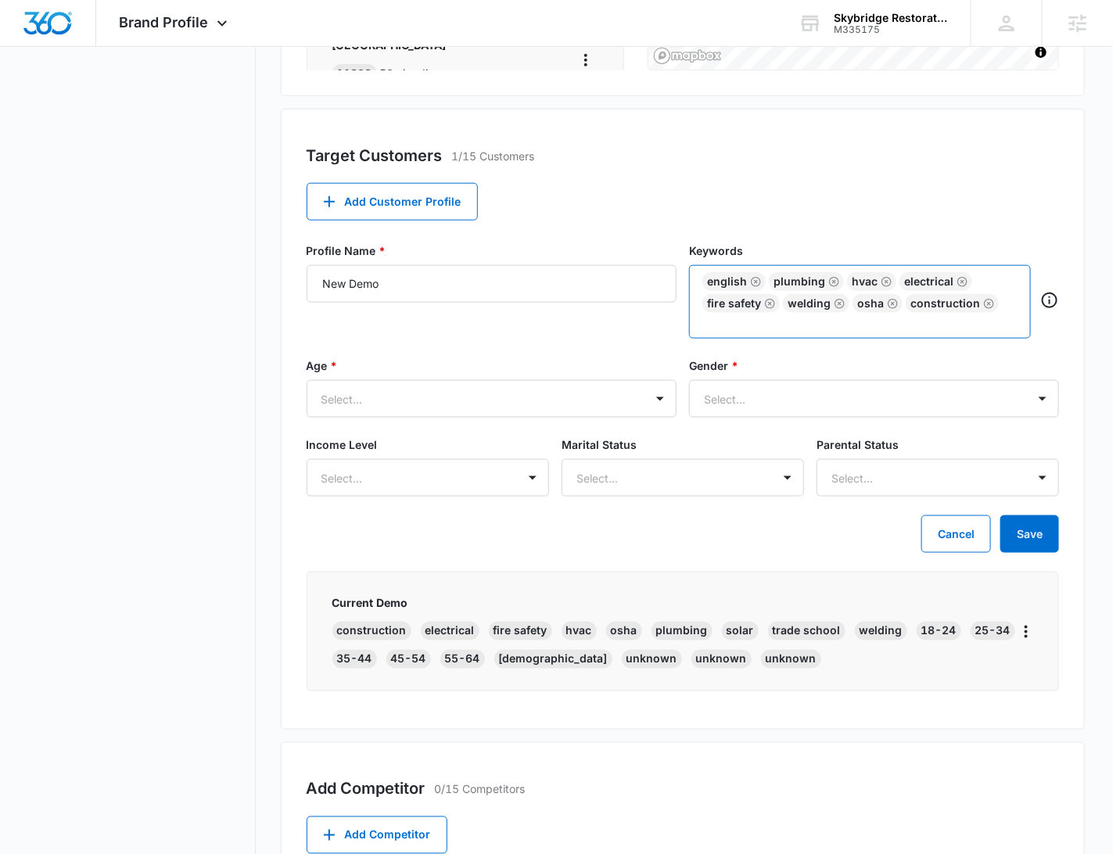
click at [790, 322] on input "text" at bounding box center [862, 322] width 312 height 19
type input "solar"
click at [869, 213] on div "Target Customers 1/15 Customers Add Customer Profile Profile Name * New Demo Ke…" at bounding box center [683, 419] width 805 height 621
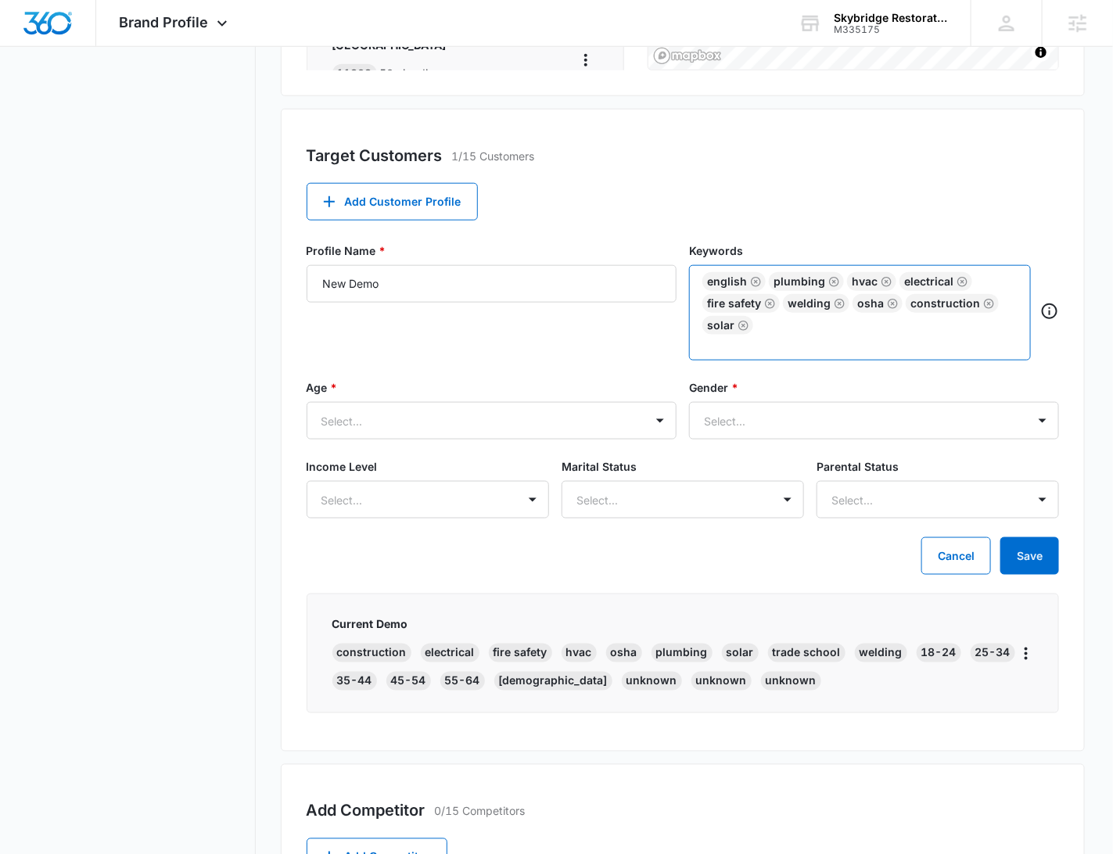
click at [789, 340] on input "text" at bounding box center [862, 344] width 312 height 19
type input "trade school"
click at [872, 223] on div "Target Customers 1/15 Customers Add Customer Profile Profile Name * New Demo Ke…" at bounding box center [683, 430] width 805 height 643
click at [818, 348] on input "text" at bounding box center [862, 344] width 312 height 19
type input "training"
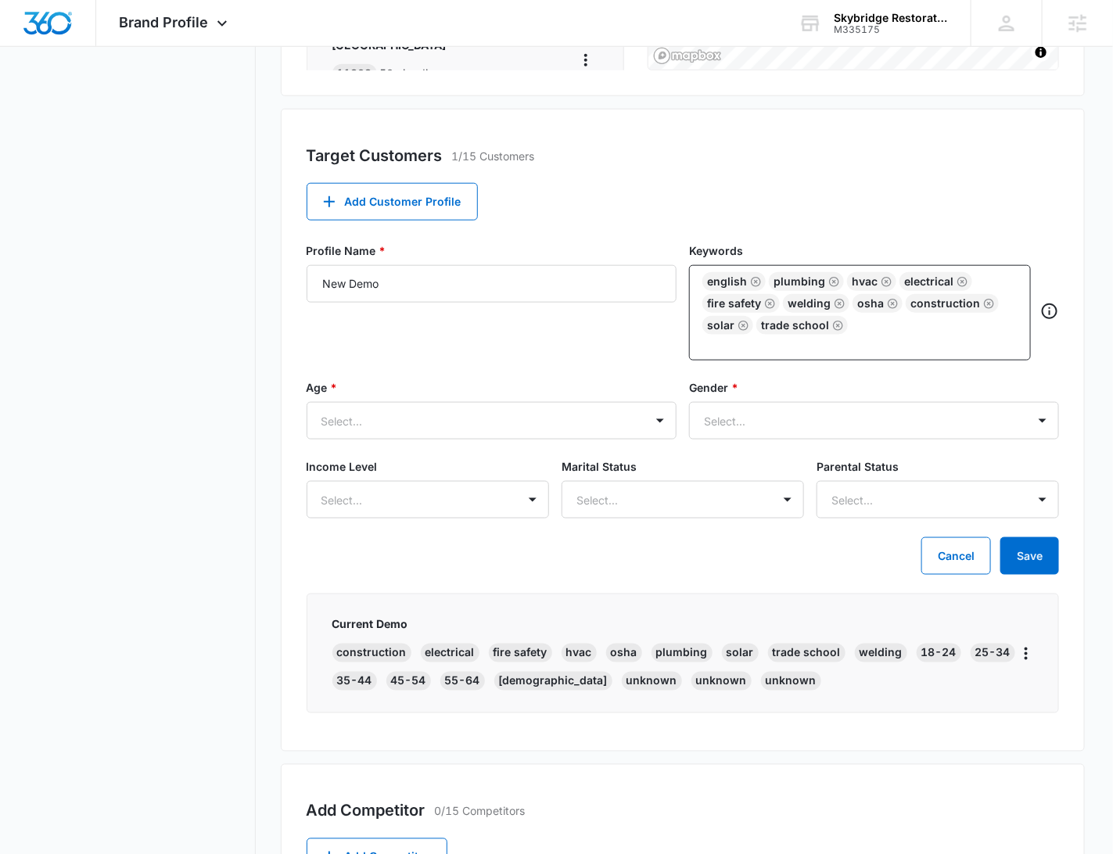
click at [863, 134] on div "Target Customers 1/15 Customers Add Customer Profile Profile Name * New Demo Ke…" at bounding box center [683, 430] width 805 height 643
click at [397, 278] on input "New Demo" at bounding box center [492, 284] width 370 height 38
type input "New Demo - English"
click at [451, 419] on div at bounding box center [473, 421] width 303 height 20
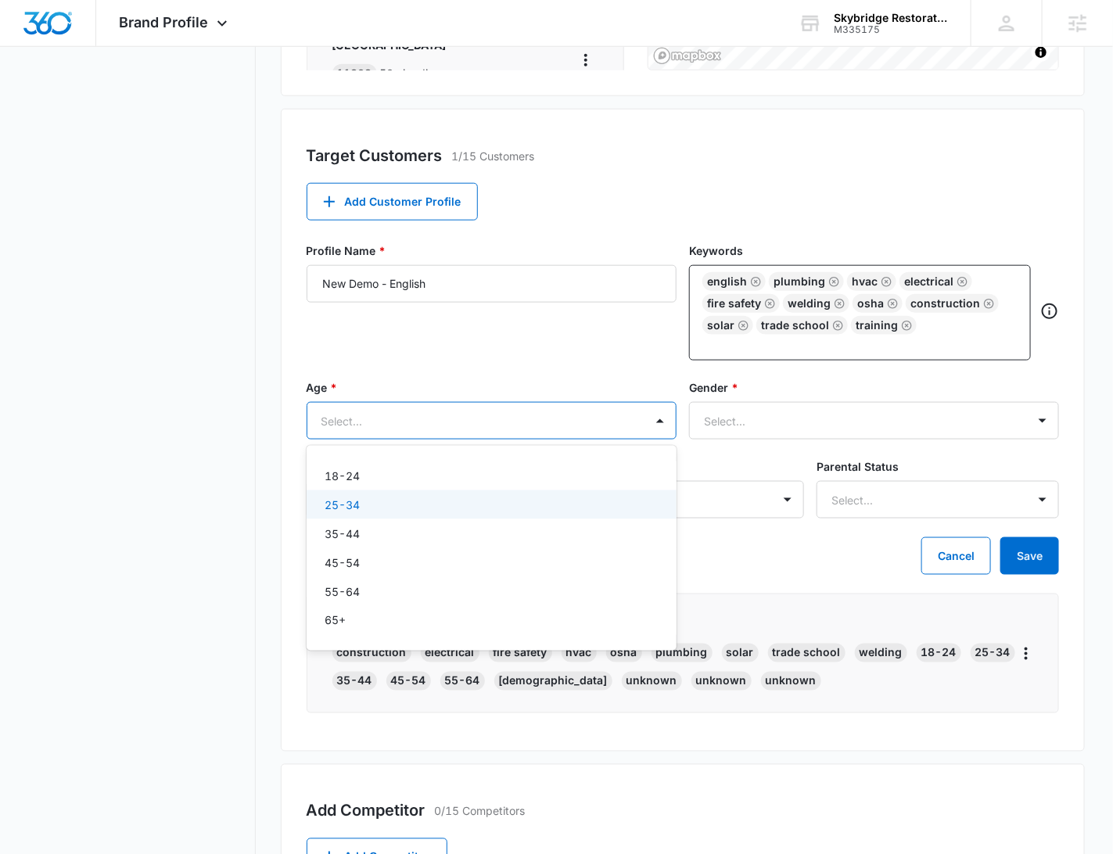
click at [369, 494] on div "25-34" at bounding box center [492, 505] width 370 height 29
click at [380, 481] on div "18-24" at bounding box center [489, 477] width 329 height 16
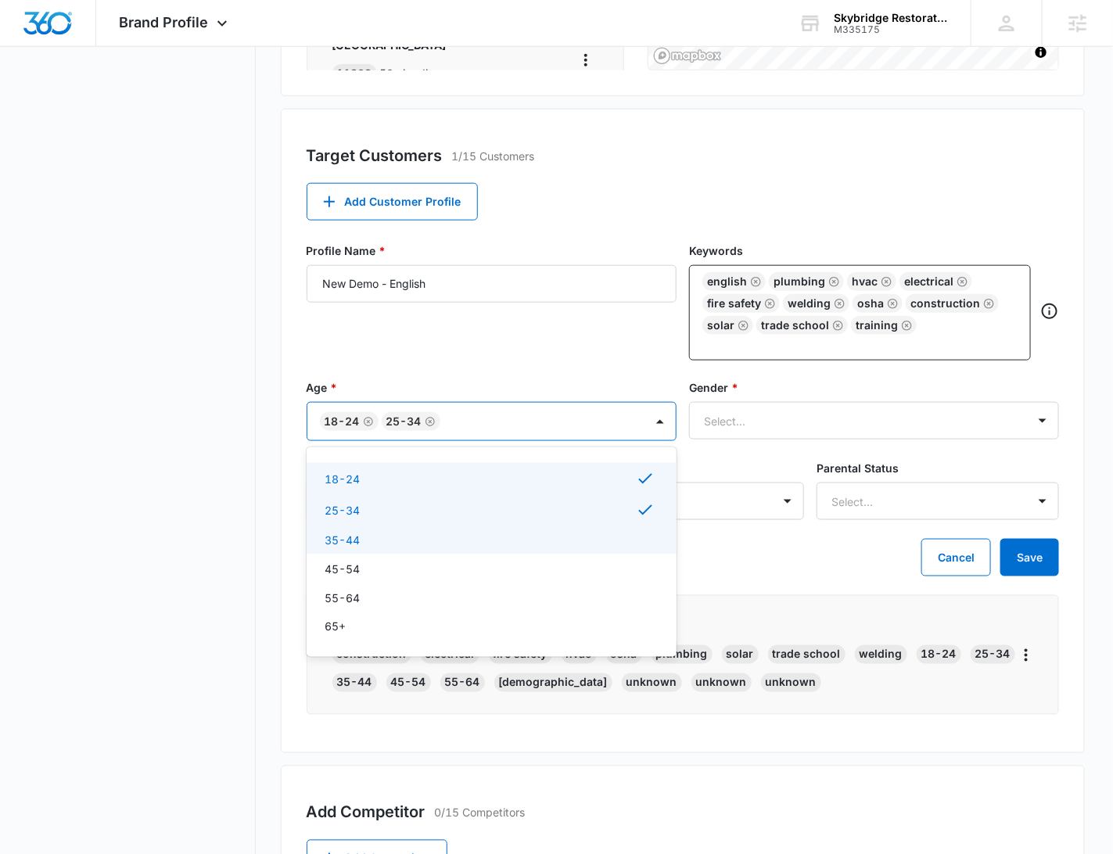
click at [361, 548] on div "35-44" at bounding box center [492, 540] width 370 height 29
click at [370, 568] on div "45-54" at bounding box center [489, 571] width 329 height 16
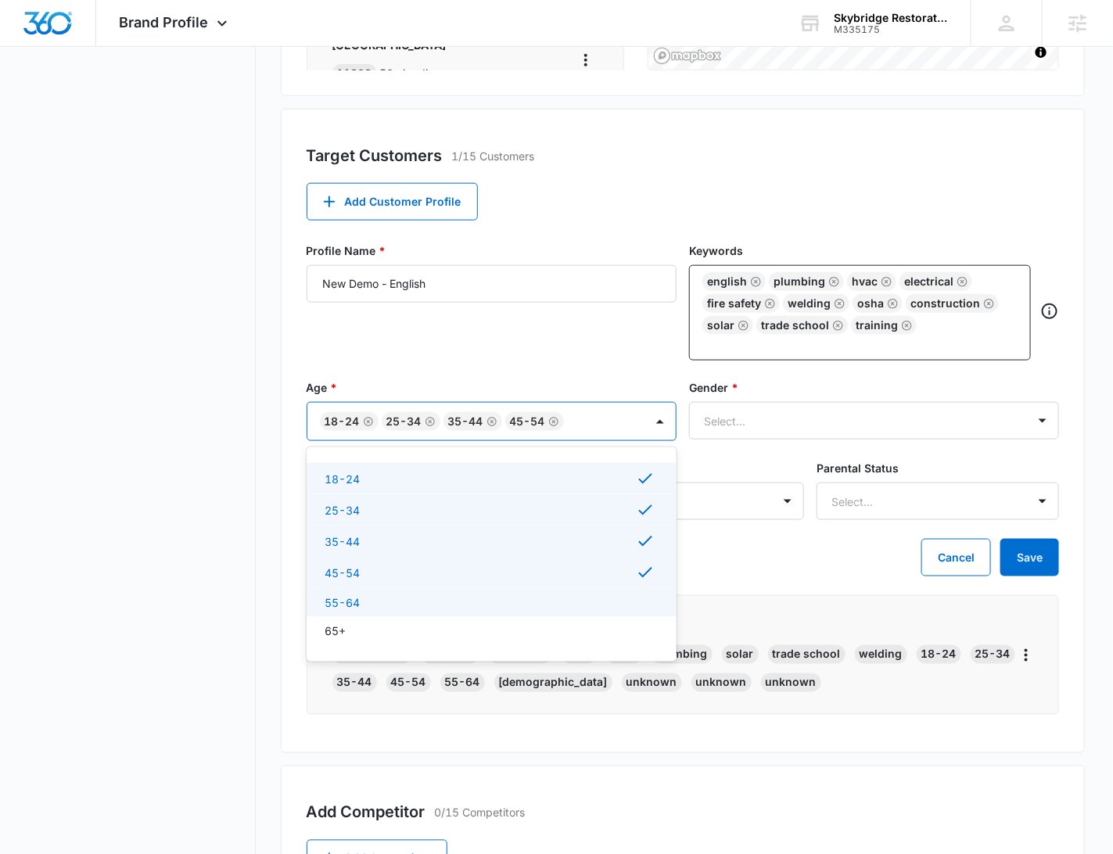
click at [404, 601] on div "55-64" at bounding box center [489, 603] width 329 height 16
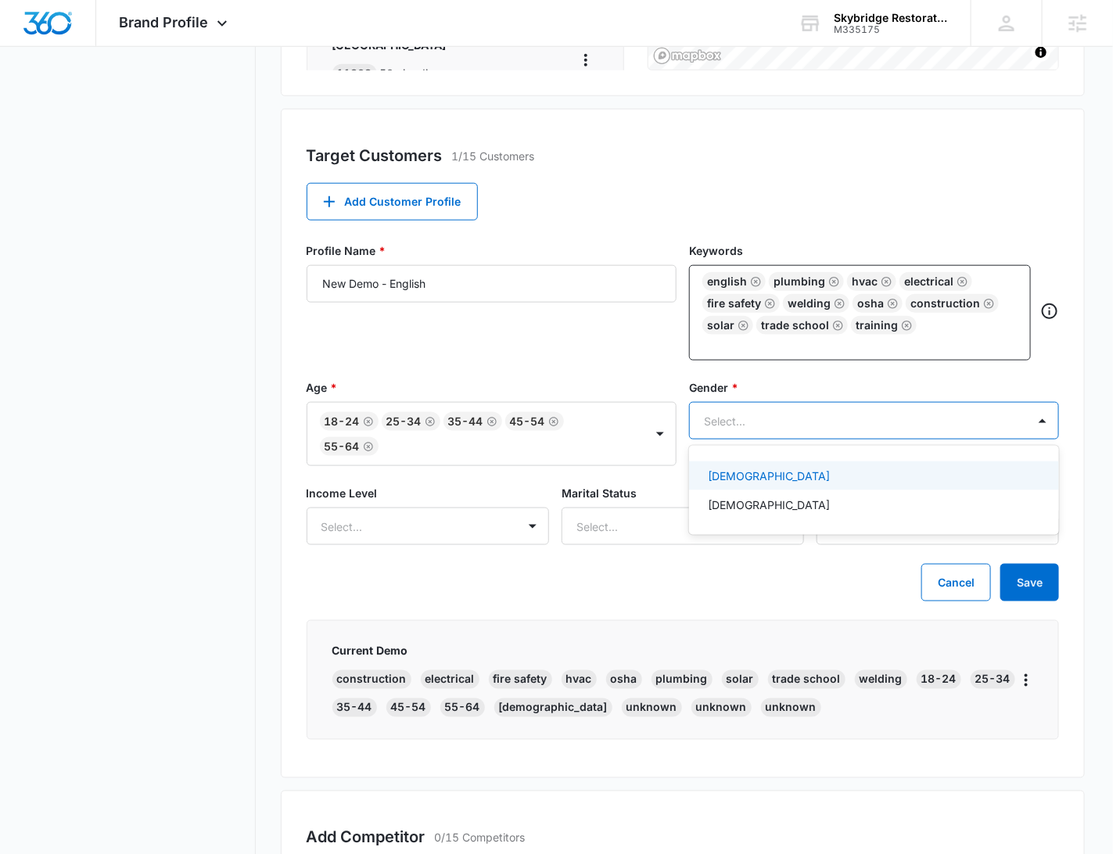
drag, startPoint x: 818, startPoint y: 408, endPoint x: 813, endPoint y: 424, distance: 16.6
click at [818, 412] on div "Select..." at bounding box center [858, 421] width 337 height 35
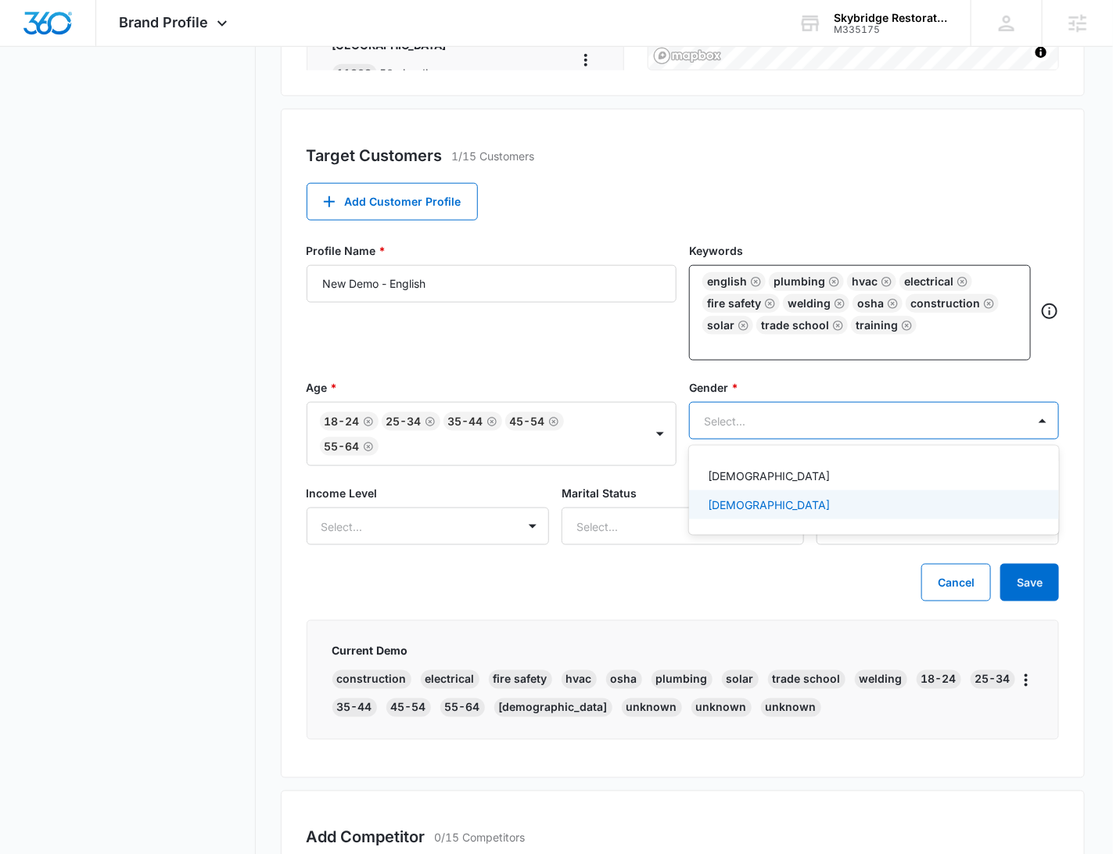
click at [731, 503] on p "[DEMOGRAPHIC_DATA]" at bounding box center [769, 505] width 122 height 16
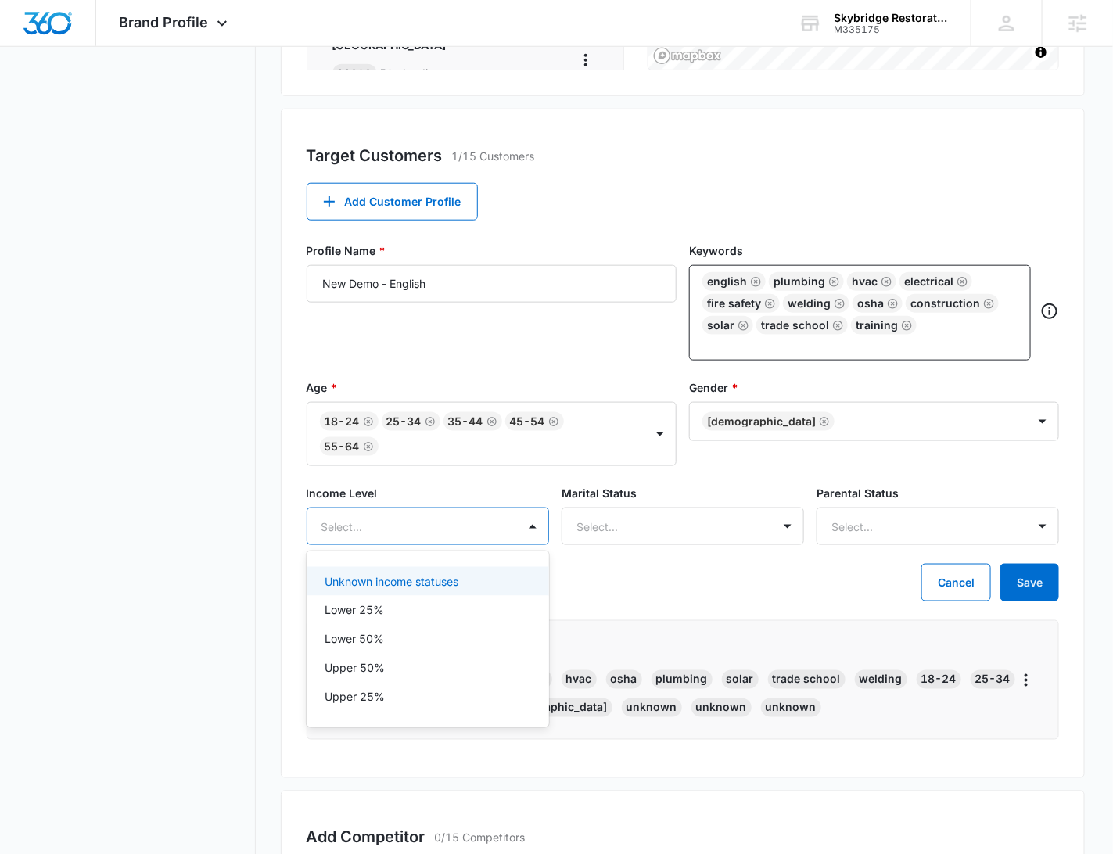
click at [412, 526] on div at bounding box center [409, 527] width 175 height 20
click at [419, 584] on p "Unknown income statuses" at bounding box center [392, 581] width 134 height 16
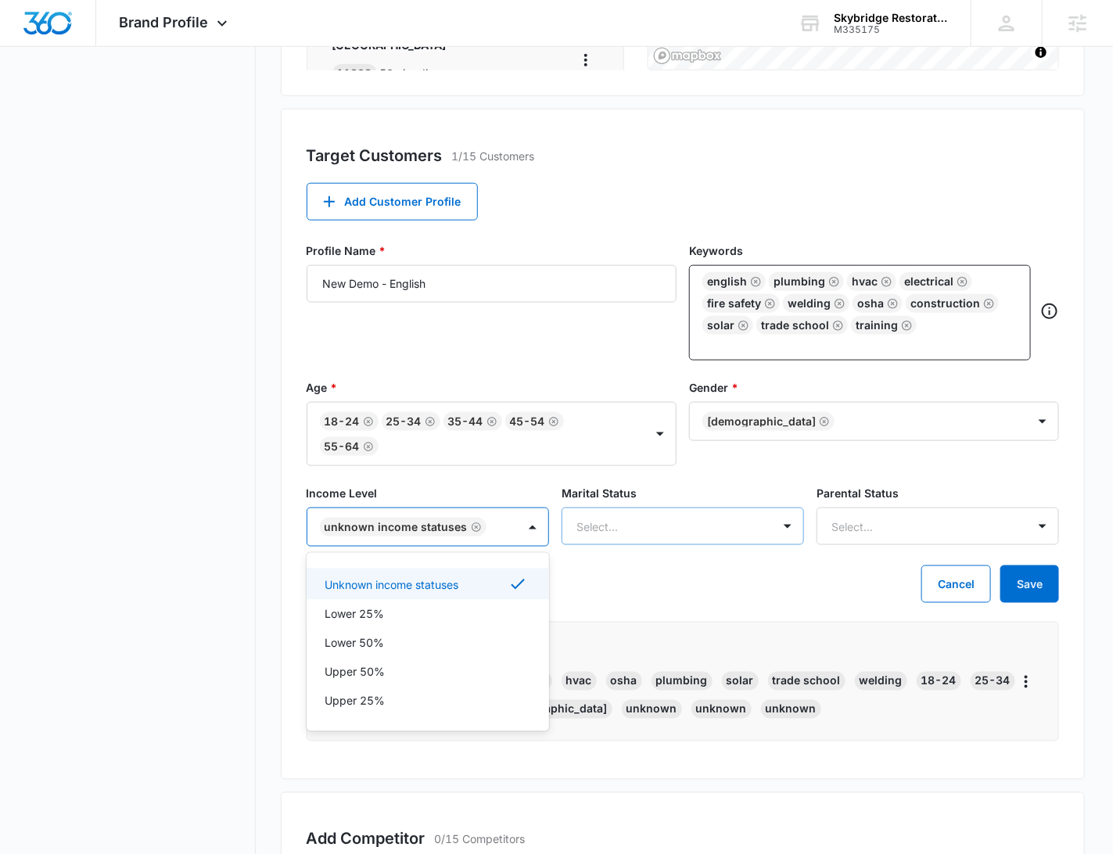
click at [648, 525] on div at bounding box center [664, 527] width 175 height 20
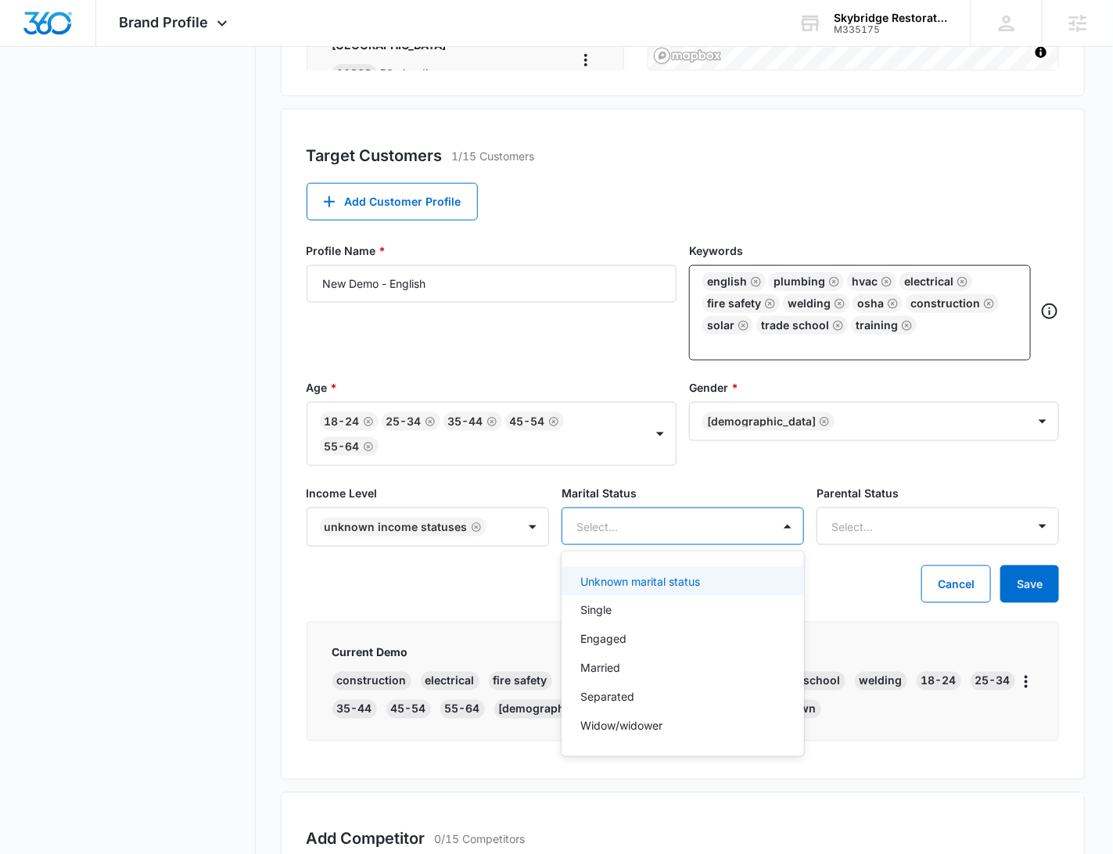
click at [620, 581] on p "Unknown marital status" at bounding box center [640, 581] width 120 height 16
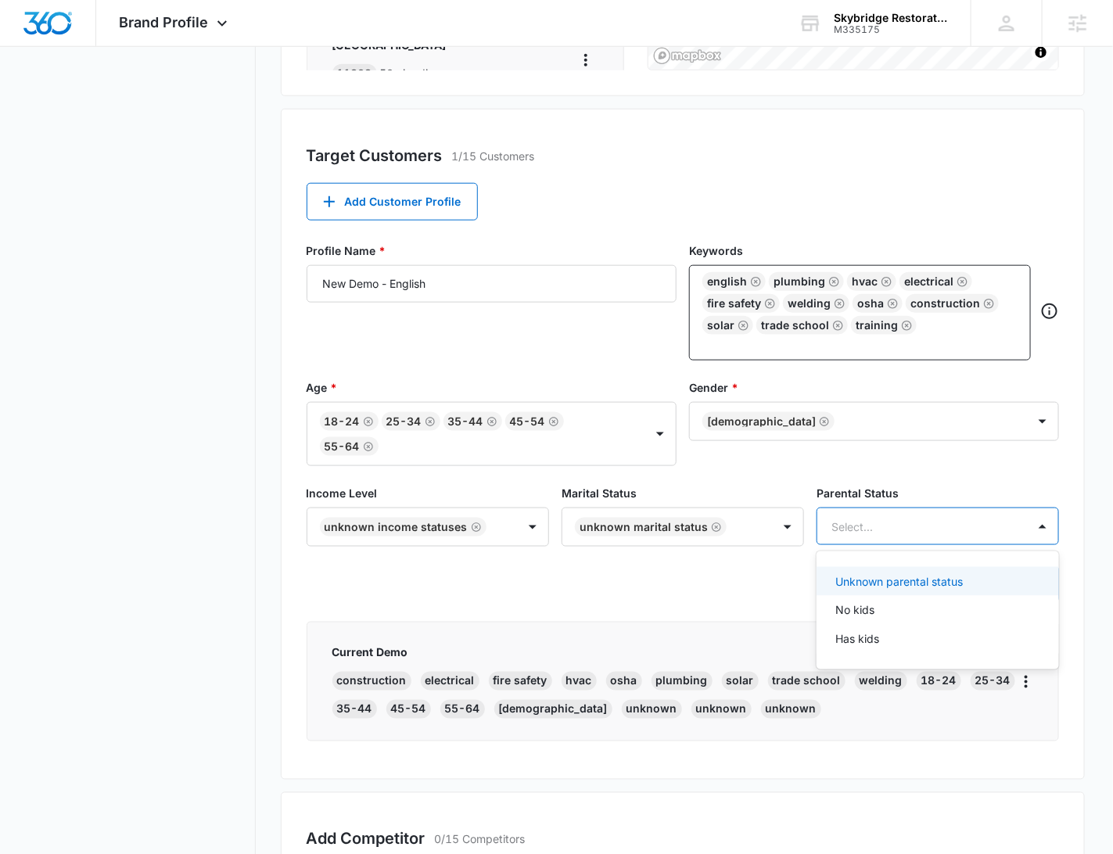
click at [890, 525] on div at bounding box center [919, 527] width 175 height 20
click at [860, 582] on p "Unknown parental status" at bounding box center [900, 581] width 128 height 16
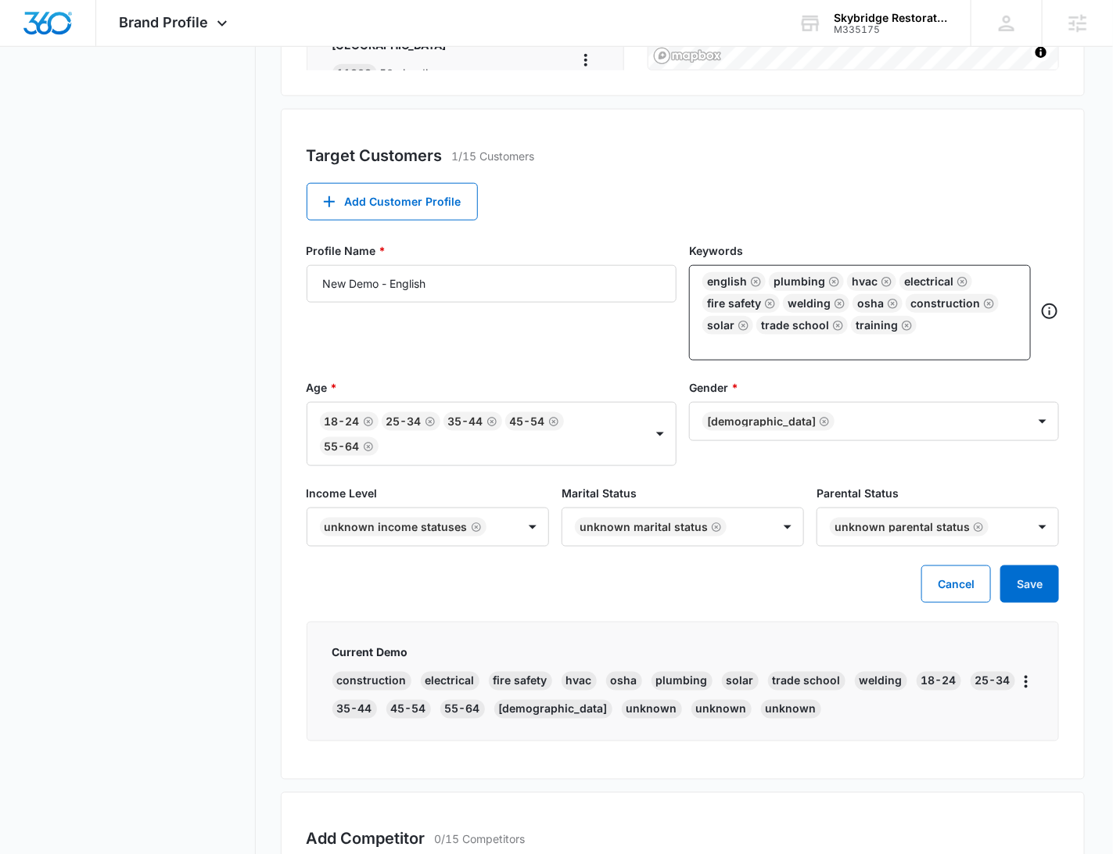
click at [261, 468] on div "Brand Profile Getting Started Overview Brand Assets Objectives Platform Profile…" at bounding box center [557, 407] width 1058 height 1620
click at [1037, 592] on button "Save" at bounding box center [1030, 585] width 59 height 38
click at [1032, 686] on icon "More" at bounding box center [1026, 682] width 19 height 19
drag, startPoint x: 1021, startPoint y: 687, endPoint x: 1030, endPoint y: 688, distance: 8.7
click at [1021, 687] on icon "More" at bounding box center [1026, 682] width 19 height 19
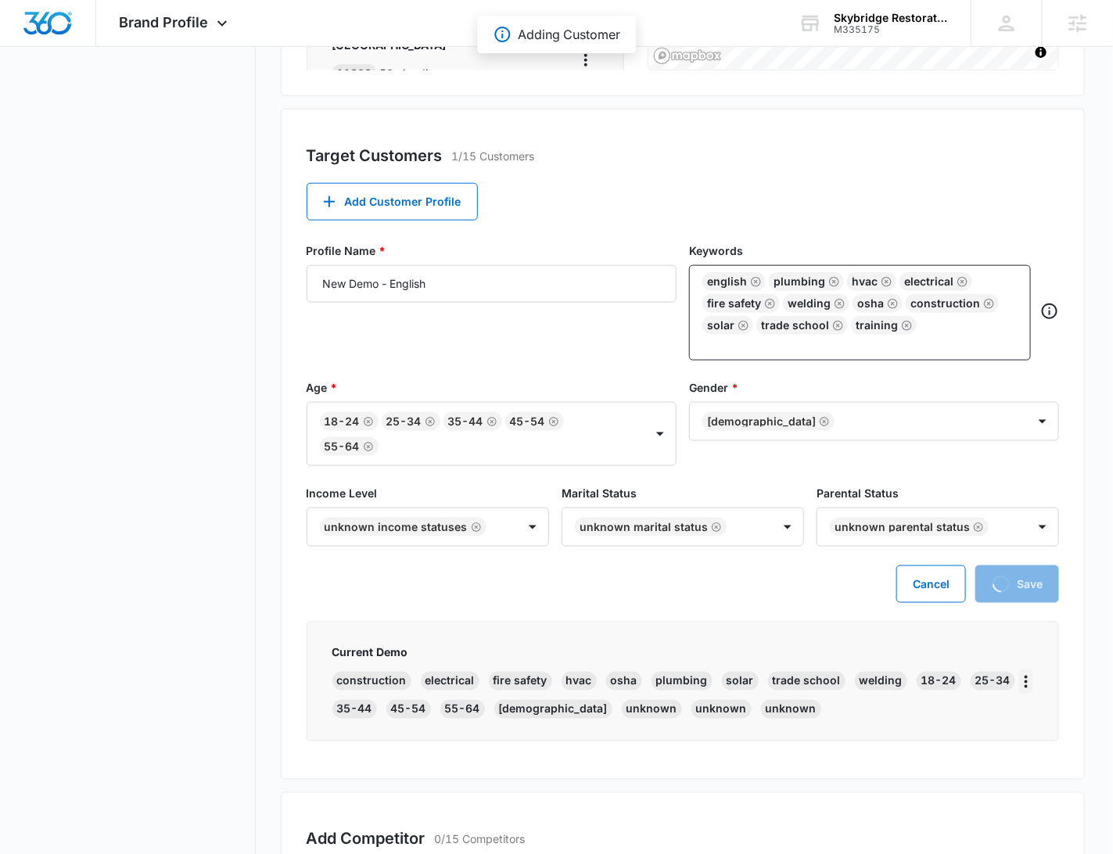
click at [1025, 680] on icon "More" at bounding box center [1026, 682] width 3 height 13
click at [1051, 718] on div "Edit" at bounding box center [1054, 723] width 33 height 11
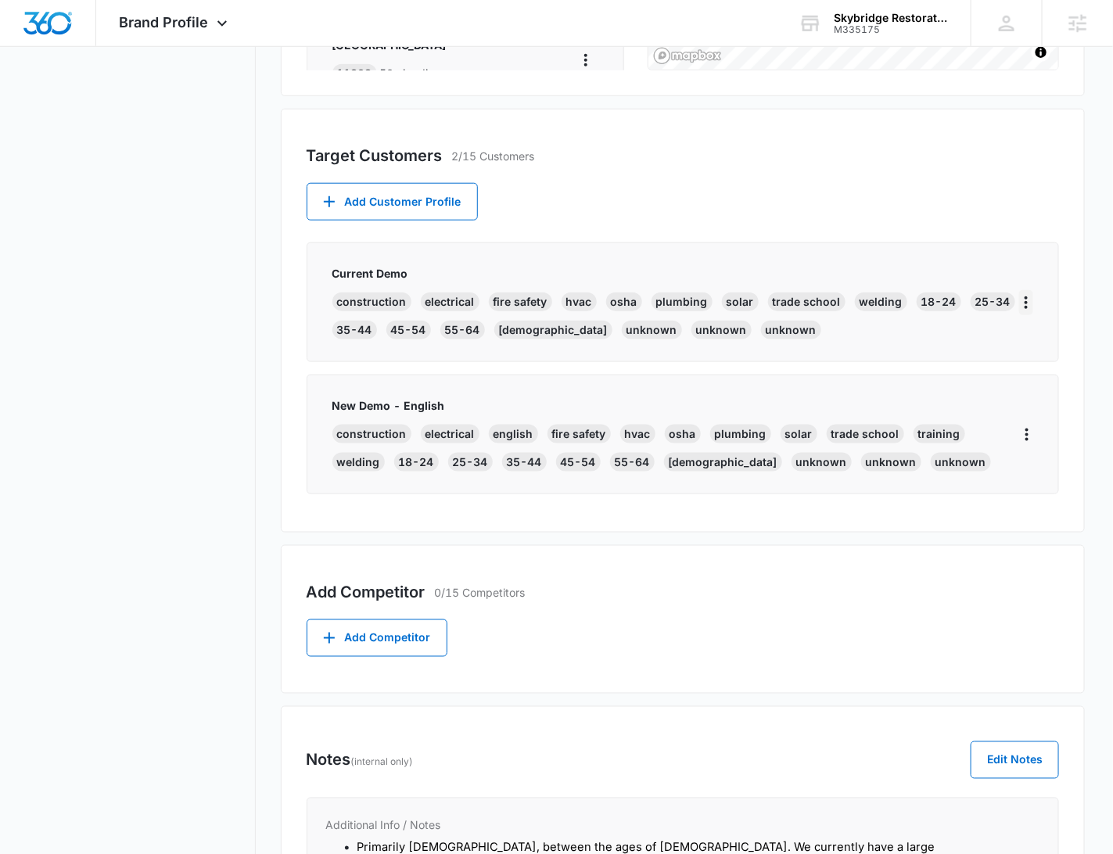
click at [1032, 306] on icon "More" at bounding box center [1026, 302] width 19 height 19
click at [1041, 341] on div "Edit" at bounding box center [1054, 345] width 33 height 11
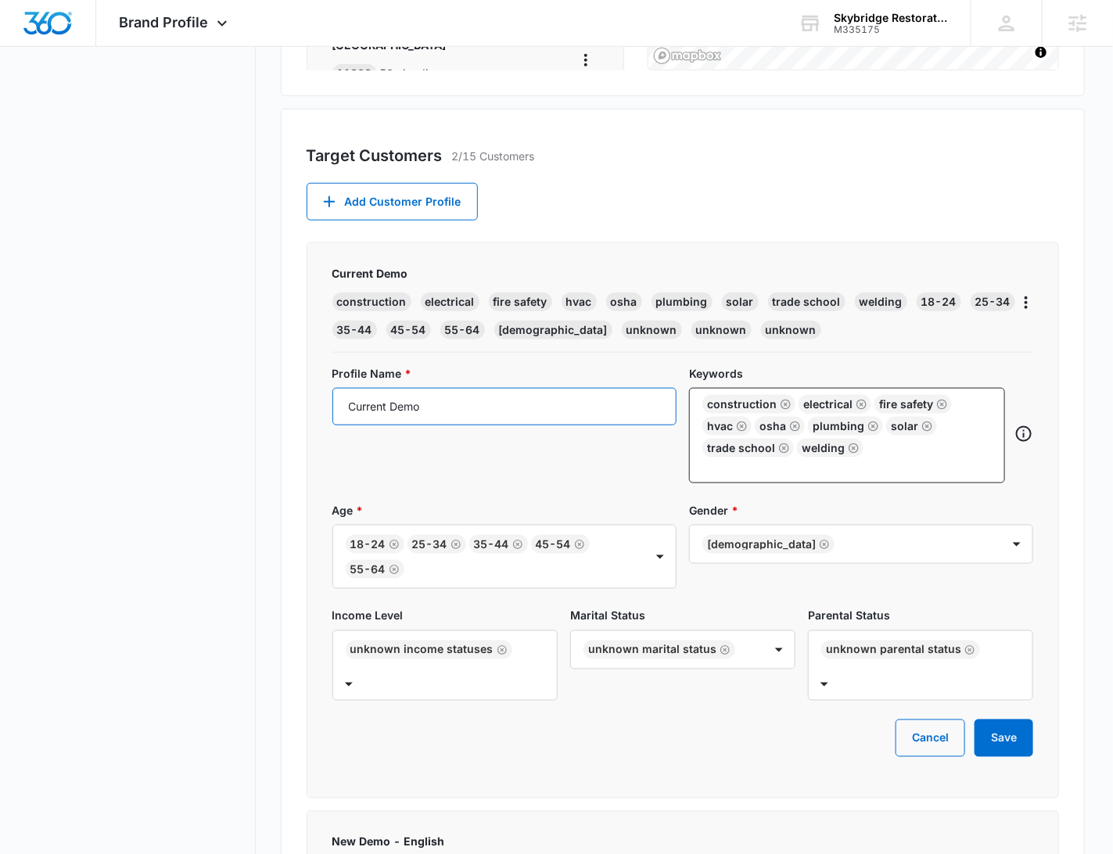
click at [423, 404] on input "Current Demo" at bounding box center [504, 407] width 344 height 38
paste input "[DEMOGRAPHIC_DATA]"
type input "Current Demo - Hispanic"
click at [997, 726] on button "Save" at bounding box center [1004, 739] width 59 height 38
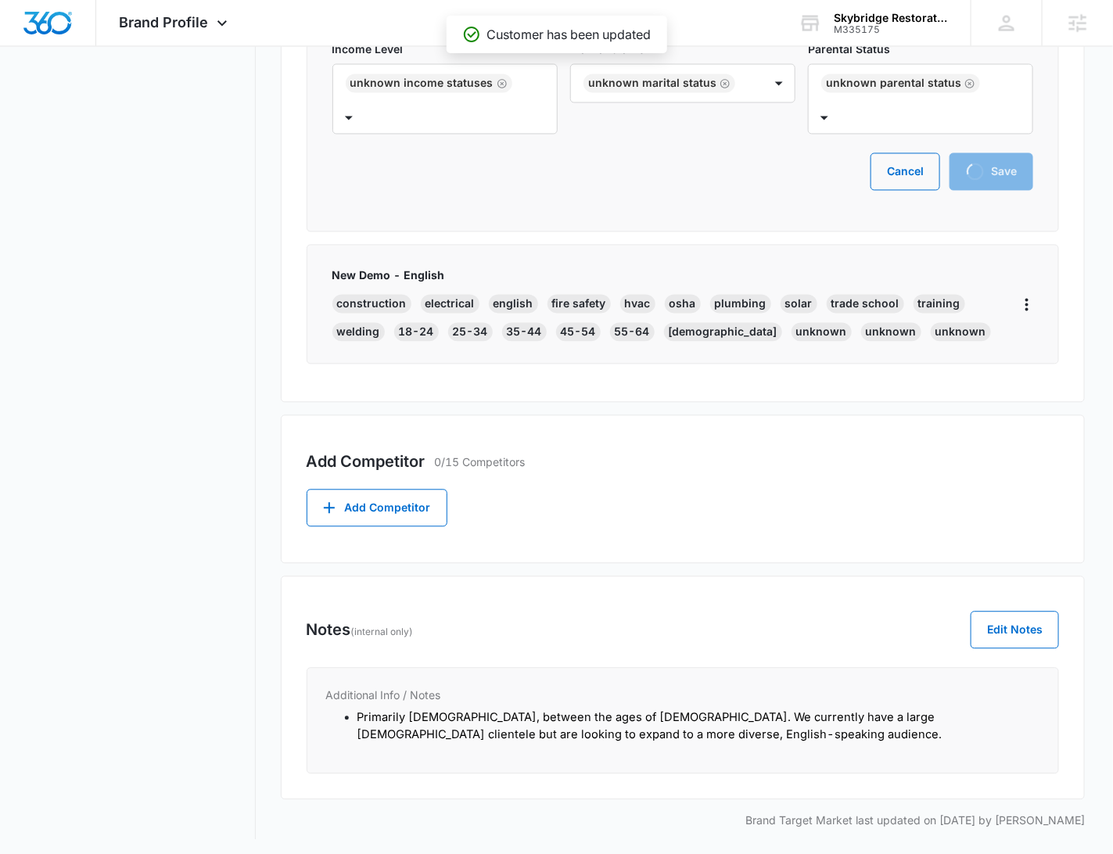
scroll to position [631, 0]
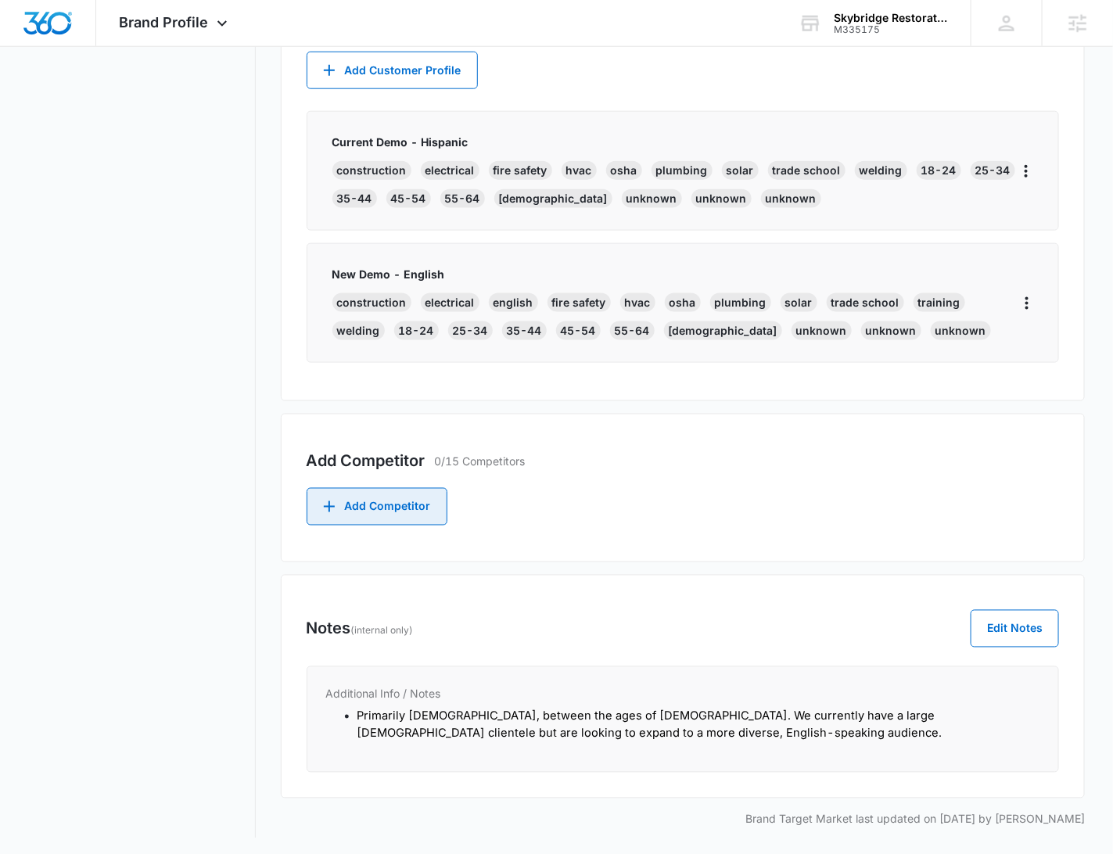
click at [397, 497] on button "Add Competitor" at bounding box center [377, 507] width 141 height 38
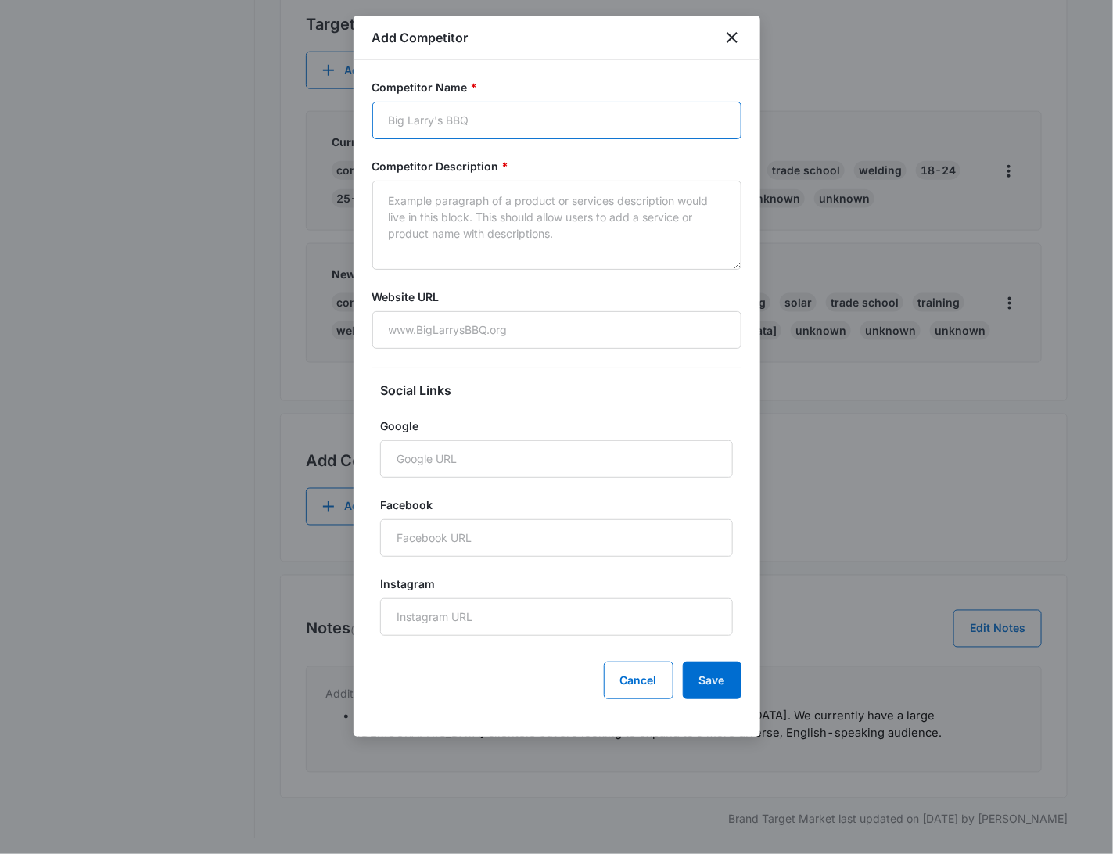
click at [626, 120] on input "Competitor Name *" at bounding box center [556, 121] width 369 height 38
paste input "[GEOGRAPHIC_DATA]"
type input "[GEOGRAPHIC_DATA]"
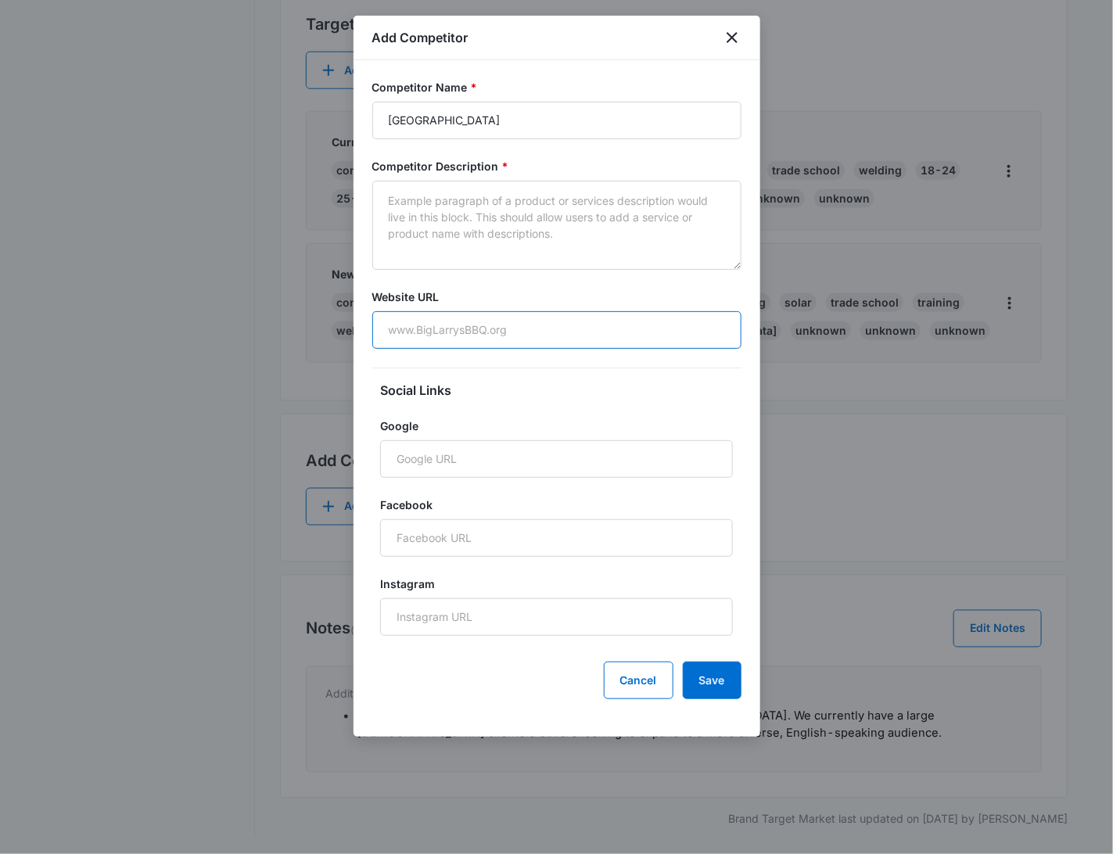
click at [458, 329] on input "Website URL" at bounding box center [556, 330] width 369 height 38
paste input "[URL][DOMAIN_NAME]"
type input "[URL][DOMAIN_NAME]"
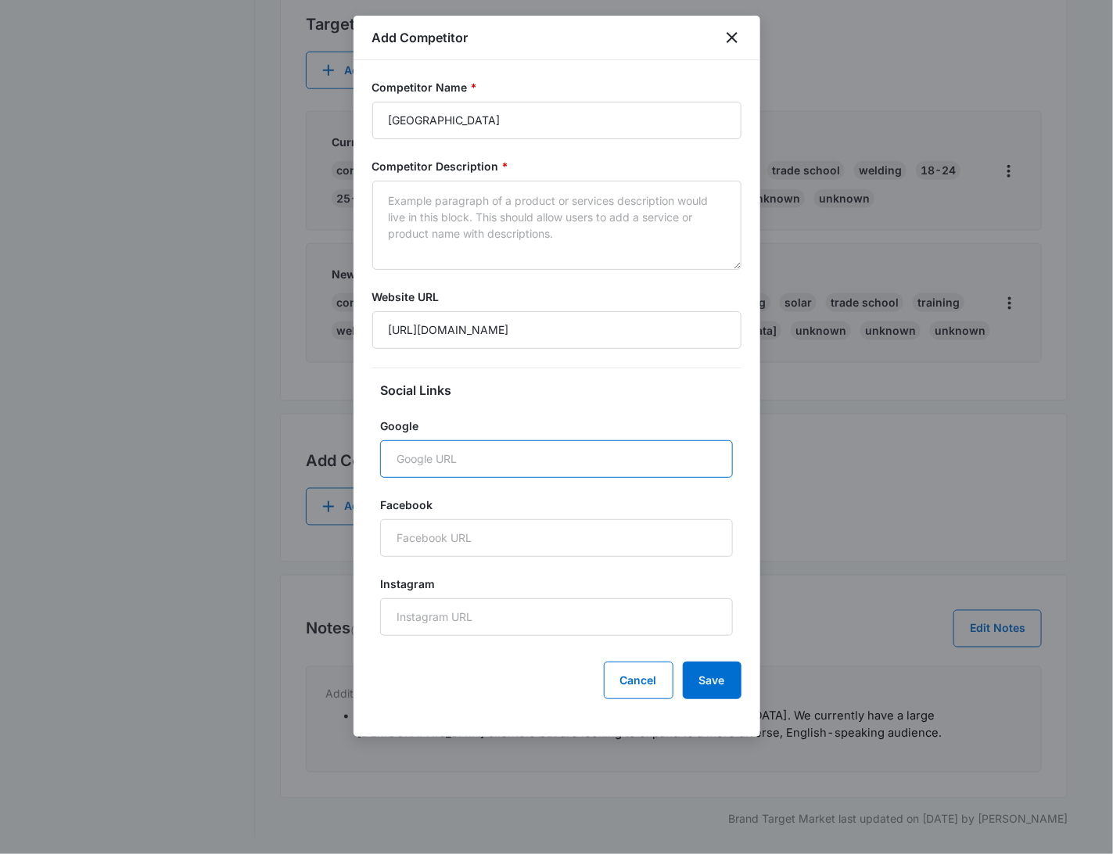
click at [493, 451] on input "Google" at bounding box center [556, 459] width 353 height 38
paste input "[URL][DOMAIN_NAME]"
type input "[URL][DOMAIN_NAME]"
click at [534, 418] on label "Google" at bounding box center [556, 426] width 353 height 16
click at [534, 440] on input "[URL][DOMAIN_NAME]" at bounding box center [556, 459] width 353 height 38
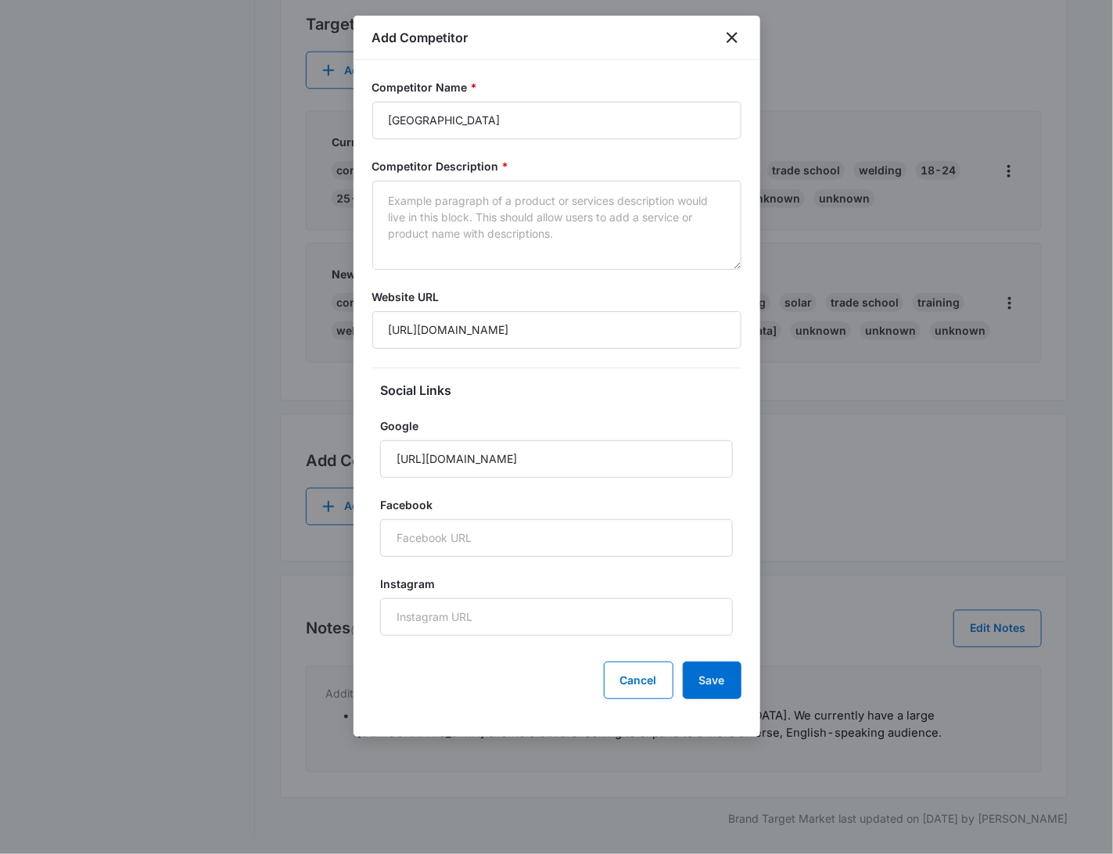
scroll to position [0, 0]
click at [516, 250] on textarea "Competitor Description *" at bounding box center [556, 225] width 369 height 89
paste textarea "They offer a wide range of construction and building skills programs and have a…"
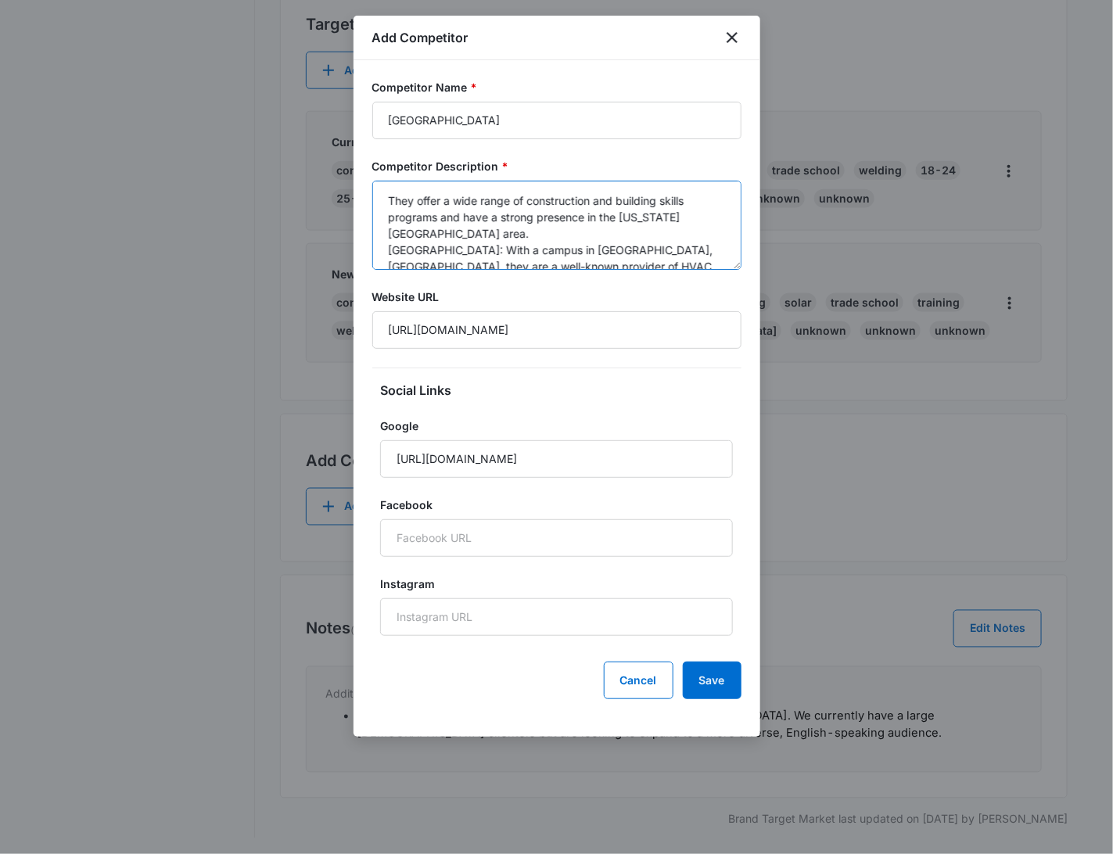
scroll to position [37, 0]
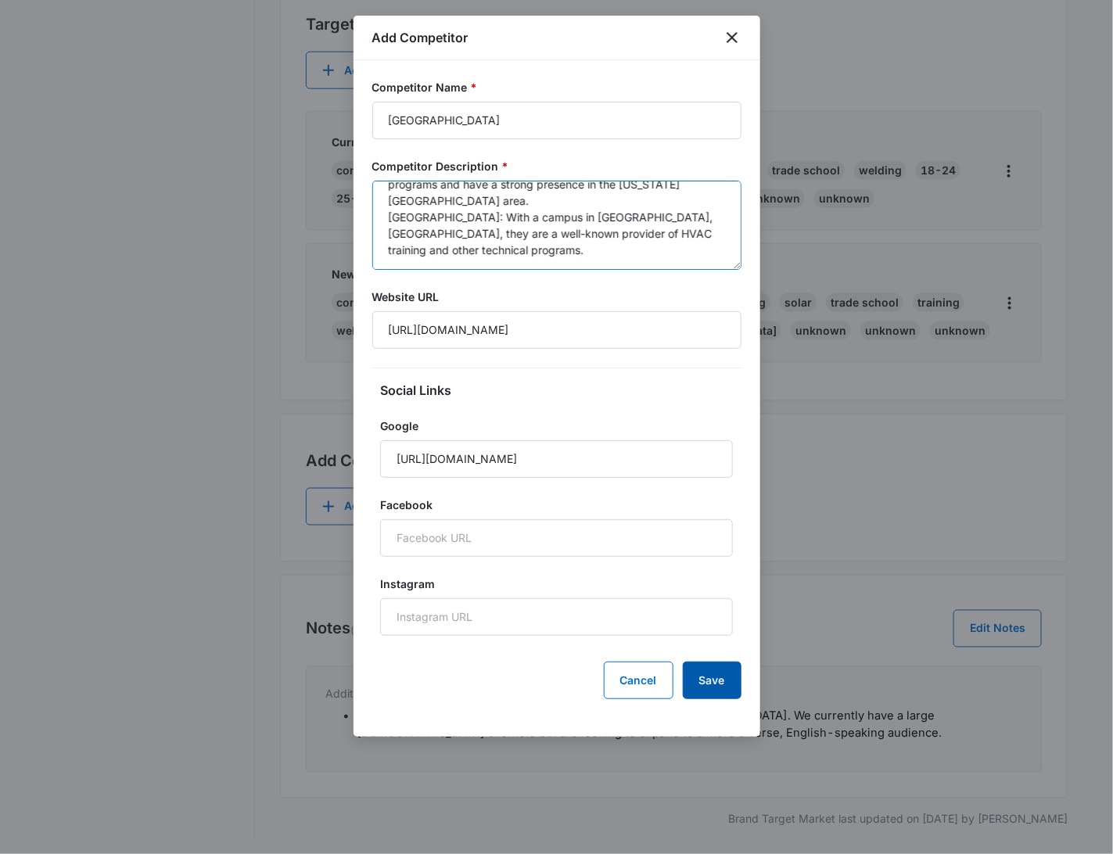
type textarea "They offer a wide range of construction and building skills programs and have a…"
click at [719, 666] on button "Save" at bounding box center [712, 681] width 59 height 38
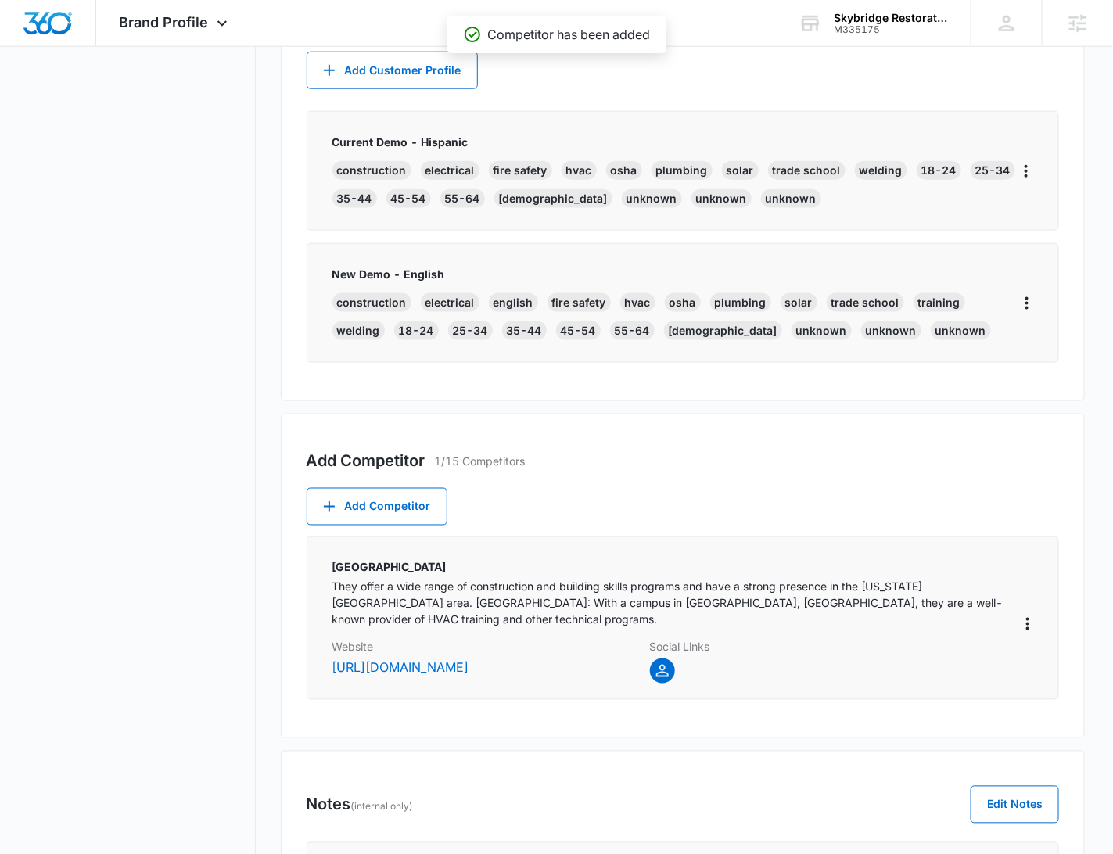
click at [1019, 446] on div "Add Competitor 1/15 Competitors Add Competitor Apex Technical School They offer…" at bounding box center [683, 576] width 805 height 325
click at [1025, 615] on icon "More" at bounding box center [1028, 624] width 19 height 19
click at [1050, 657] on div "Edit" at bounding box center [1057, 657] width 33 height 11
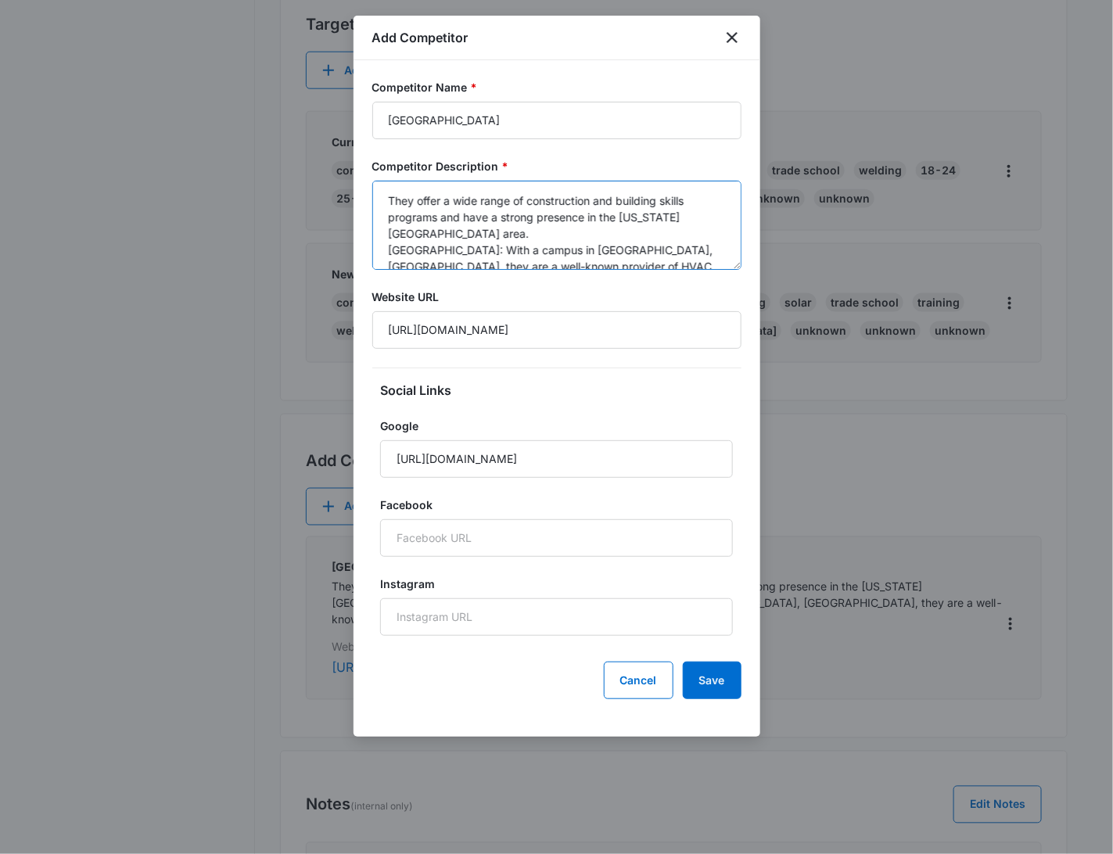
drag, startPoint x: 388, startPoint y: 232, endPoint x: 726, endPoint y: 252, distance: 338.5
click at [726, 252] on textarea "They offer a wide range of construction and building skills programs and have a…" at bounding box center [556, 225] width 369 height 89
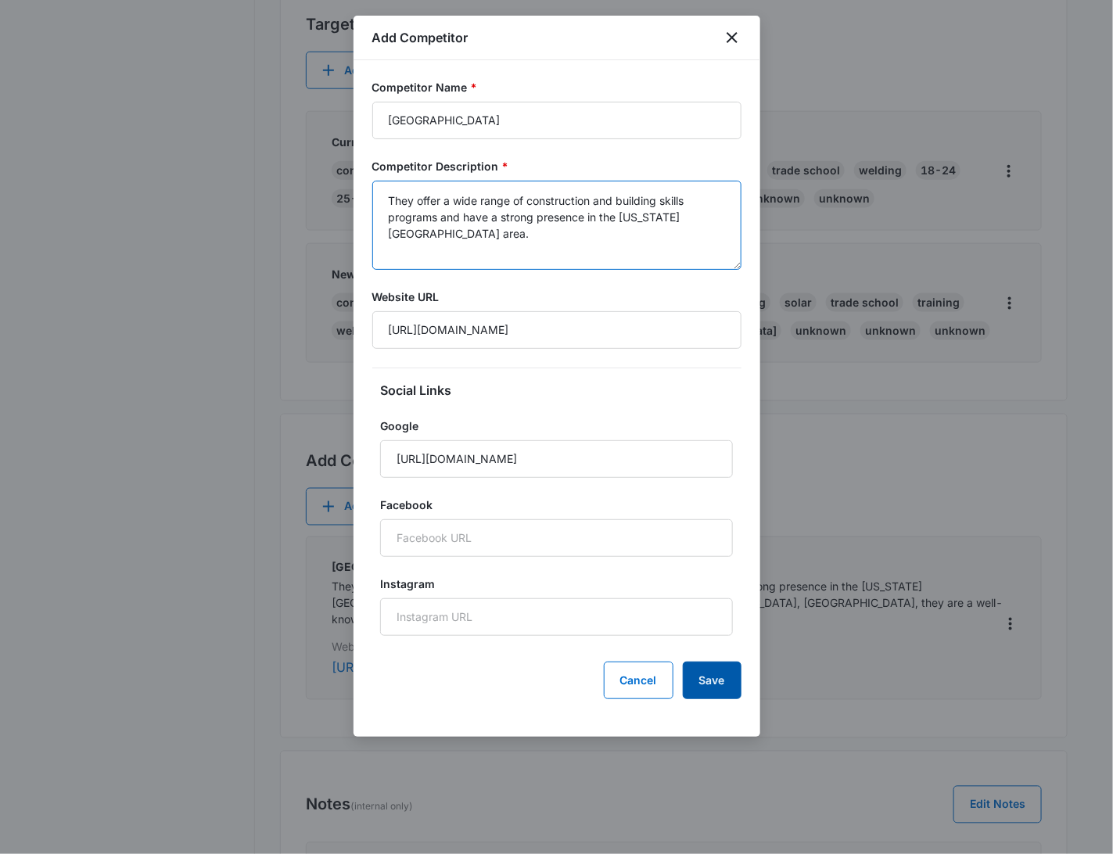
type textarea "They offer a wide range of construction and building skills programs and have a…"
click at [699, 681] on button "Save" at bounding box center [712, 681] width 59 height 38
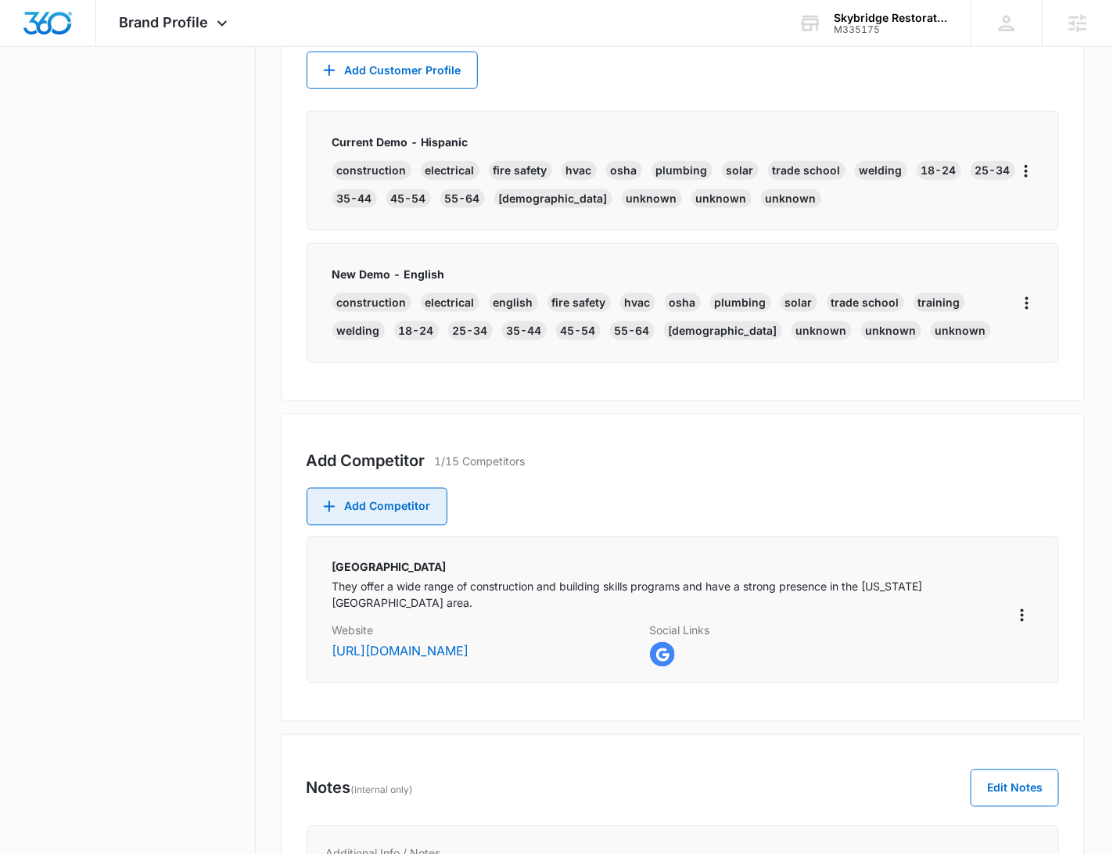
click at [419, 503] on button "Add Competitor" at bounding box center [377, 507] width 141 height 38
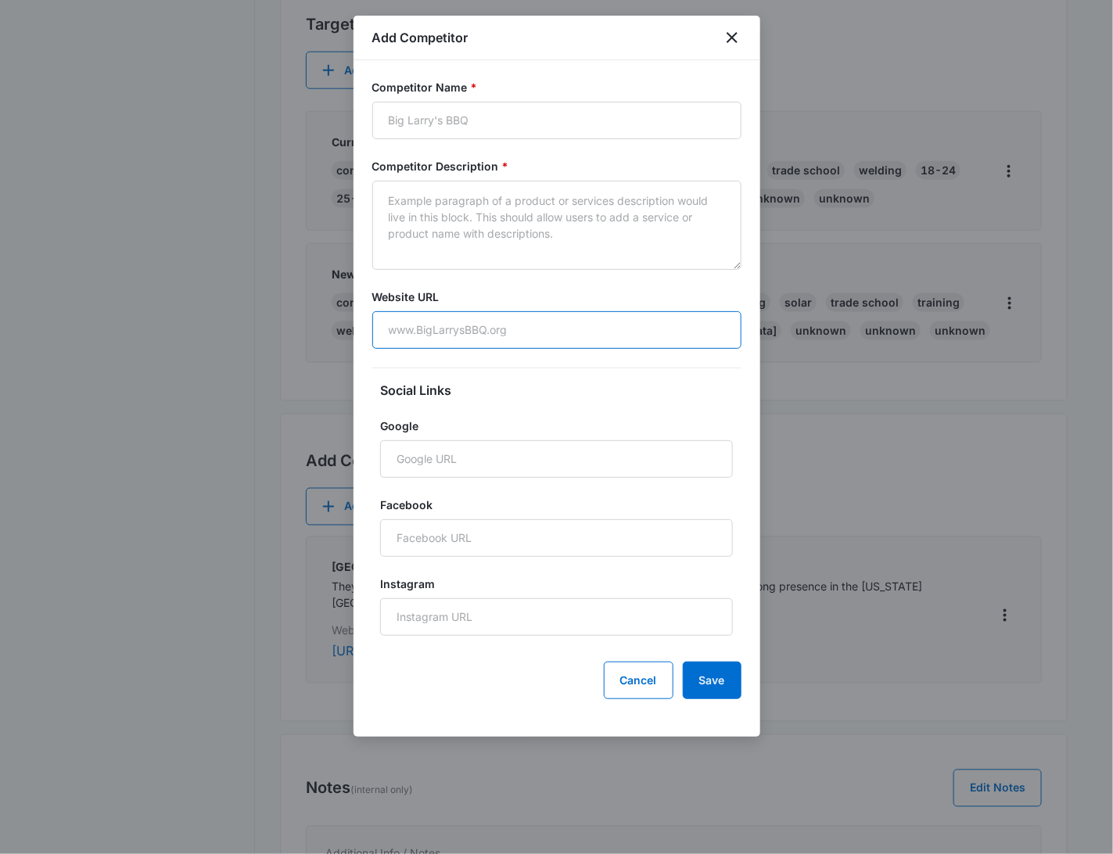
click at [465, 330] on input "Website URL" at bounding box center [556, 330] width 369 height 38
paste input "[URL][DOMAIN_NAME]"
type input "[URL][DOMAIN_NAME]"
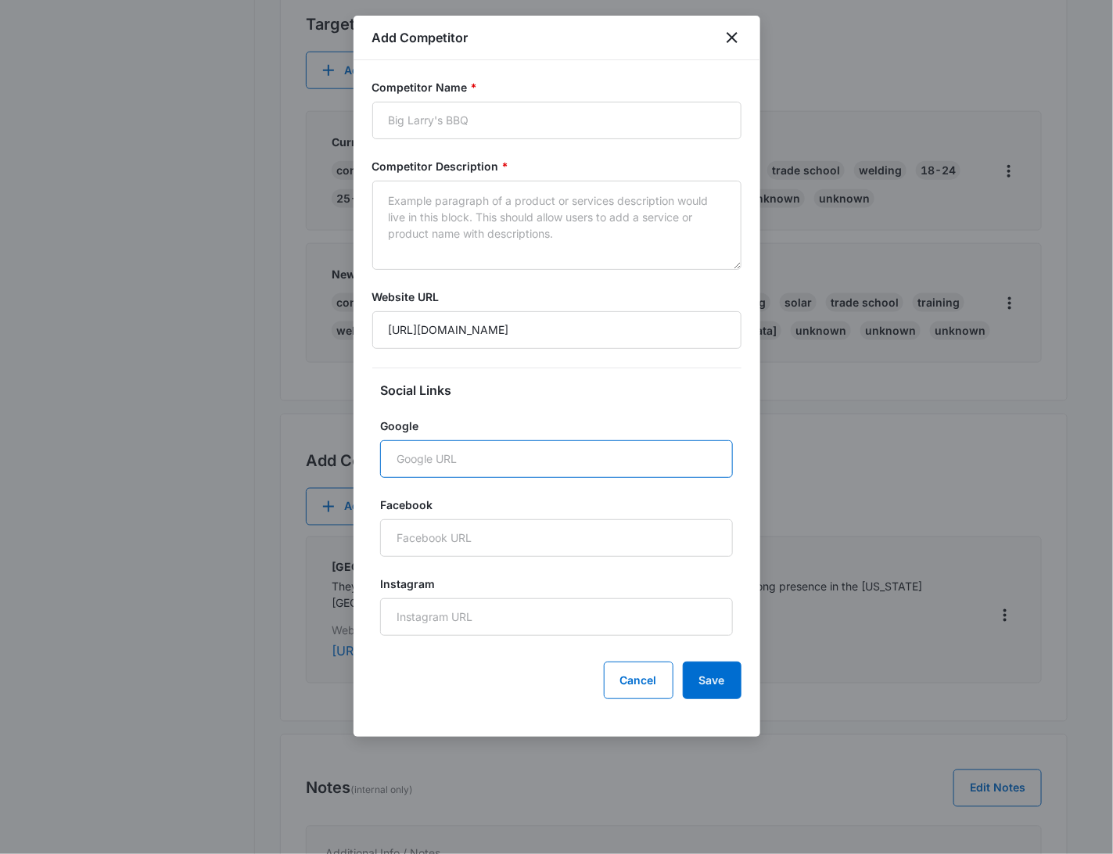
click at [609, 459] on input "Google" at bounding box center [556, 459] width 353 height 38
paste input "[URL][DOMAIN_NAME]"
type input "[URL][DOMAIN_NAME]"
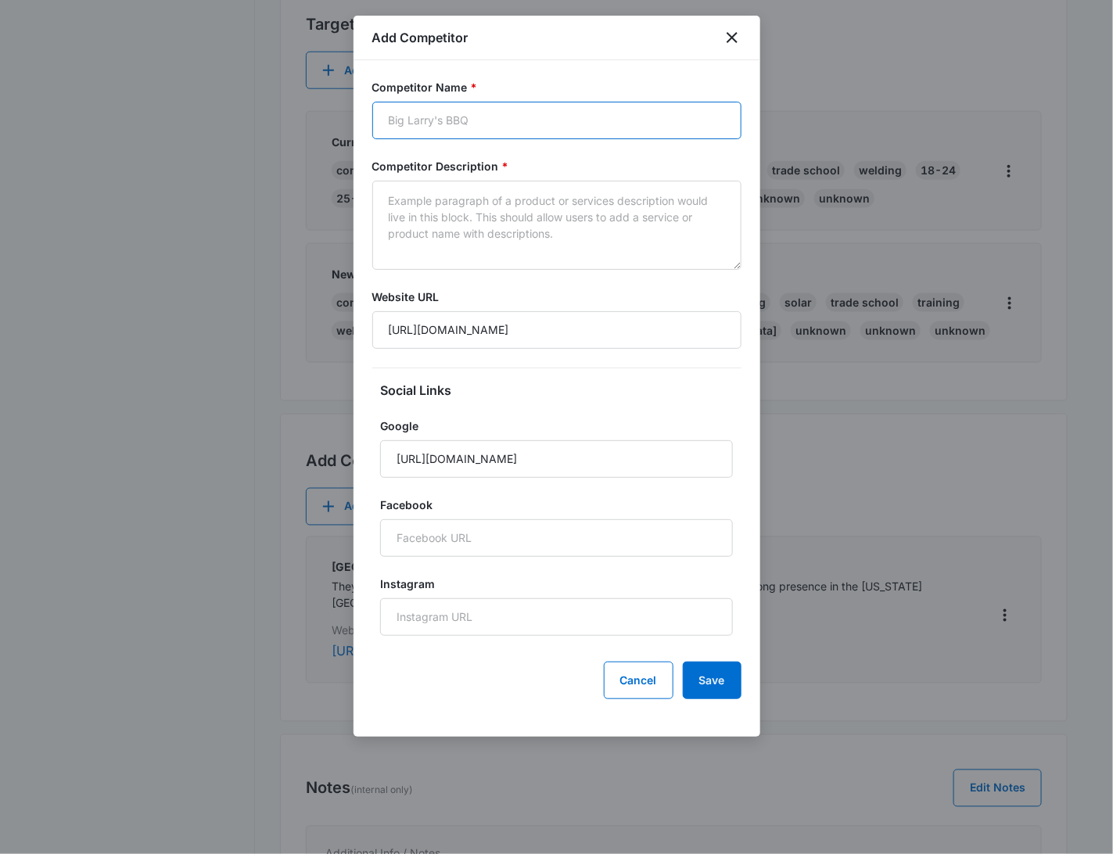
click at [472, 115] on input "Competitor Name *" at bounding box center [556, 121] width 369 height 38
paste input "Lincoln Tech"
type input "Lincoln Tech"
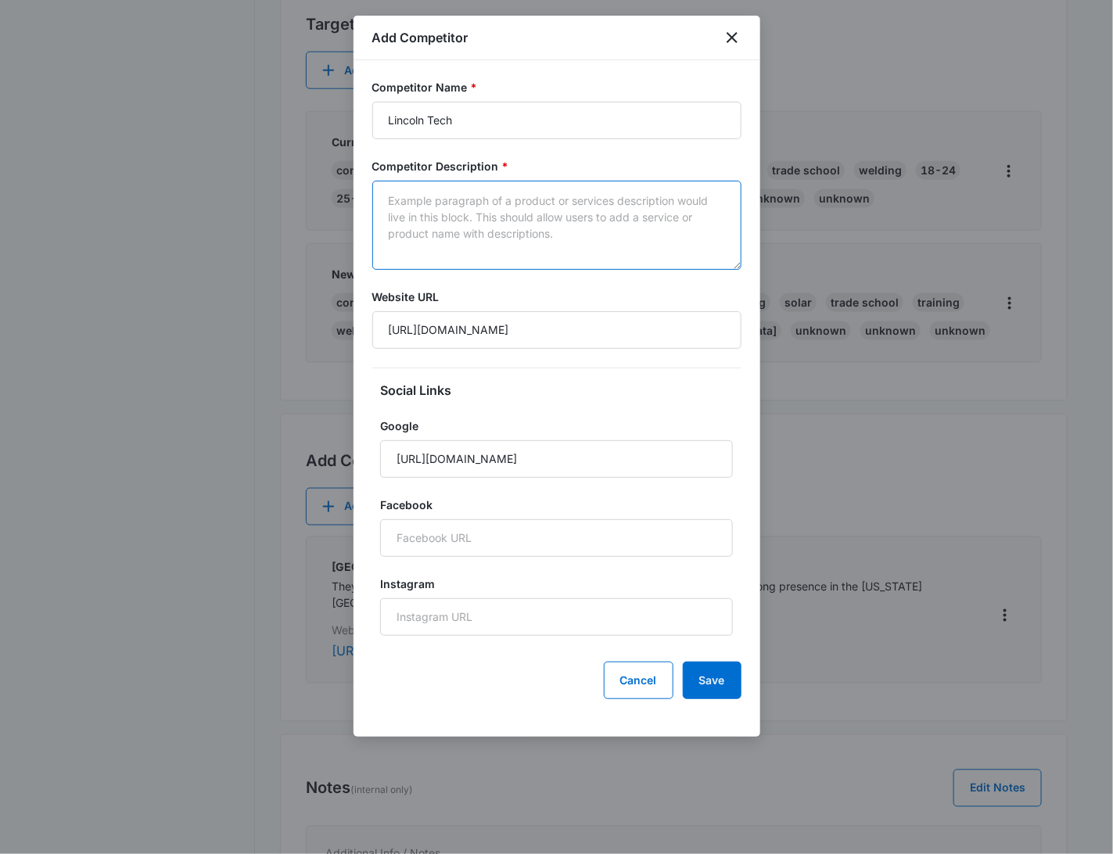
click at [541, 215] on textarea "Competitor Description *" at bounding box center [556, 225] width 369 height 89
paste textarea "With a campus in [GEOGRAPHIC_DATA], [GEOGRAPHIC_DATA], they are a well-known pr…"
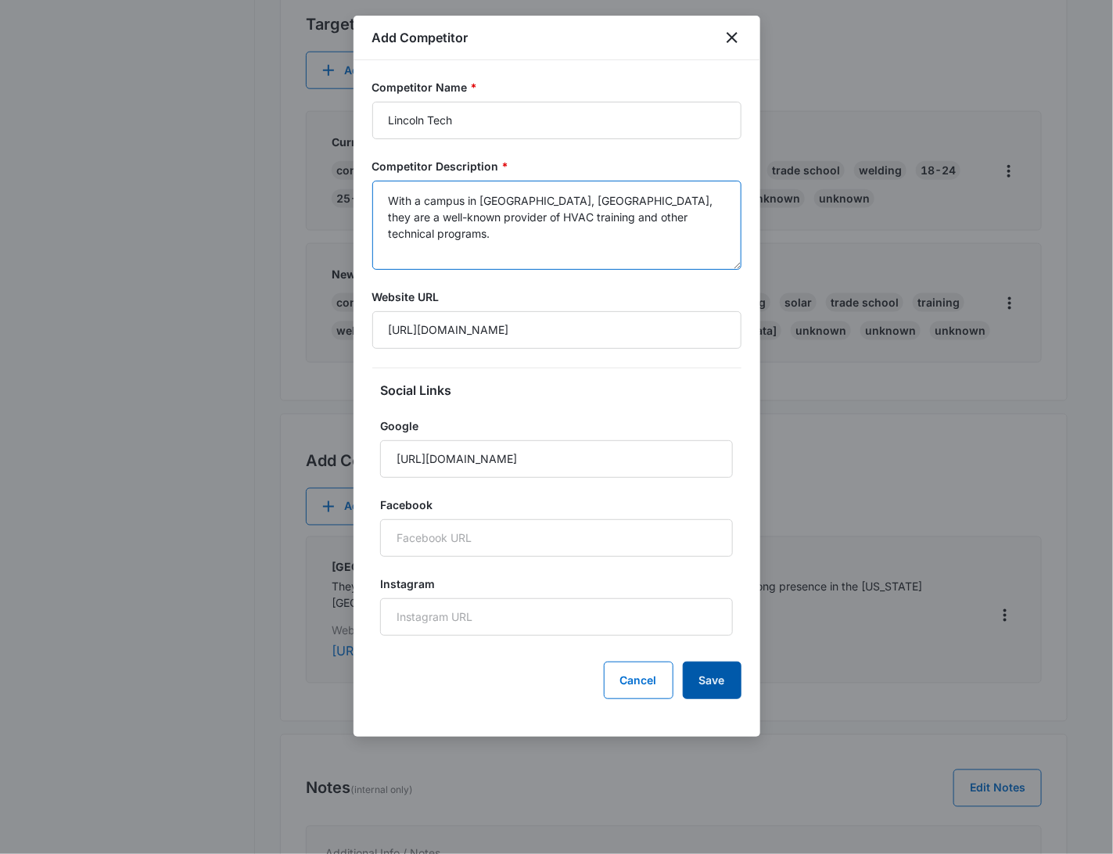
type textarea "With a campus in [GEOGRAPHIC_DATA], [GEOGRAPHIC_DATA], they are a well-known pr…"
click at [700, 679] on button "Save" at bounding box center [712, 681] width 59 height 38
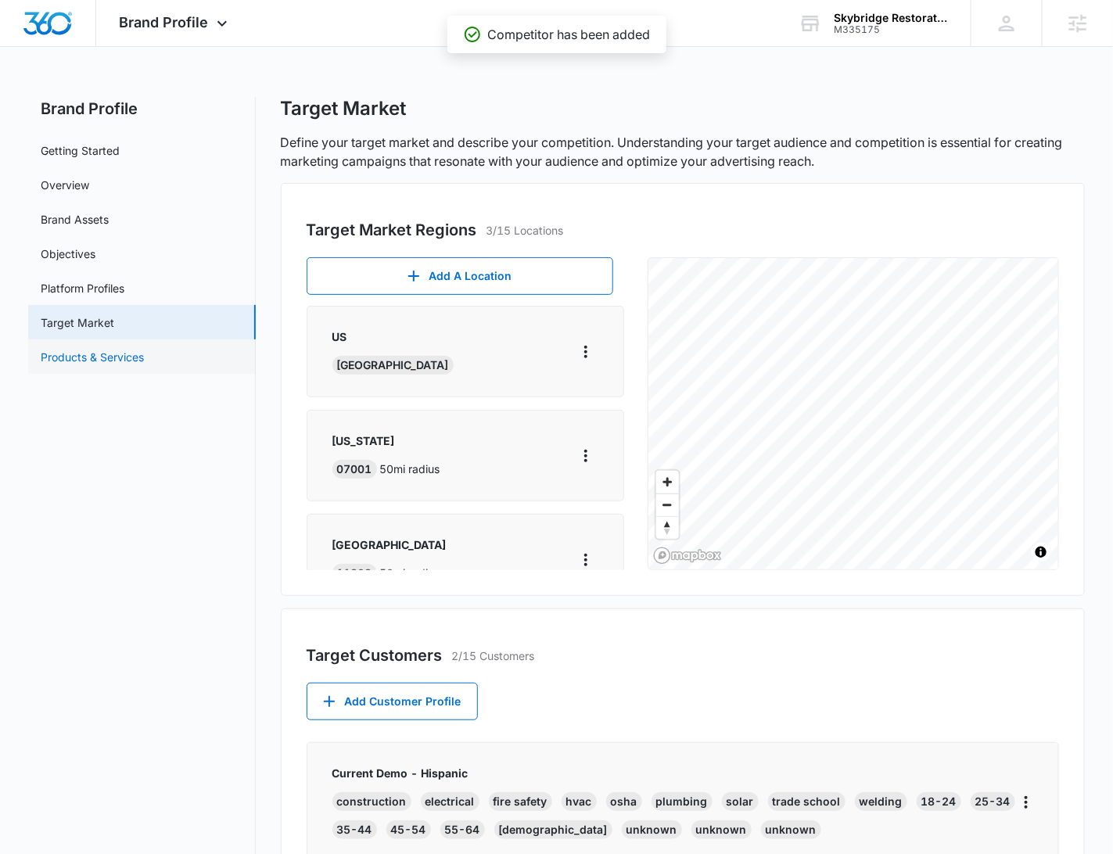
click at [128, 351] on link "Products & Services" at bounding box center [92, 357] width 103 height 16
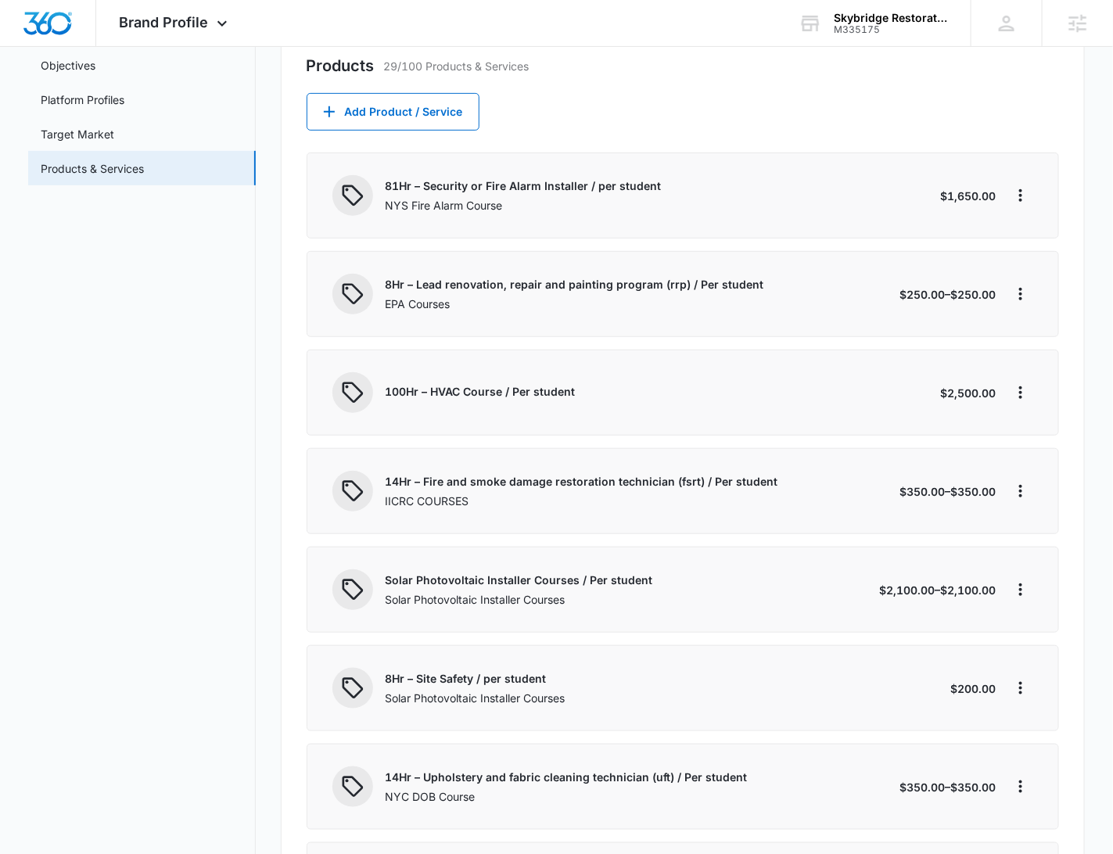
scroll to position [2115, 0]
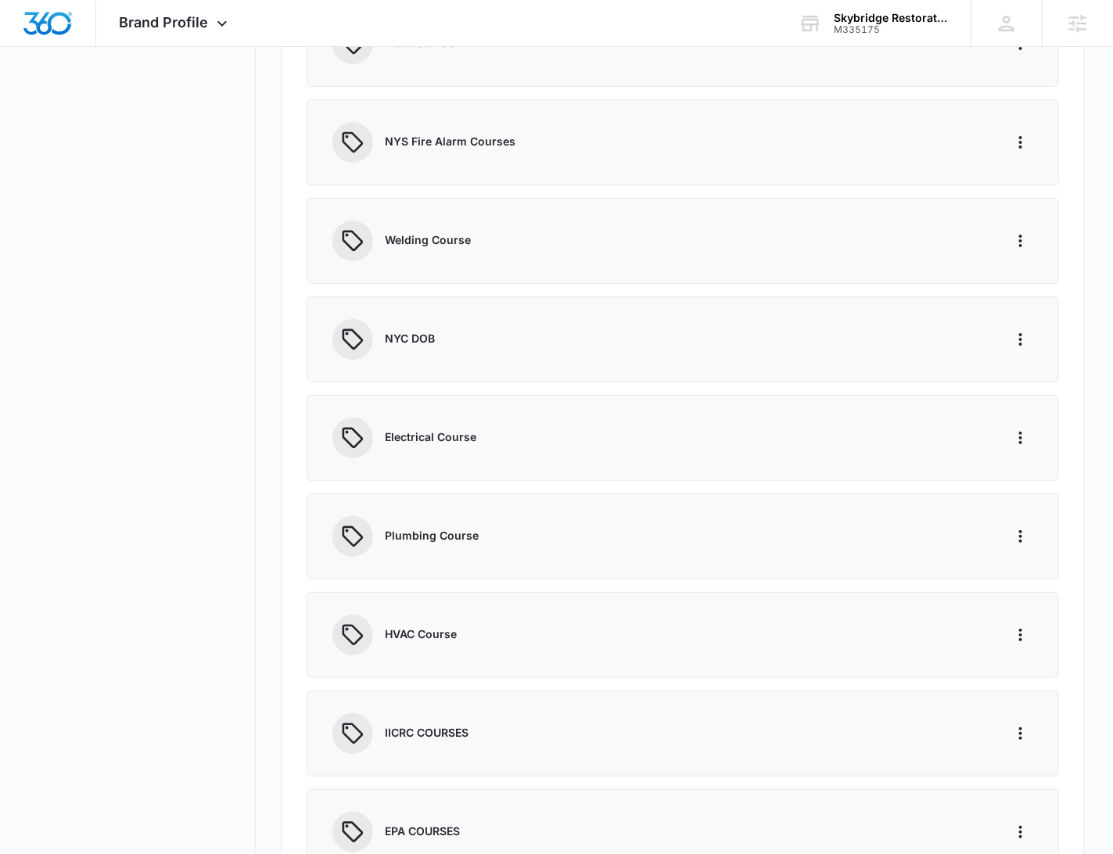
drag, startPoint x: 940, startPoint y: 411, endPoint x: 974, endPoint y: 424, distance: 35.9
click at [941, 418] on div "Electrical Course" at bounding box center [658, 438] width 652 height 41
click at [1020, 429] on icon "More" at bounding box center [1021, 438] width 19 height 19
click at [1036, 467] on div "Edit" at bounding box center [1046, 472] width 33 height 11
select select "service"
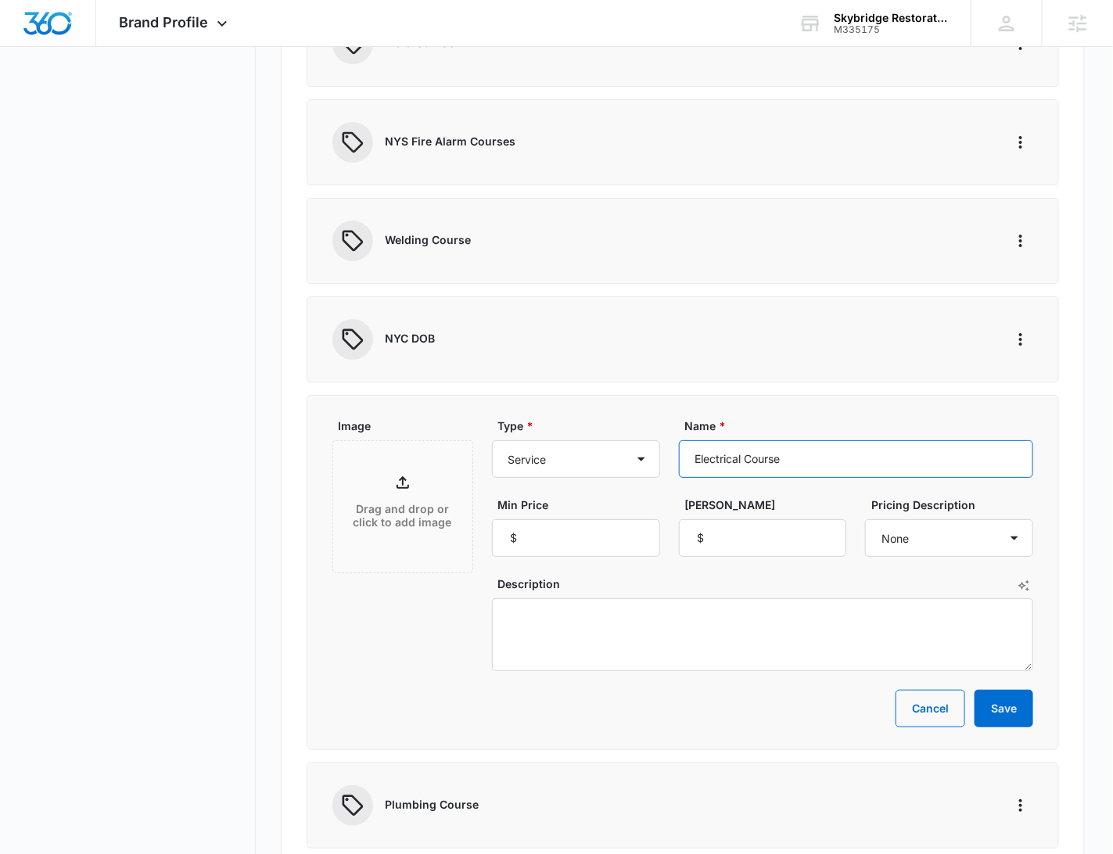
click at [830, 447] on input "Electrical Course" at bounding box center [856, 459] width 355 height 38
click at [607, 447] on select "Product Product category Service Service category" at bounding box center [576, 459] width 168 height 38
click at [808, 444] on input "Electrical Course" at bounding box center [856, 459] width 355 height 38
type input "Electrical Course - Number 1 focus"
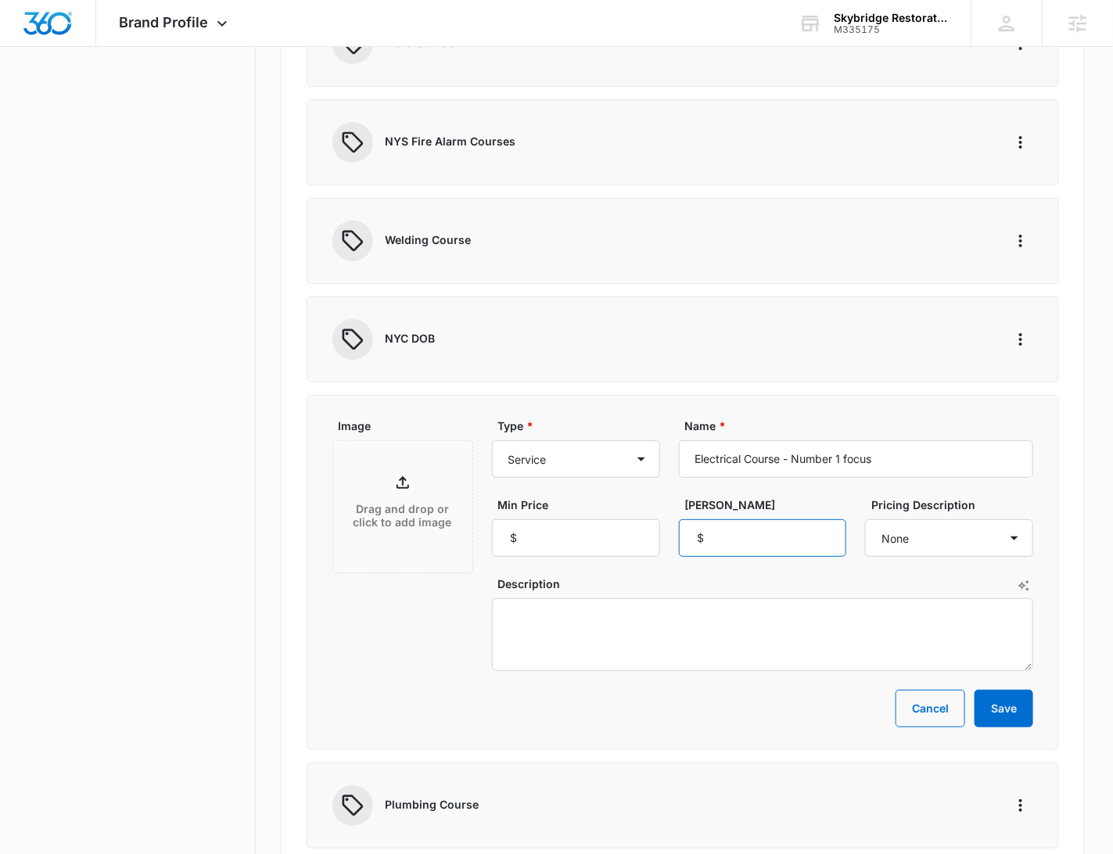
click at [751, 519] on input "[PERSON_NAME]" at bounding box center [763, 538] width 168 height 38
type input "2100"
click at [935, 540] on select "None Each Per month Per year Per hour Per day" at bounding box center [949, 538] width 168 height 38
click at [1006, 696] on button "Save" at bounding box center [1004, 709] width 59 height 38
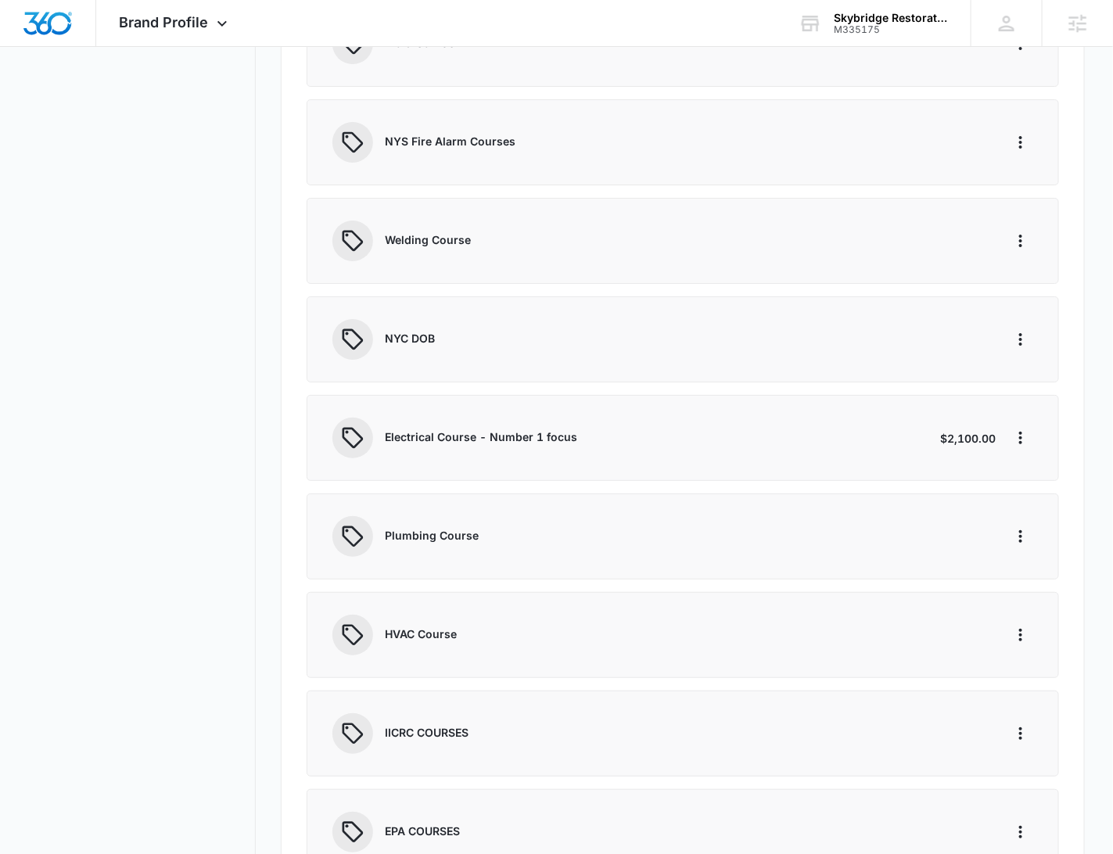
click at [1016, 643] on div "HVAC Course" at bounding box center [683, 635] width 702 height 41
click at [1021, 627] on icon "More" at bounding box center [1021, 635] width 19 height 19
click at [1035, 659] on button "Edit" at bounding box center [1055, 668] width 89 height 23
select select "service"
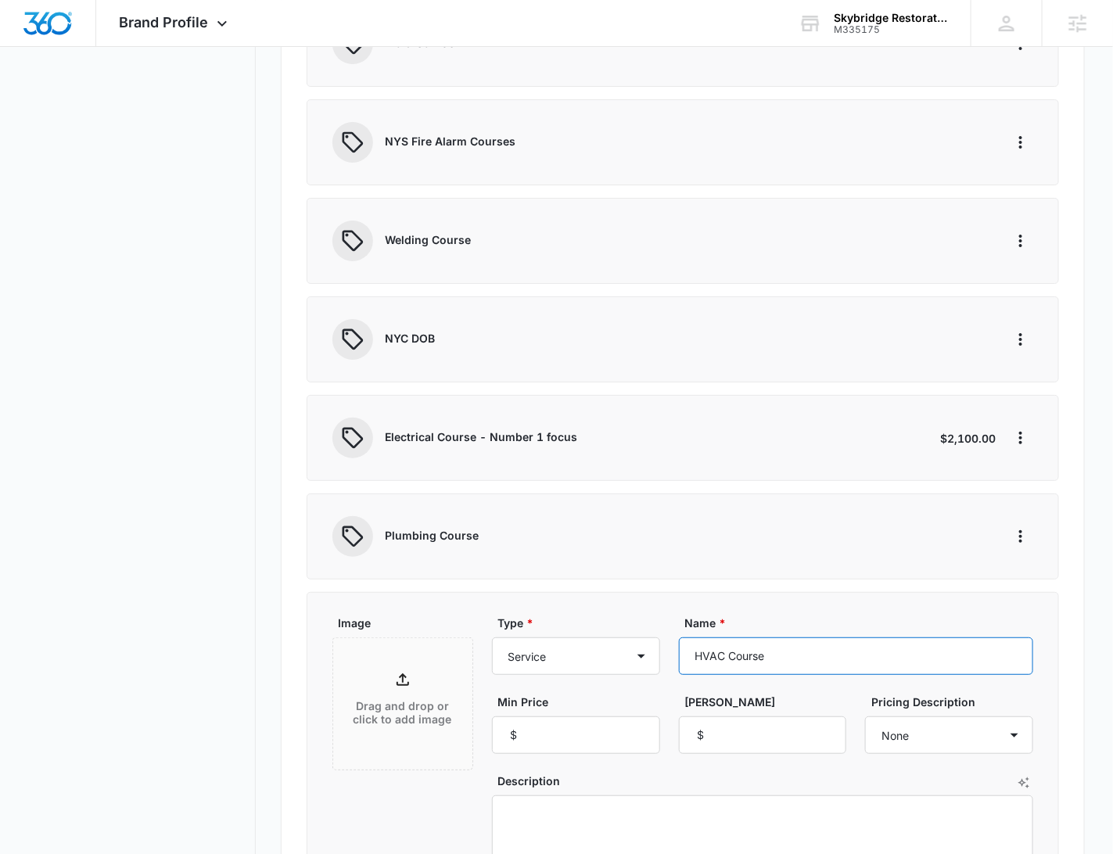
click at [775, 642] on input "HVAC Course" at bounding box center [856, 657] width 355 height 38
type input "HVAC Course - Number 2 Focus"
click at [937, 721] on select "None Each Per month Per year Per hour Per day" at bounding box center [949, 736] width 168 height 38
click at [792, 725] on input "[PERSON_NAME]" at bounding box center [763, 736] width 168 height 38
click at [778, 726] on input "[PERSON_NAME]" at bounding box center [763, 736] width 168 height 38
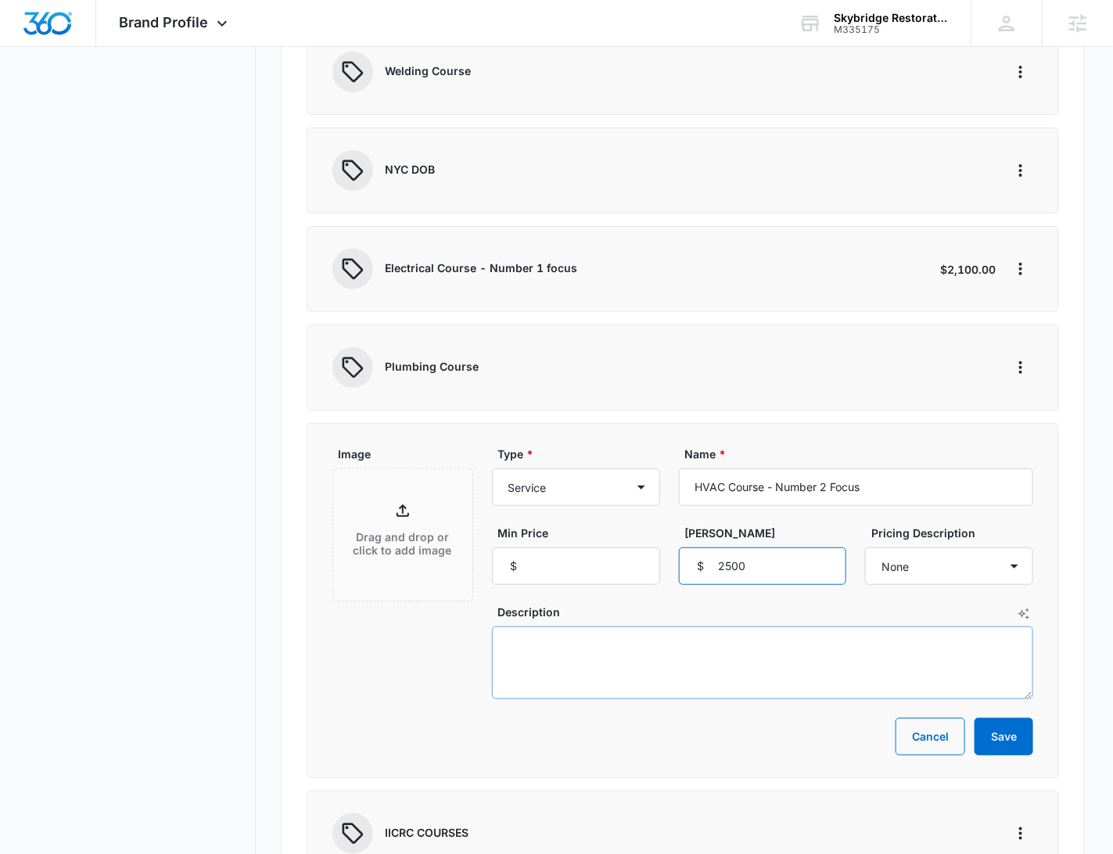
scroll to position [2314, 0]
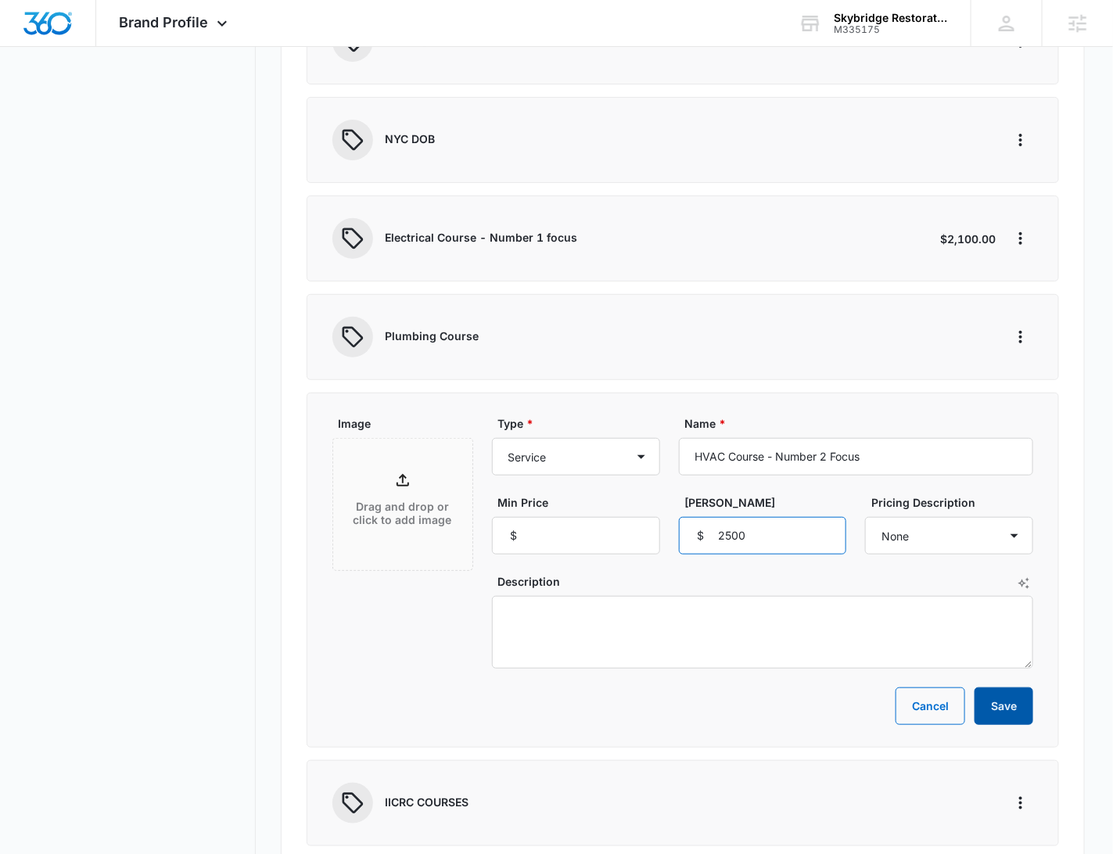
type input "2500"
click at [1000, 691] on button "Save" at bounding box center [1004, 707] width 59 height 38
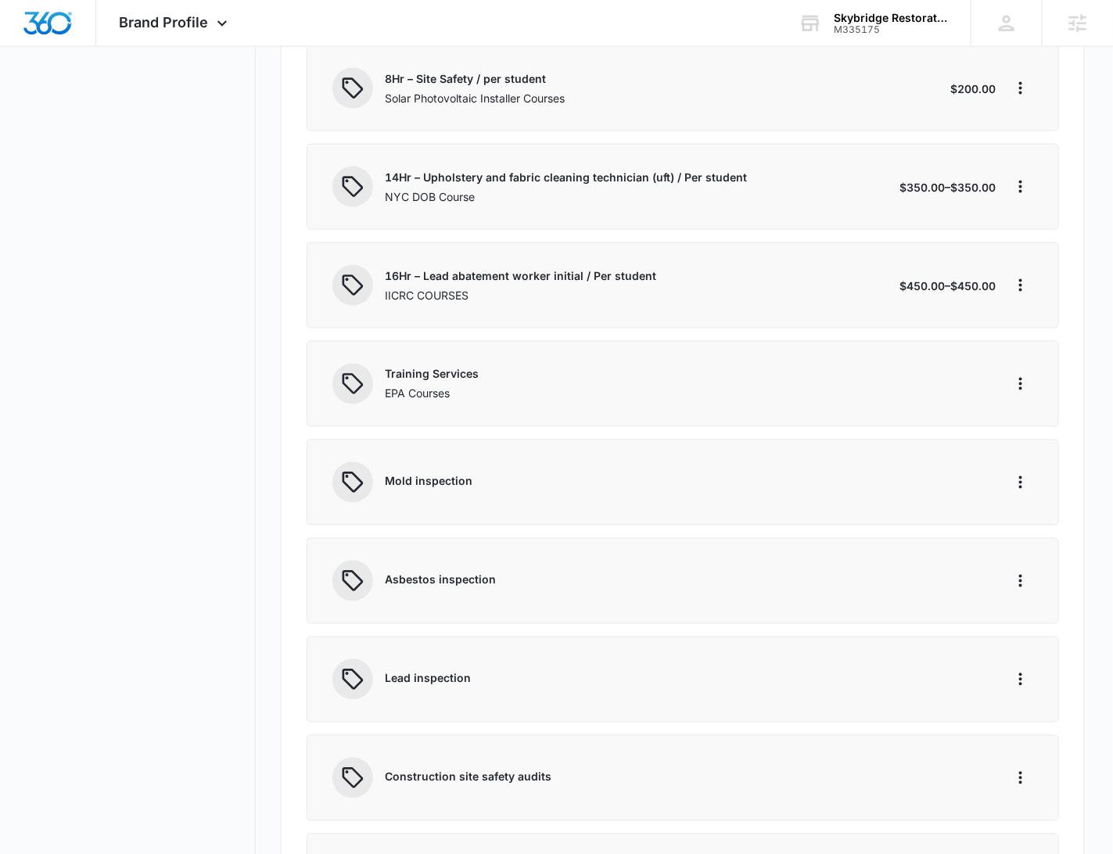
scroll to position [0, 0]
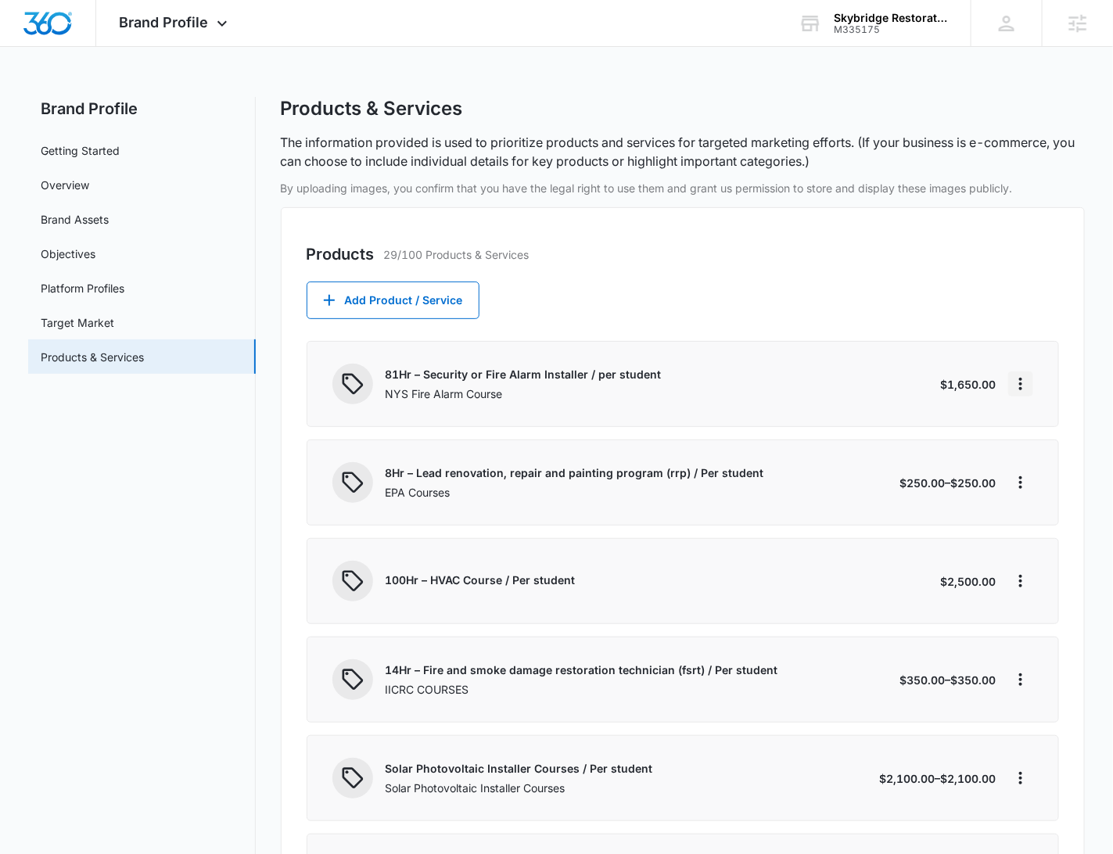
click at [1030, 387] on icon "More" at bounding box center [1021, 384] width 19 height 19
click at [1036, 422] on div "Edit" at bounding box center [1046, 427] width 33 height 11
select select "service"
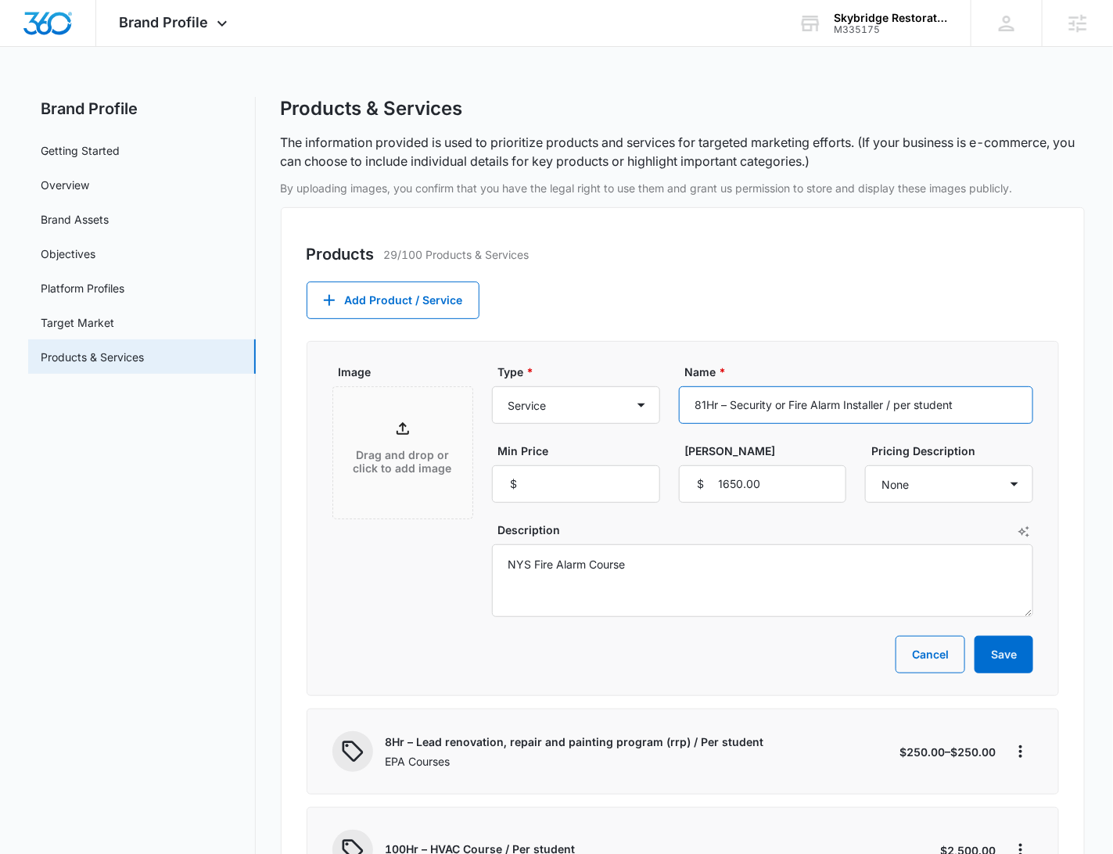
click at [695, 404] on input "81Hr – Security or Fire Alarm Installer / per student" at bounding box center [856, 405] width 355 height 38
click at [980, 405] on input "81Hr – Security or Fire Alarm Installer / per student" at bounding box center [856, 405] width 355 height 38
type input "81Hr – Security or Fire Alarm Installer / per student (Number 3 focus)"
click at [1014, 653] on button "Save" at bounding box center [1004, 655] width 59 height 38
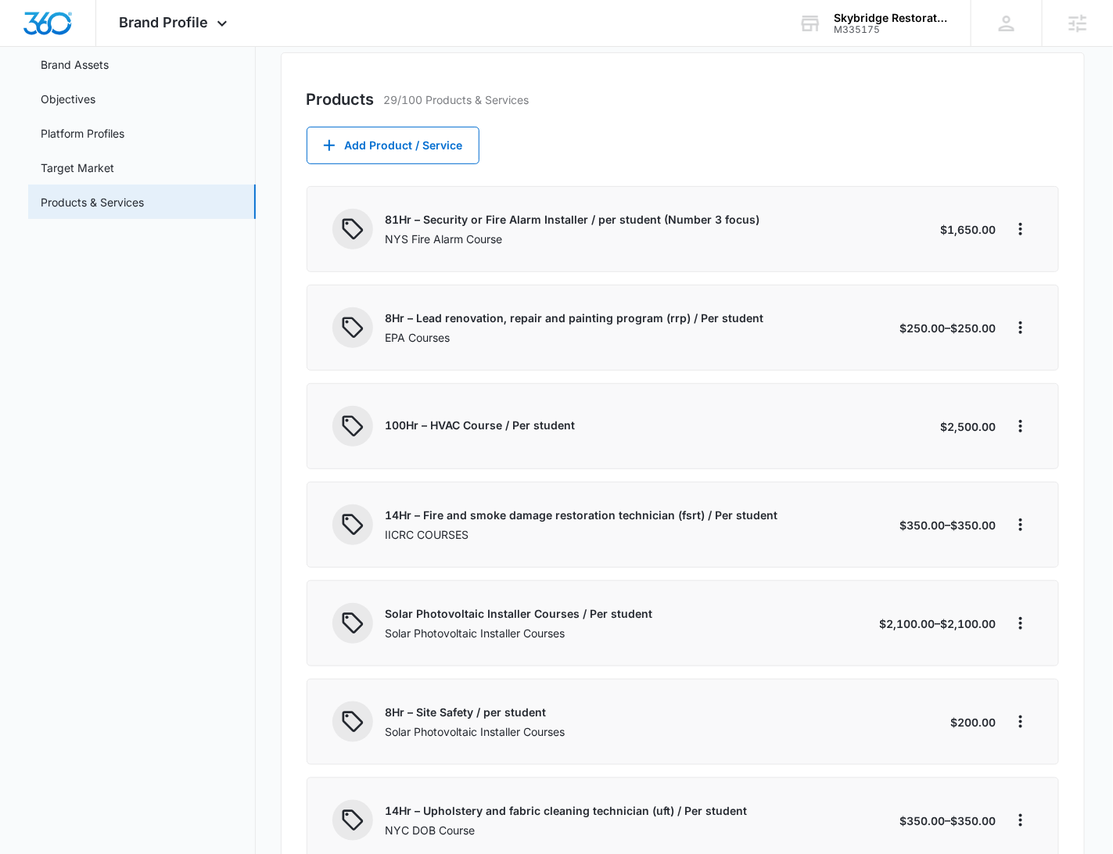
scroll to position [159, 0]
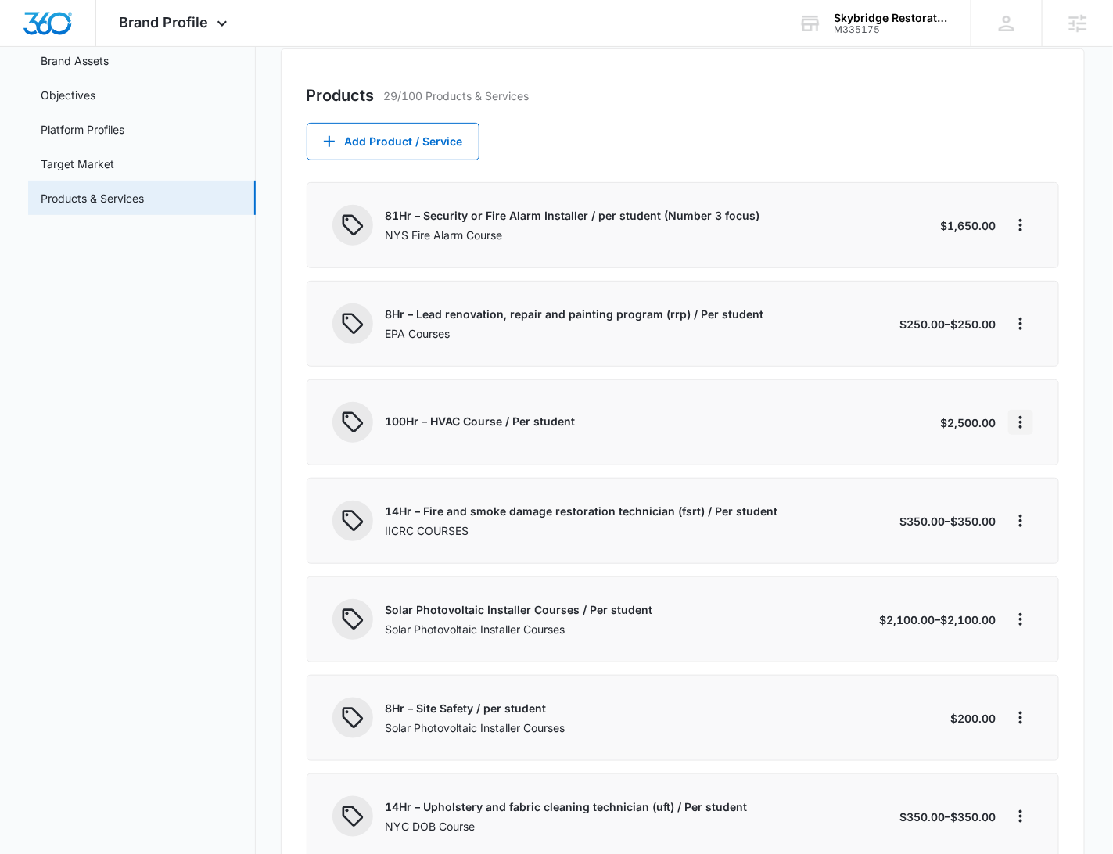
click at [1023, 422] on icon "More" at bounding box center [1021, 422] width 19 height 19
click at [1038, 463] on div "Edit" at bounding box center [1046, 465] width 33 height 11
select select "service"
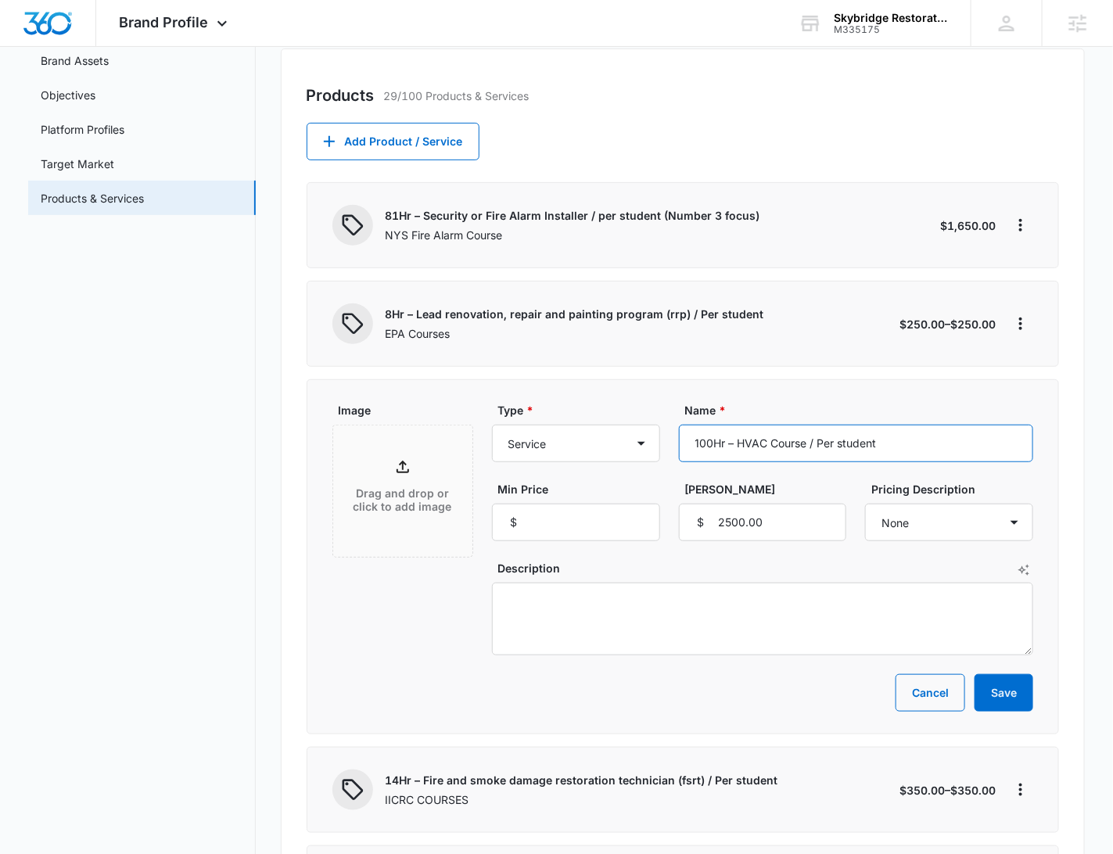
click at [910, 438] on input "100Hr – HVAC Course / Per student" at bounding box center [856, 444] width 355 height 38
type input "100Hr – HVAC Course / Per student (Number 2 Focus)"
click at [1013, 686] on button "Save" at bounding box center [1004, 693] width 59 height 38
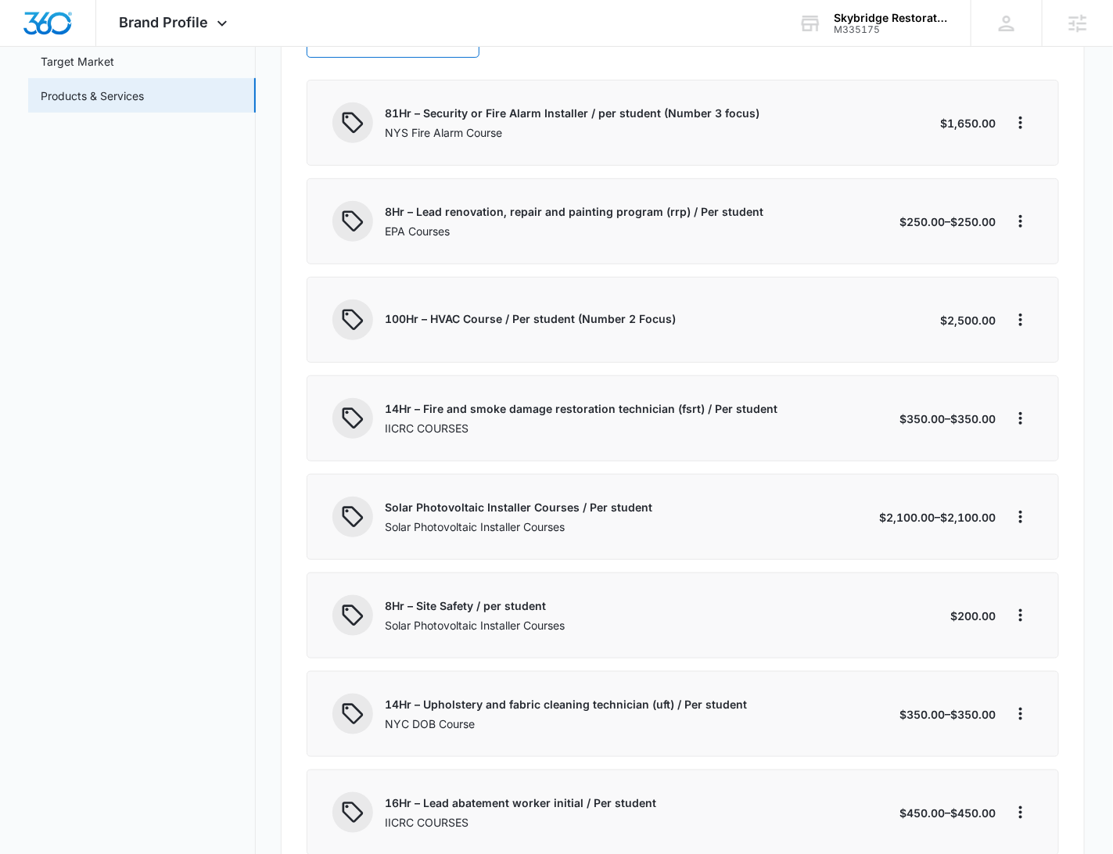
scroll to position [141, 0]
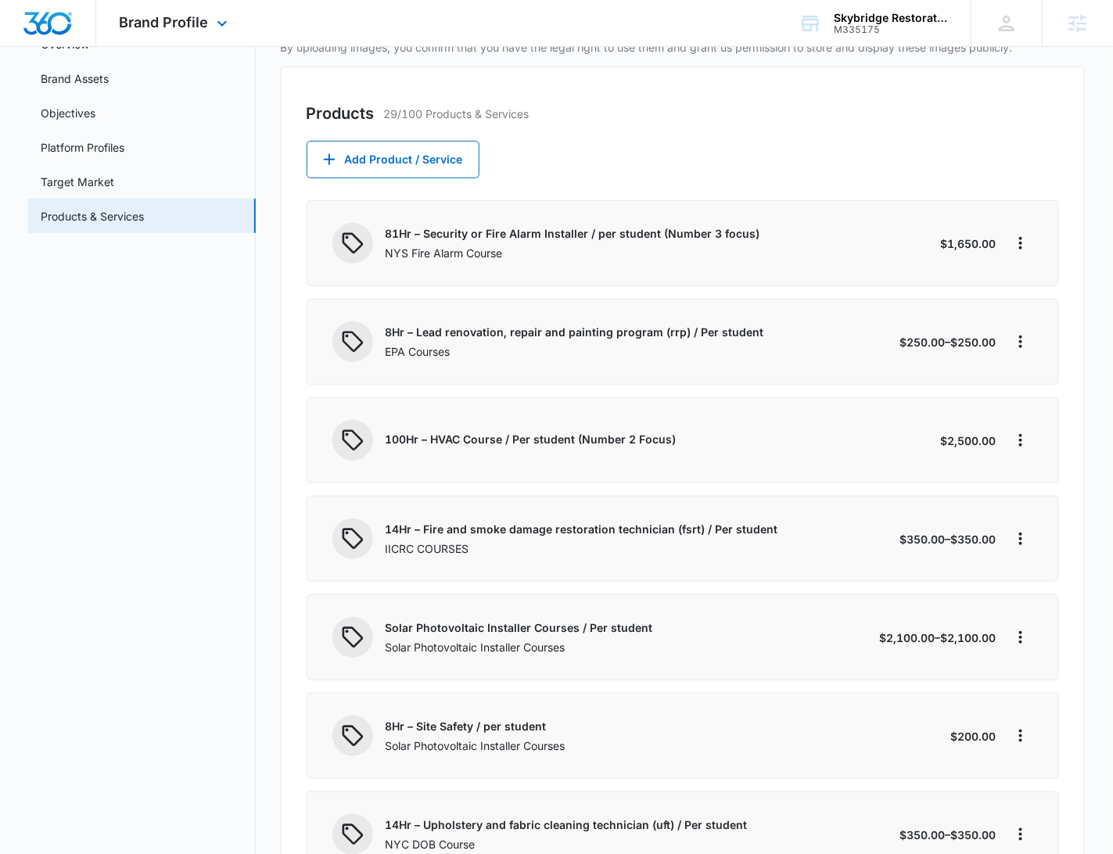
click at [196, 9] on div "Brand Profile Apps Reputation Websites Forms CRM Email Social Shop Payments POS…" at bounding box center [175, 23] width 159 height 46
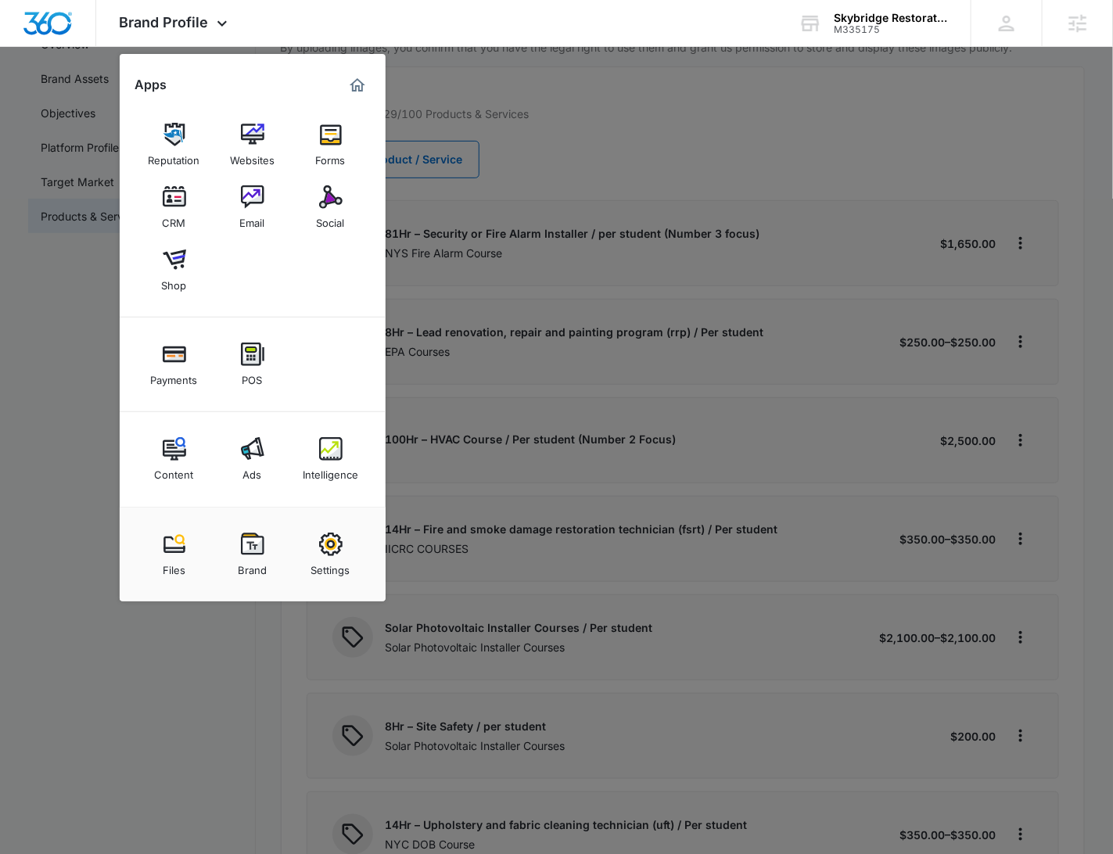
click at [854, 123] on div at bounding box center [556, 427] width 1113 height 854
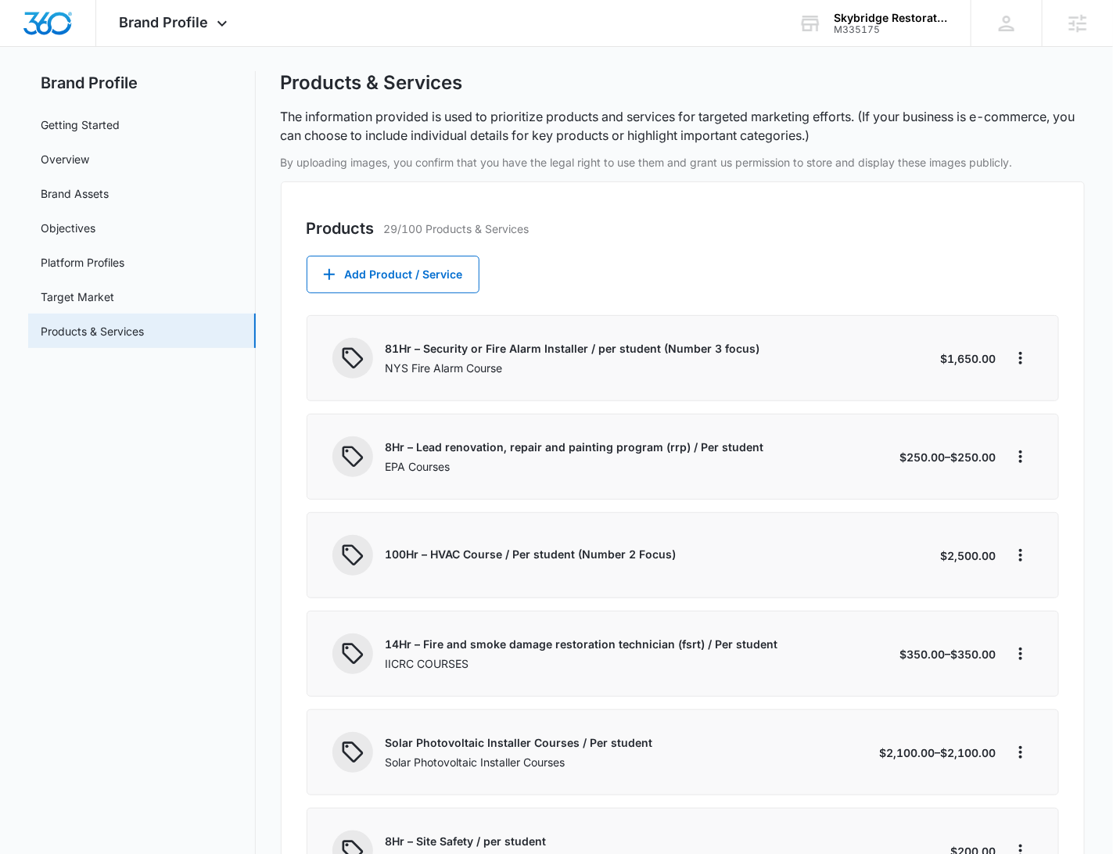
scroll to position [0, 0]
